Goal: Task Accomplishment & Management: Use online tool/utility

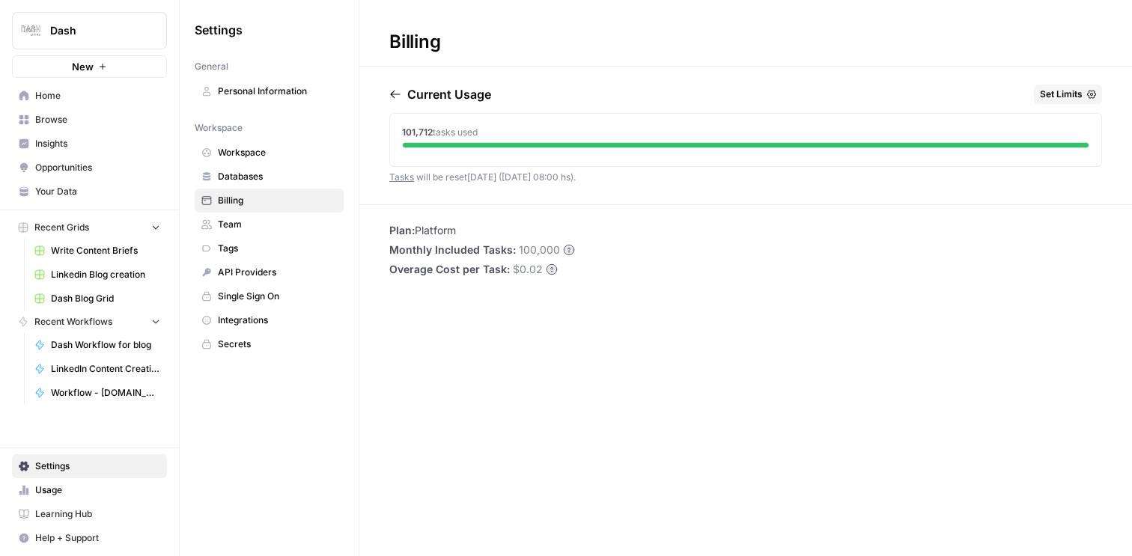
click at [642, 412] on div "Billing Current Usage Set Limits 101,712 tasks used Tasks will be reset [DATE] …" at bounding box center [745, 278] width 773 height 556
click at [88, 253] on span "Write Content Briefs" at bounding box center [105, 250] width 109 height 13
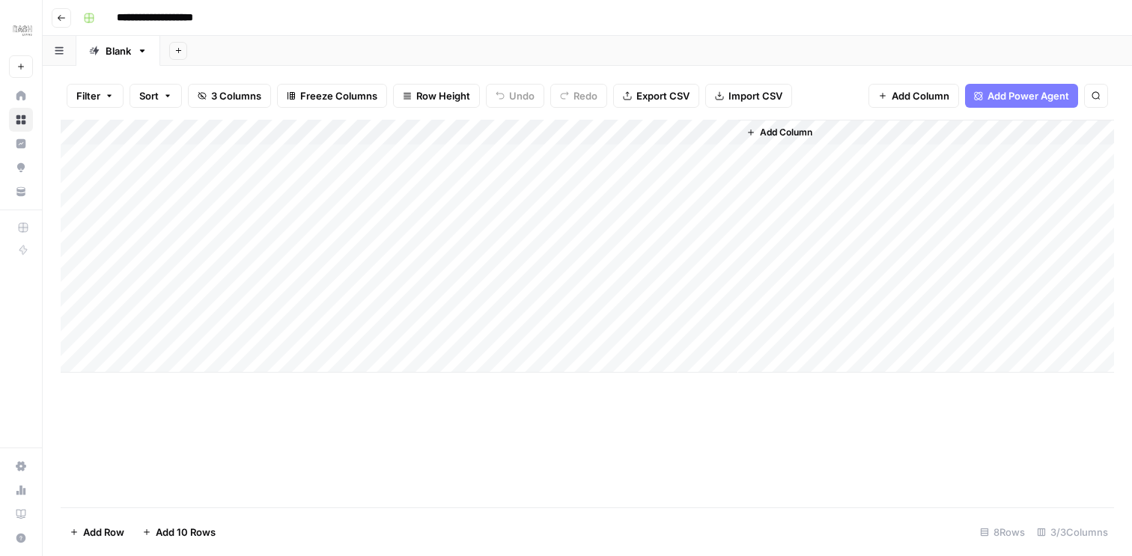
click at [67, 29] on header "**********" at bounding box center [588, 18] width 1090 height 36
click at [64, 22] on button "Go back" at bounding box center [61, 17] width 19 height 19
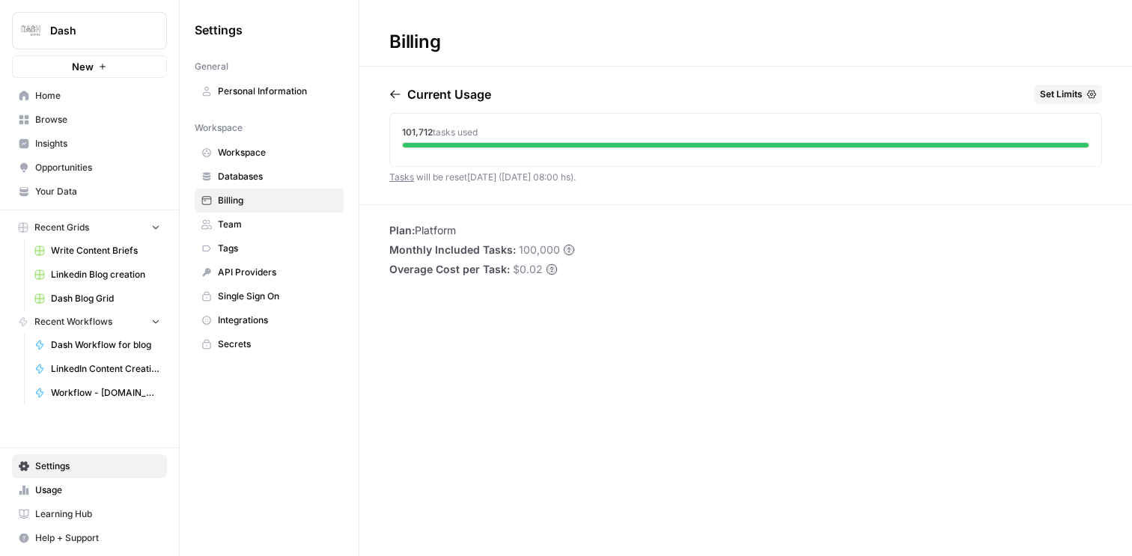
click at [62, 117] on span "Browse" at bounding box center [97, 119] width 125 height 13
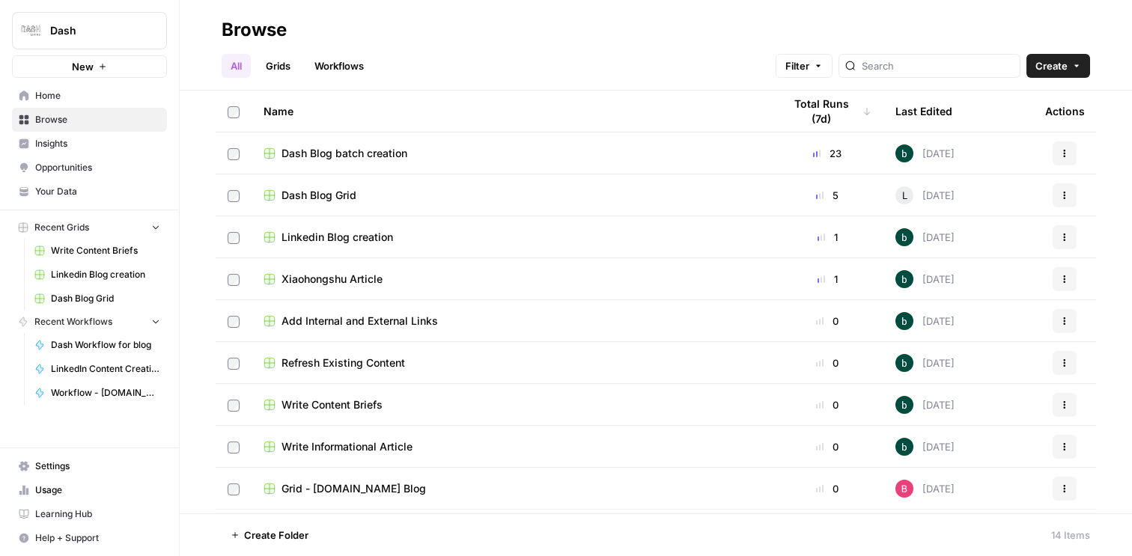
click at [378, 195] on div "Dash Blog Grid" at bounding box center [512, 195] width 496 height 15
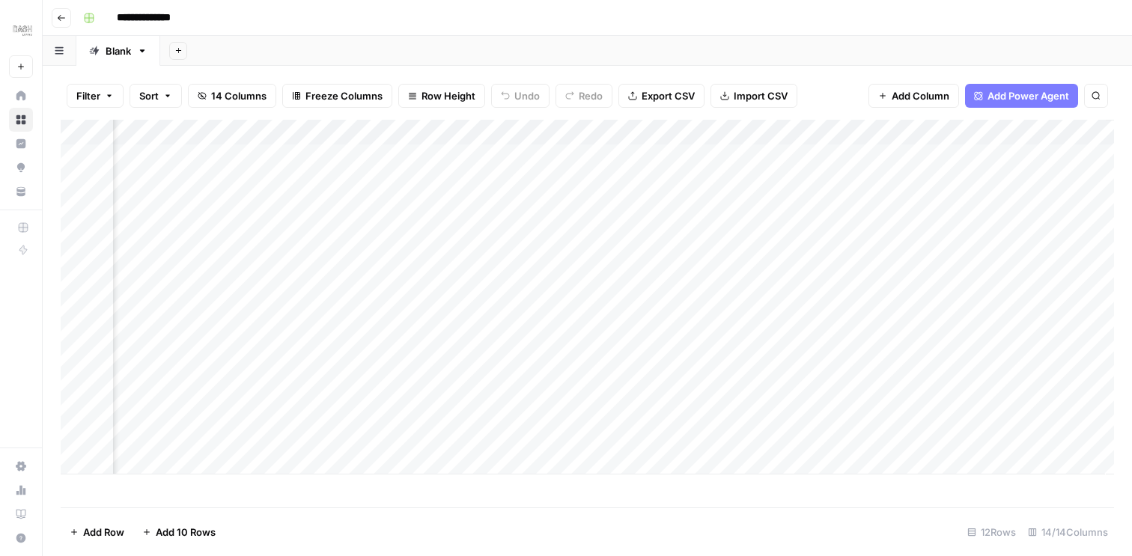
scroll to position [0, 1519]
click at [601, 256] on div "Add Column" at bounding box center [588, 297] width 1054 height 355
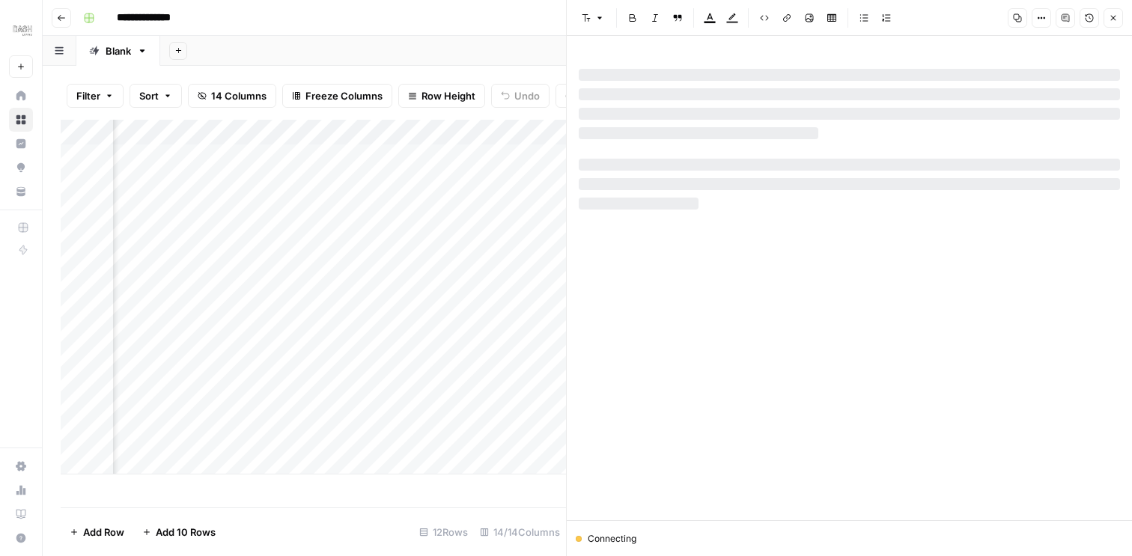
click at [1111, 13] on icon "button" at bounding box center [1113, 17] width 9 height 9
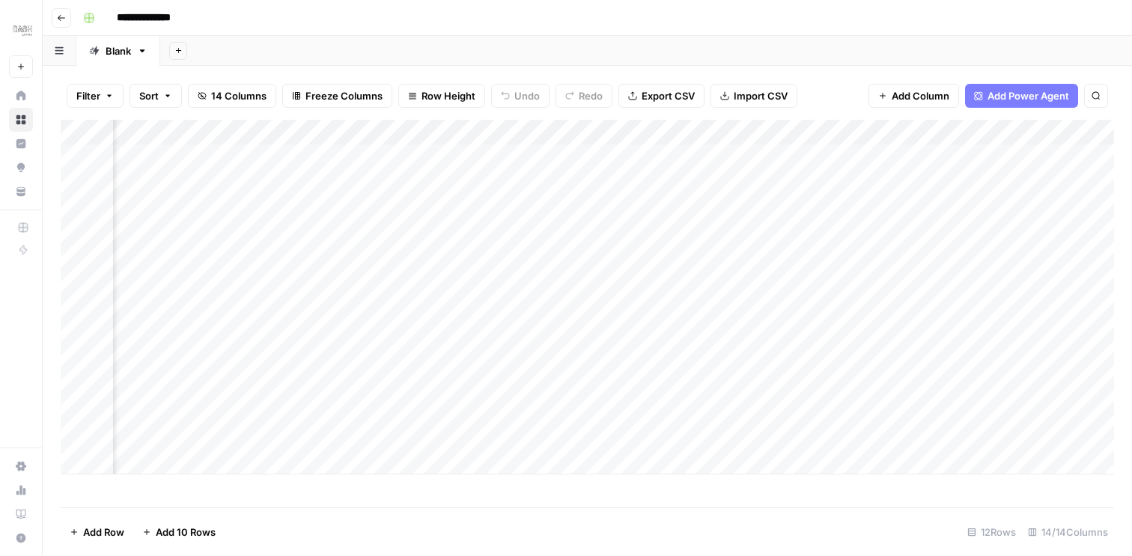
scroll to position [0, 1155]
click at [297, 236] on div "Add Column" at bounding box center [588, 297] width 1054 height 355
click at [441, 231] on div "Add Column" at bounding box center [588, 297] width 1054 height 355
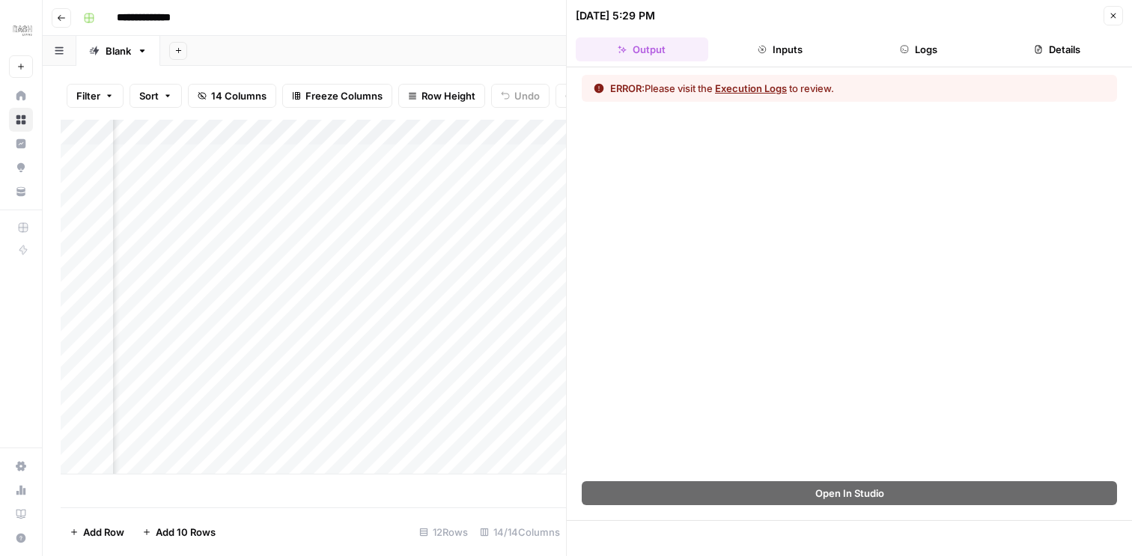
click at [921, 57] on button "Logs" at bounding box center [919, 49] width 133 height 24
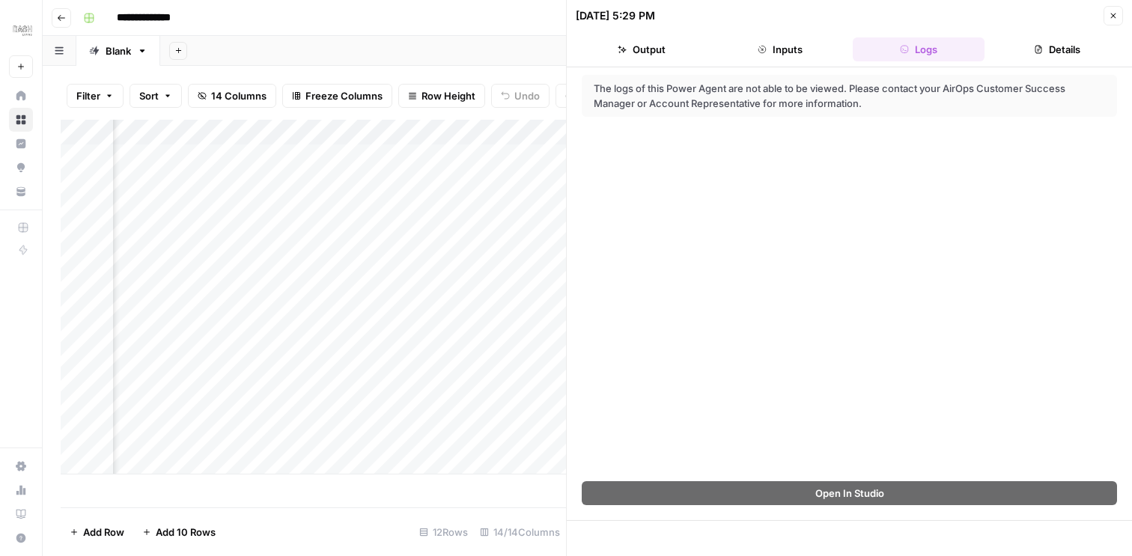
click at [1039, 49] on icon "button" at bounding box center [1038, 49] width 9 height 9
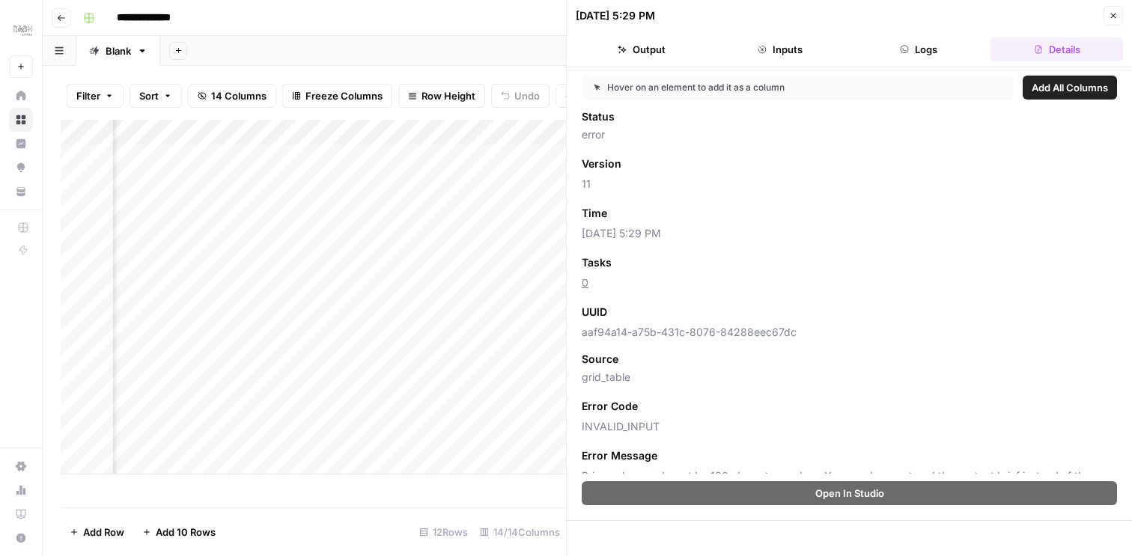
click at [765, 49] on icon "button" at bounding box center [762, 49] width 9 height 9
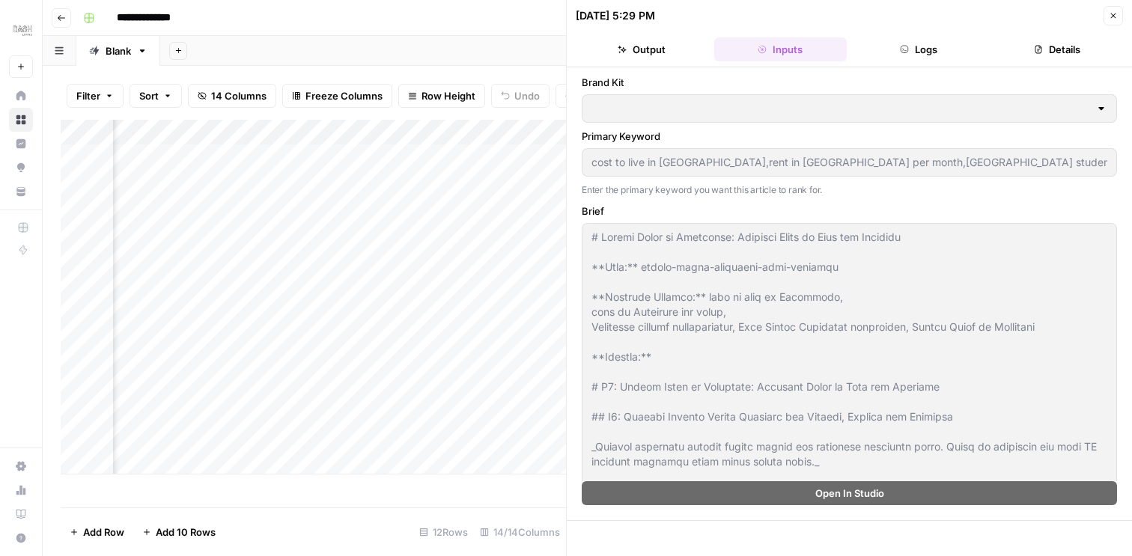
type input "Dash Living (JP-EN)"
click at [624, 62] on header "[DATE] 5:29 PM Close Output Inputs Logs Details" at bounding box center [849, 33] width 565 height 67
click at [646, 49] on button "Output" at bounding box center [642, 49] width 133 height 24
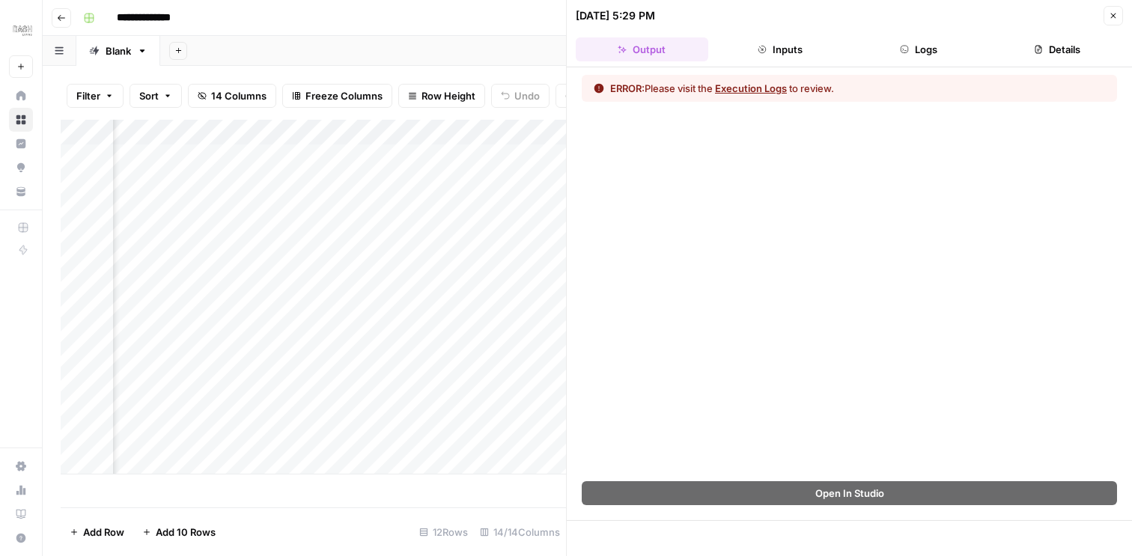
click at [765, 88] on button "Execution Logs" at bounding box center [751, 88] width 72 height 15
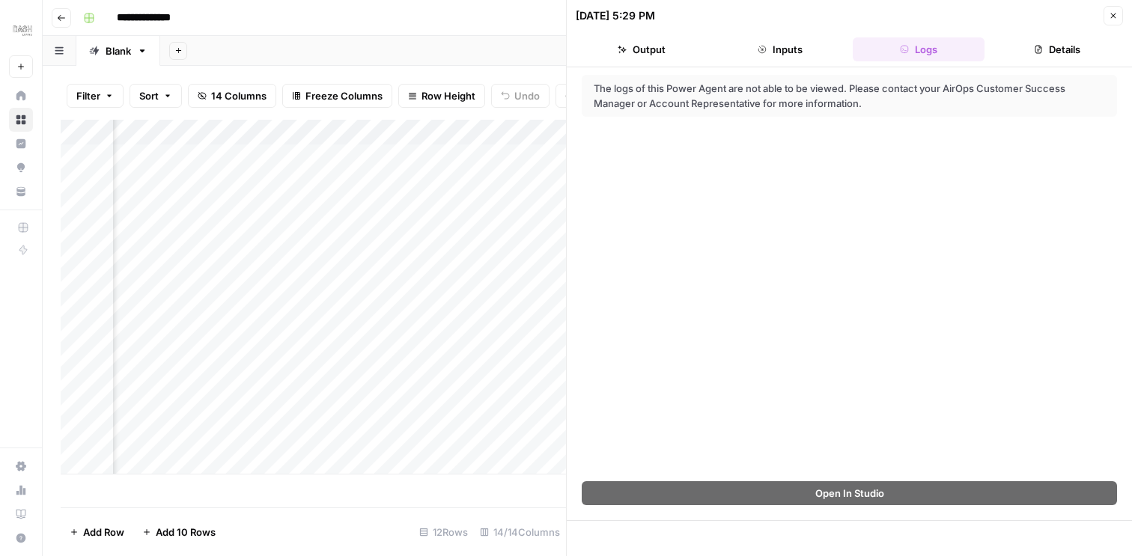
click at [1113, 17] on icon "button" at bounding box center [1113, 15] width 9 height 9
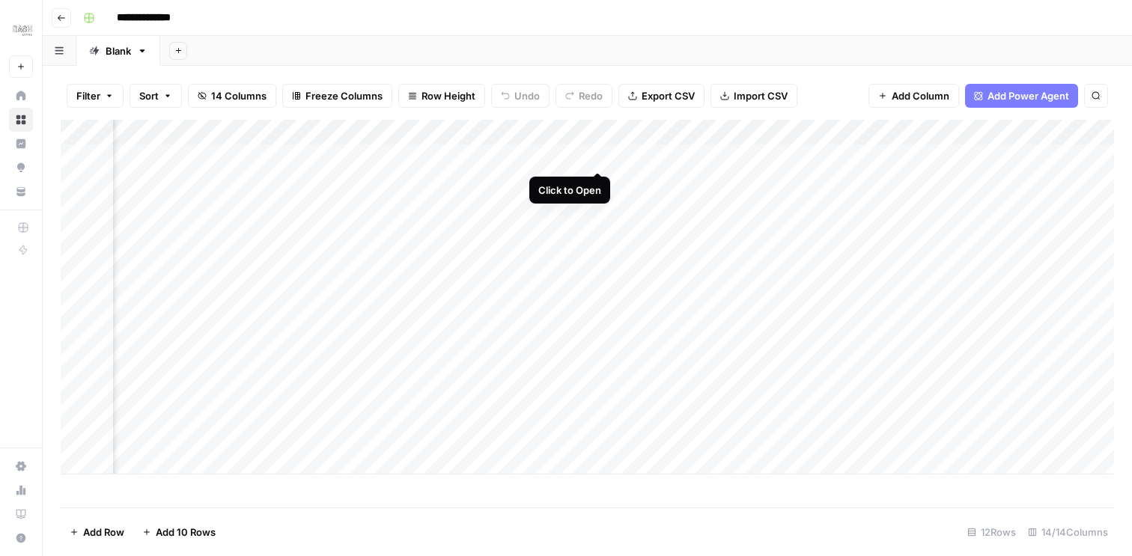
click at [601, 152] on div "Add Column" at bounding box center [588, 297] width 1054 height 355
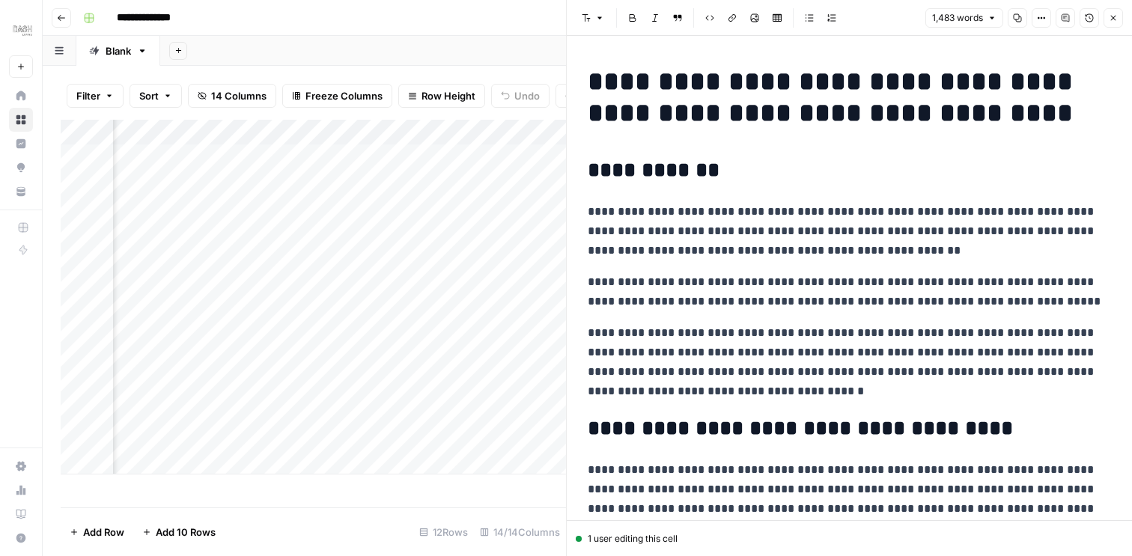
click at [1019, 14] on icon "button" at bounding box center [1017, 17] width 9 height 9
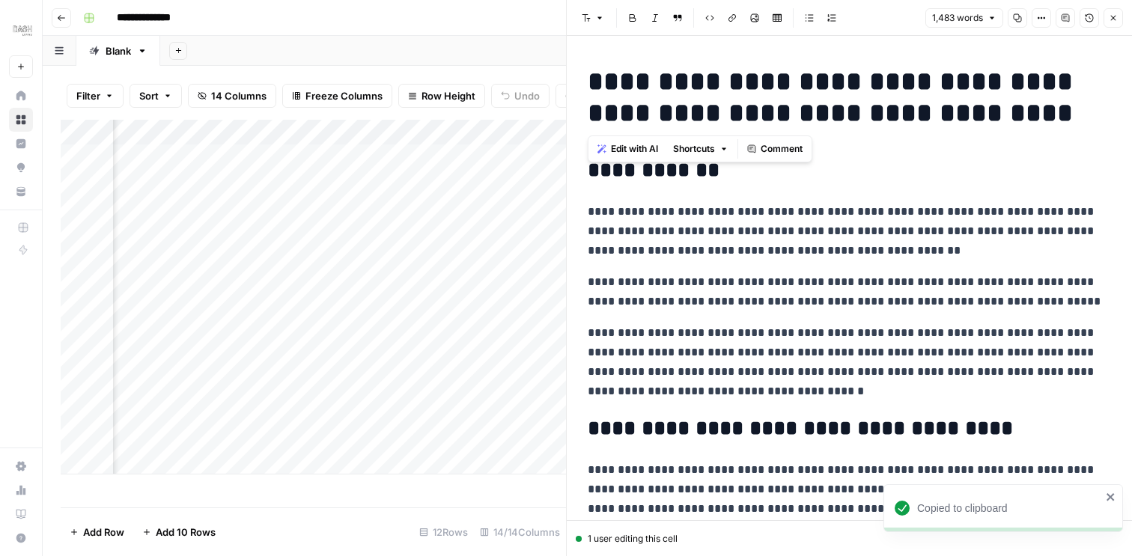
drag, startPoint x: 587, startPoint y: 79, endPoint x: 1045, endPoint y: 111, distance: 459.4
click at [1045, 111] on h1 "**********" at bounding box center [849, 97] width 523 height 63
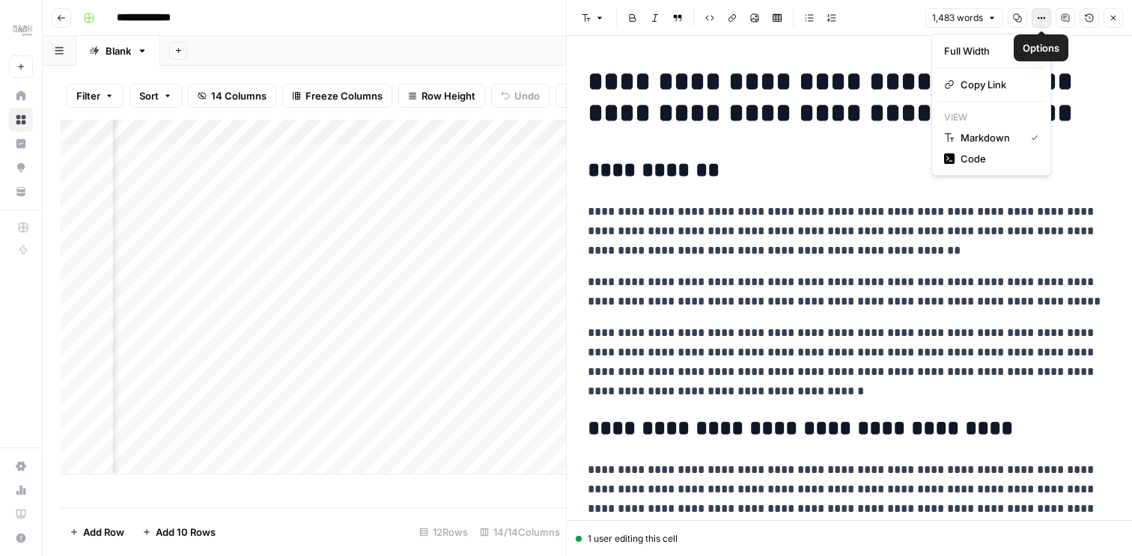
click at [1043, 19] on icon "button" at bounding box center [1041, 17] width 9 height 9
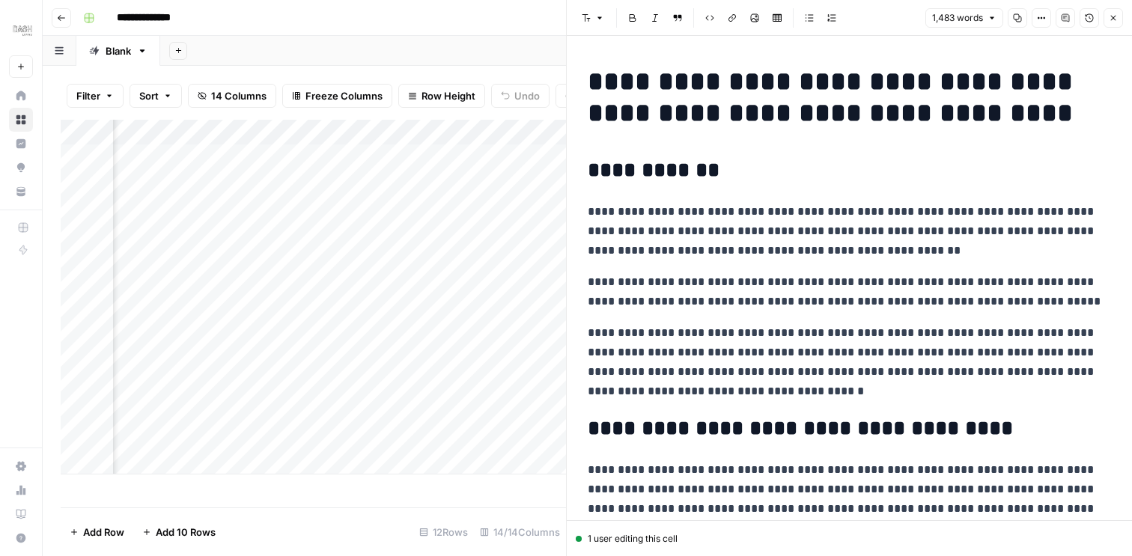
click at [1043, 19] on icon "button" at bounding box center [1041, 17] width 9 height 9
click at [1116, 19] on icon "button" at bounding box center [1113, 17] width 9 height 9
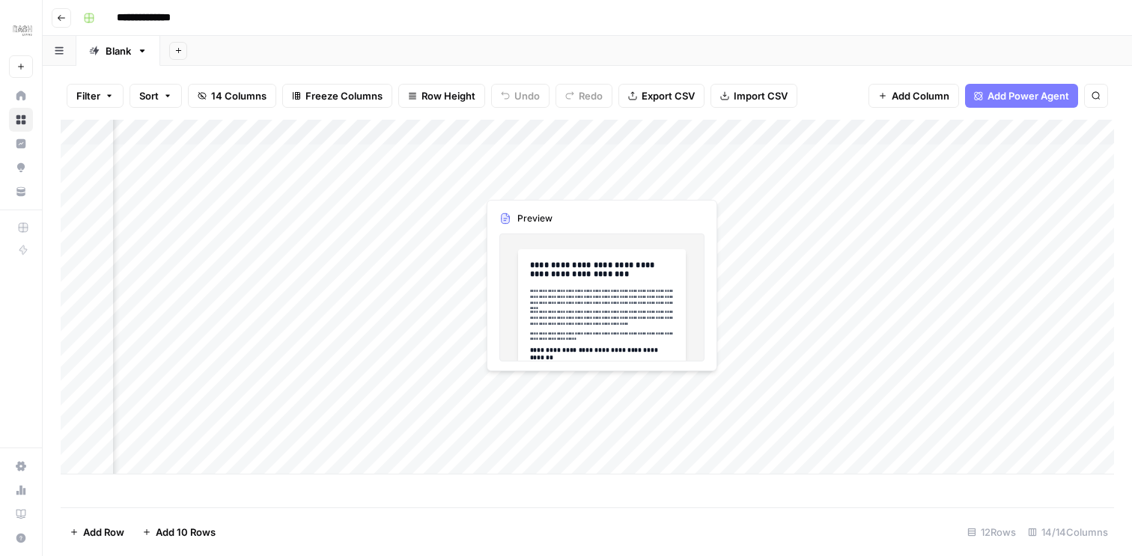
click at [597, 183] on div "Add Column" at bounding box center [588, 297] width 1054 height 355
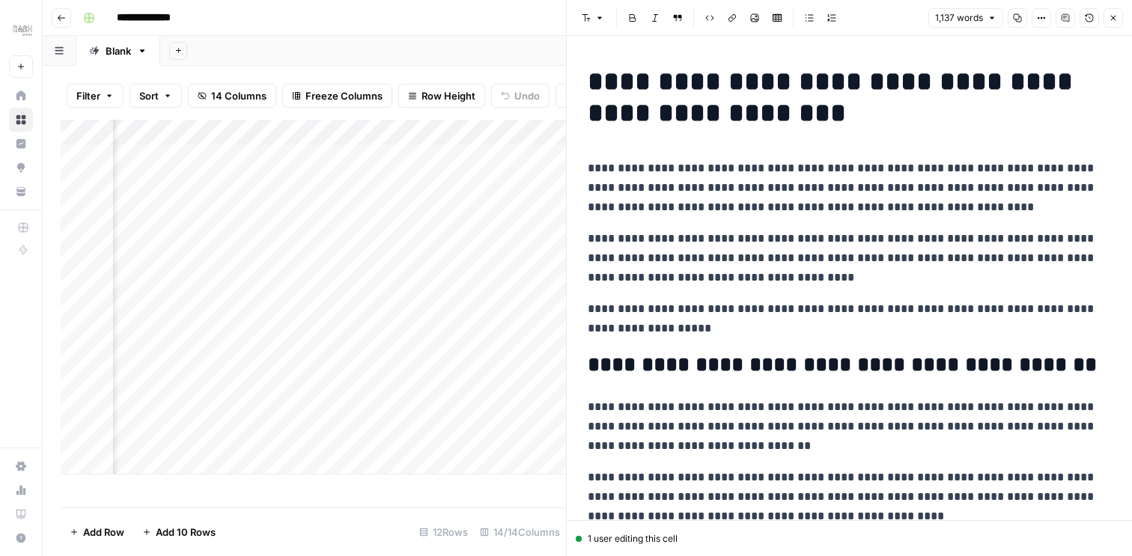
click at [1018, 20] on icon "button" at bounding box center [1017, 17] width 9 height 9
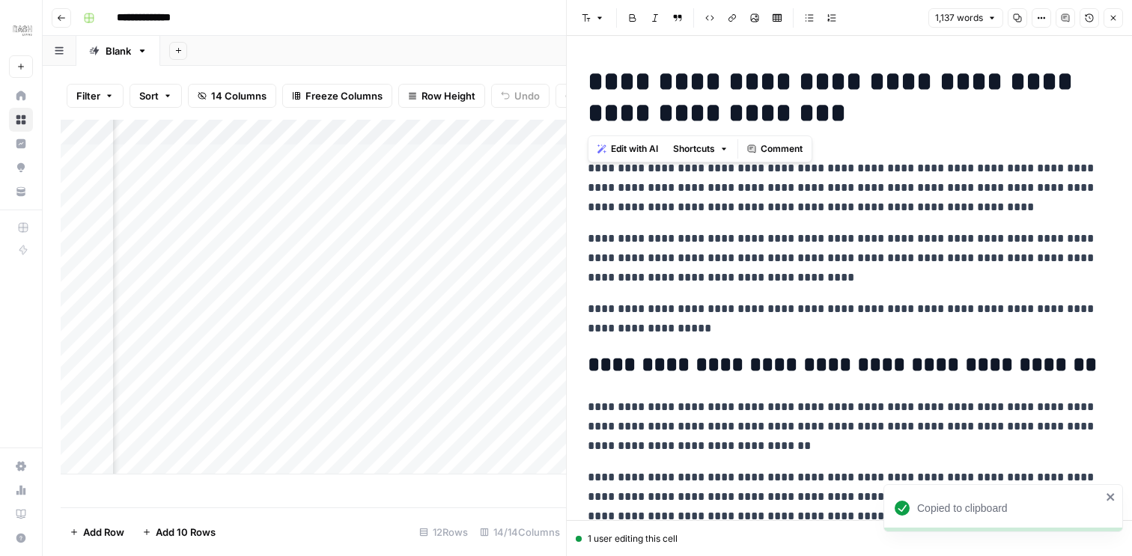
copy h1 "**********"
drag, startPoint x: 588, startPoint y: 76, endPoint x: 803, endPoint y: 106, distance: 217.0
click at [803, 106] on h1 "**********" at bounding box center [849, 97] width 523 height 63
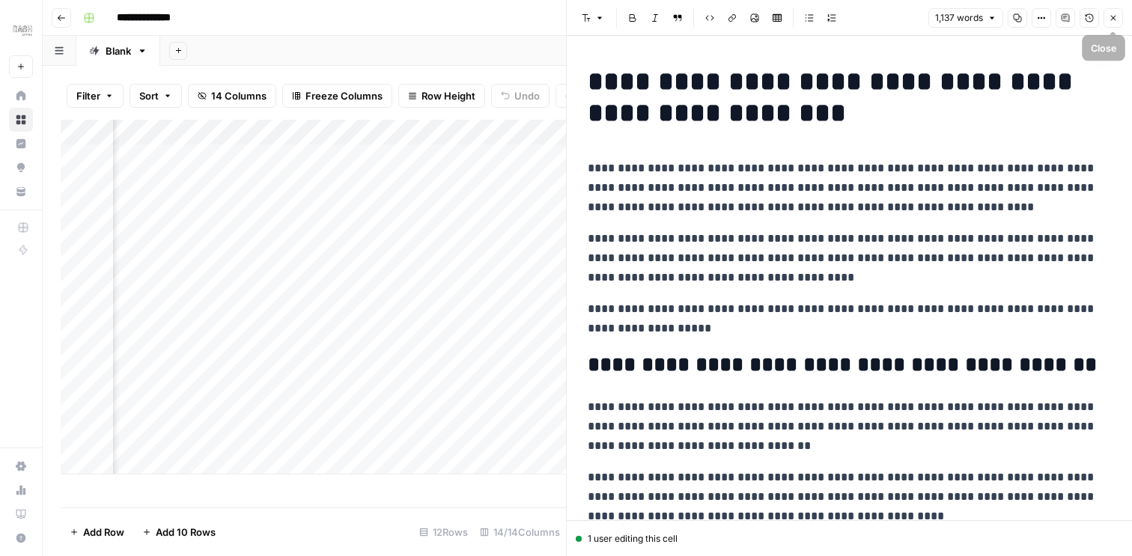
click at [1115, 15] on icon "button" at bounding box center [1113, 17] width 9 height 9
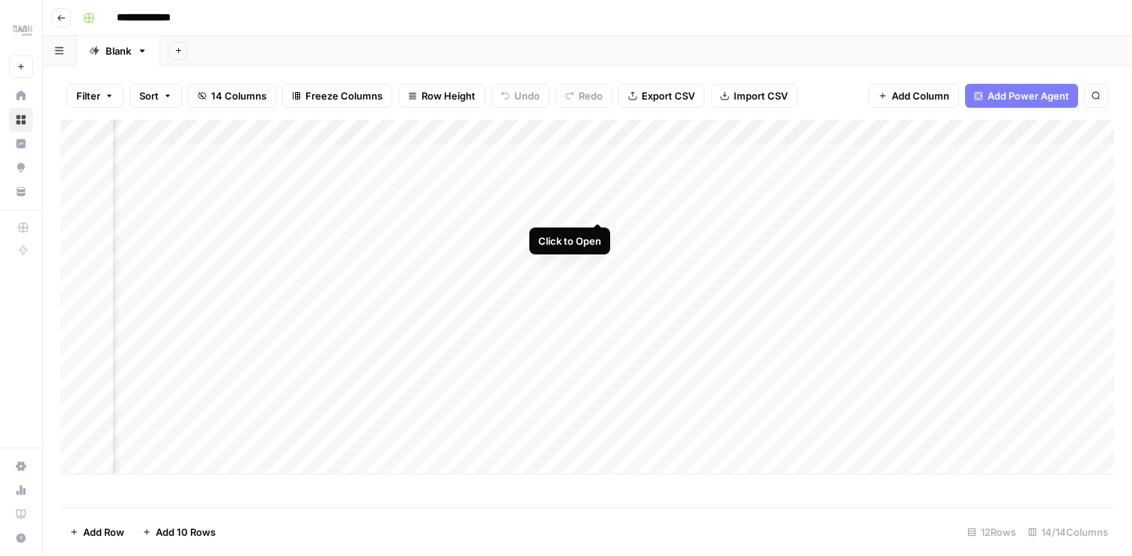
click at [597, 207] on div "Add Column" at bounding box center [588, 297] width 1054 height 355
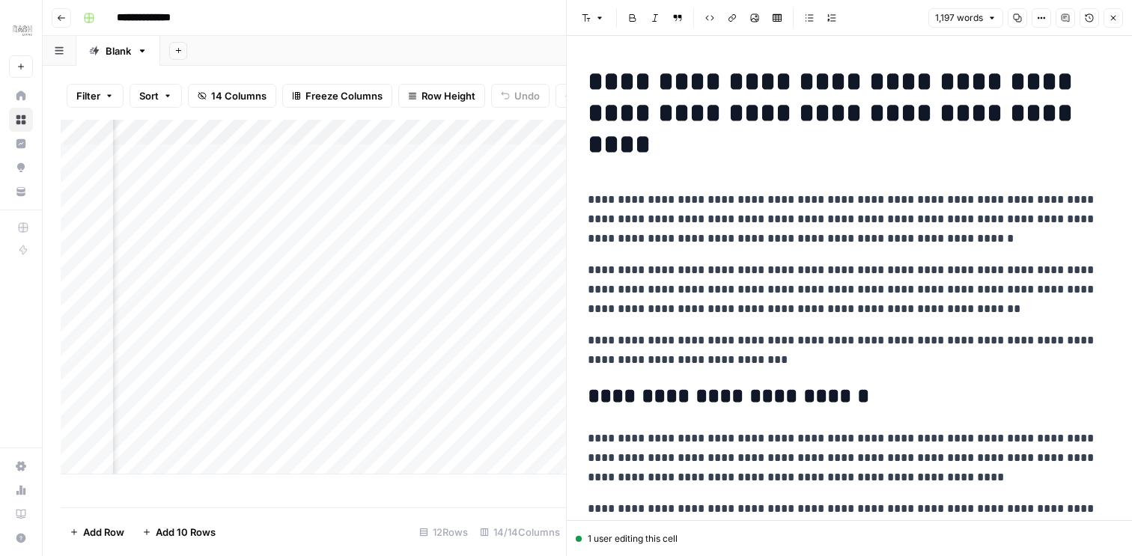
click at [1018, 14] on icon "button" at bounding box center [1018, 18] width 8 height 8
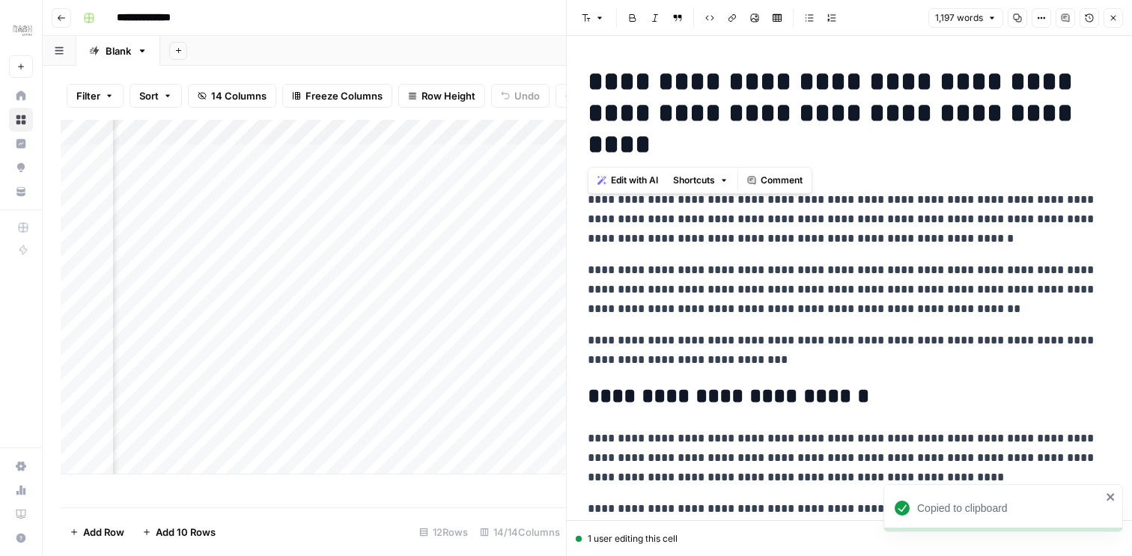
drag, startPoint x: 594, startPoint y: 82, endPoint x: 687, endPoint y: 141, distance: 110.3
click at [687, 141] on h1 "**********" at bounding box center [849, 113] width 523 height 94
copy h1 "**********"
click at [1110, 16] on icon "button" at bounding box center [1113, 17] width 9 height 9
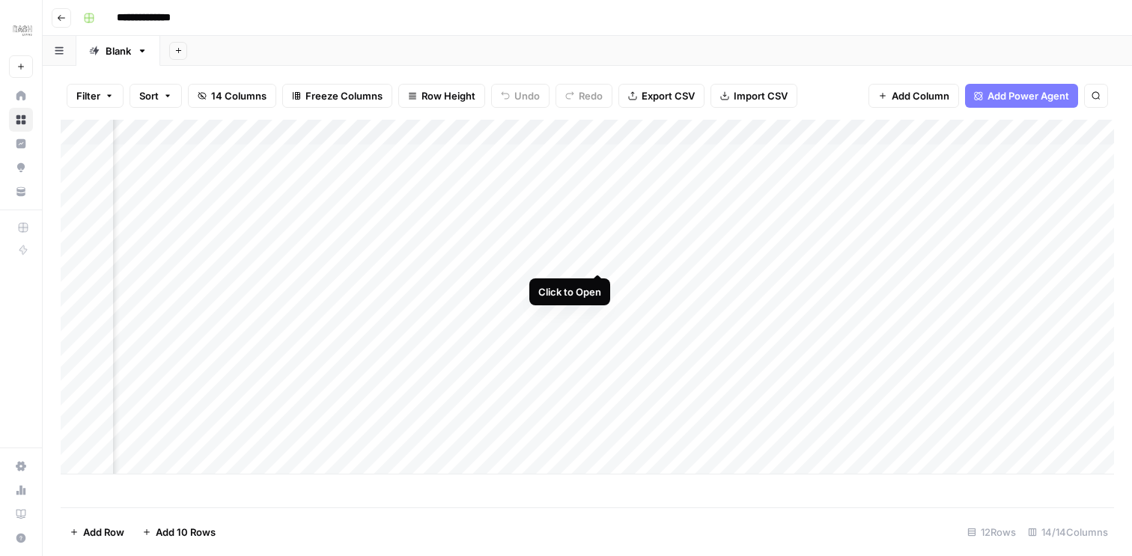
click at [596, 258] on div "Add Column" at bounding box center [588, 297] width 1054 height 355
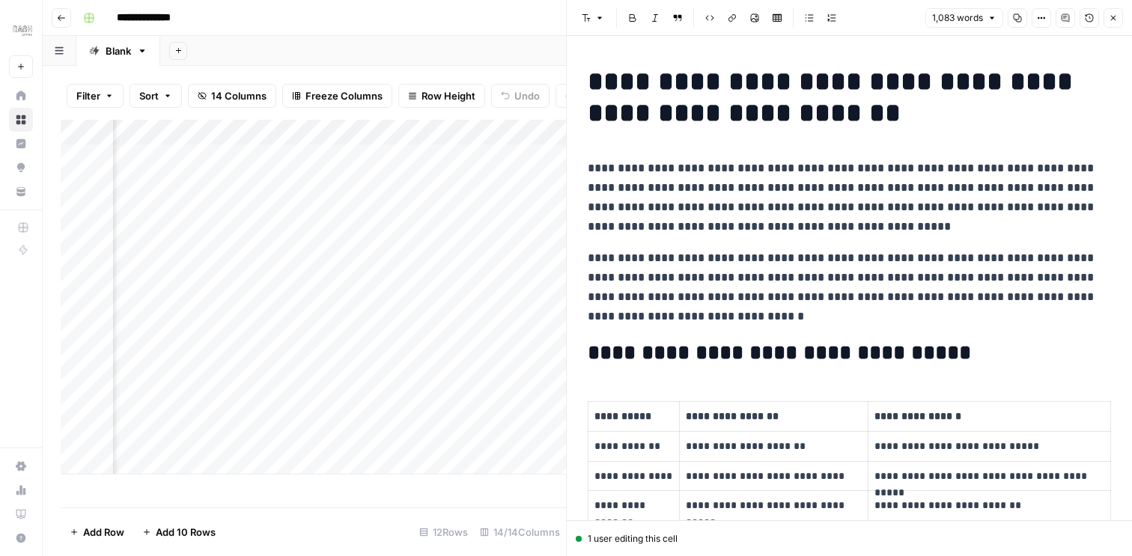
click at [1016, 17] on icon "button" at bounding box center [1017, 17] width 9 height 9
drag, startPoint x: 594, startPoint y: 78, endPoint x: 986, endPoint y: 115, distance: 394.1
click at [986, 115] on h1 "**********" at bounding box center [849, 97] width 523 height 63
copy h1 "**********"
click at [1113, 18] on icon "button" at bounding box center [1113, 17] width 9 height 9
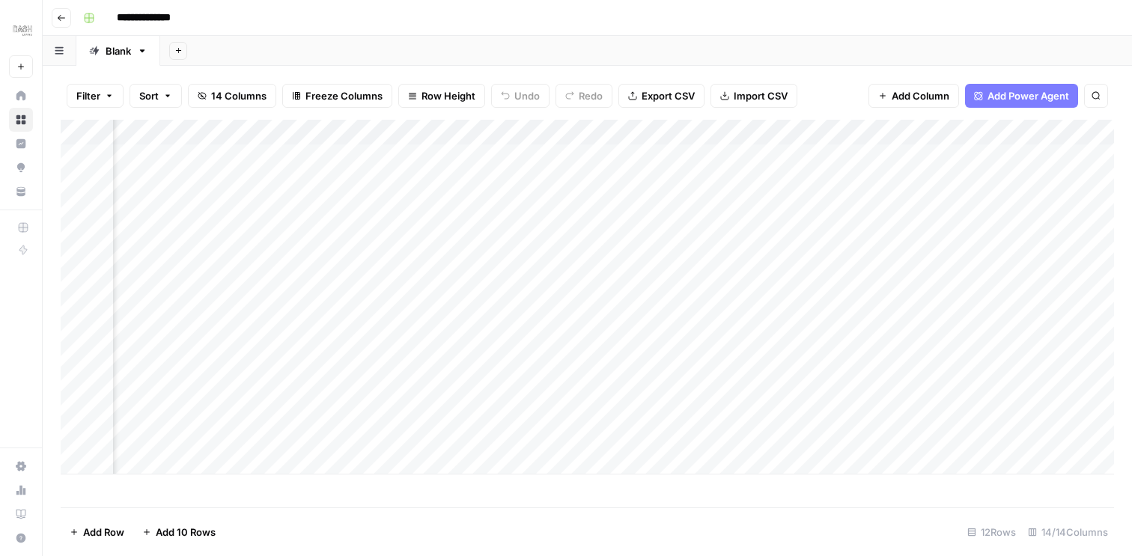
scroll to position [0, 268]
click at [68, 26] on button "Go back" at bounding box center [61, 17] width 19 height 19
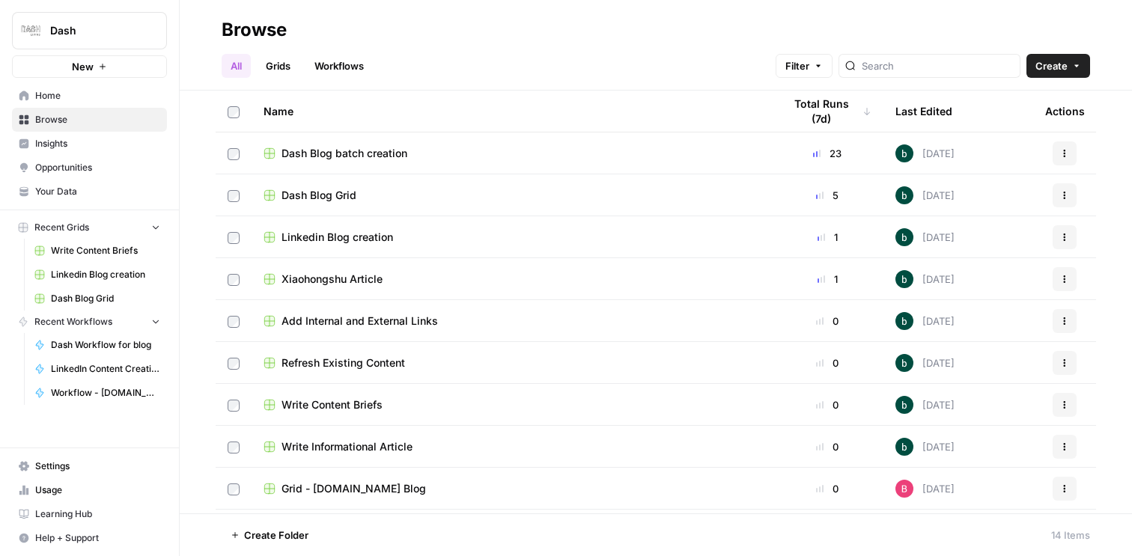
click at [475, 241] on div "Linkedin Blog creation" at bounding box center [512, 237] width 496 height 15
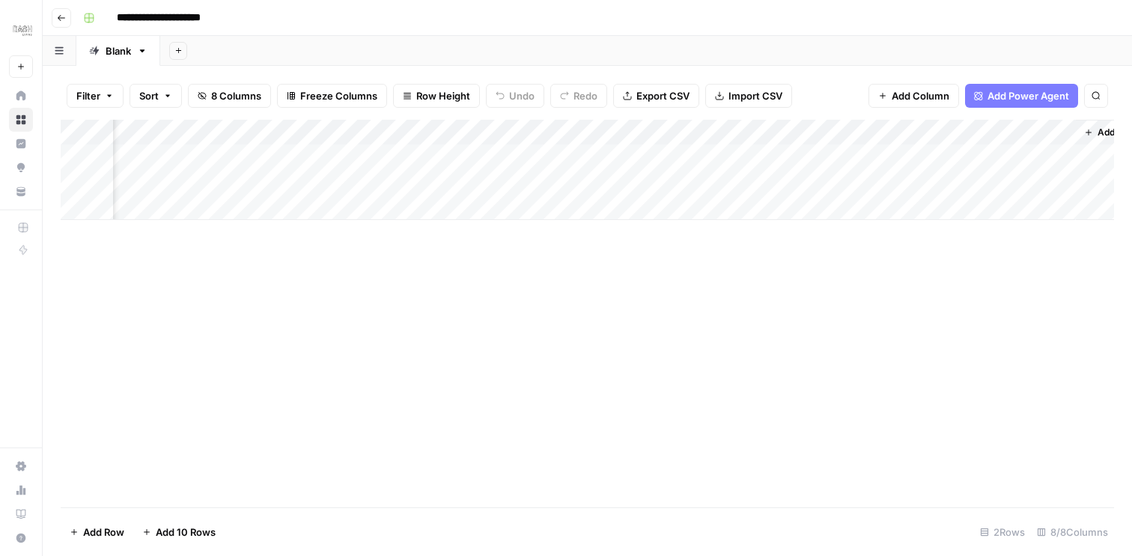
scroll to position [0, 380]
click at [479, 154] on div "Add Column" at bounding box center [588, 170] width 1054 height 100
click at [464, 160] on div "Add Column" at bounding box center [588, 170] width 1054 height 100
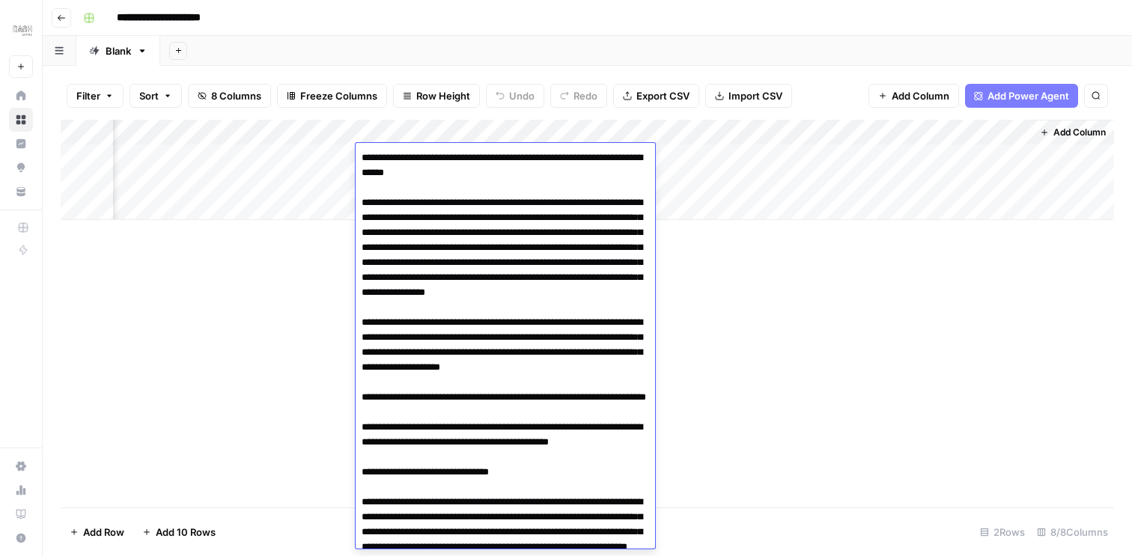
scroll to position [5221, 0]
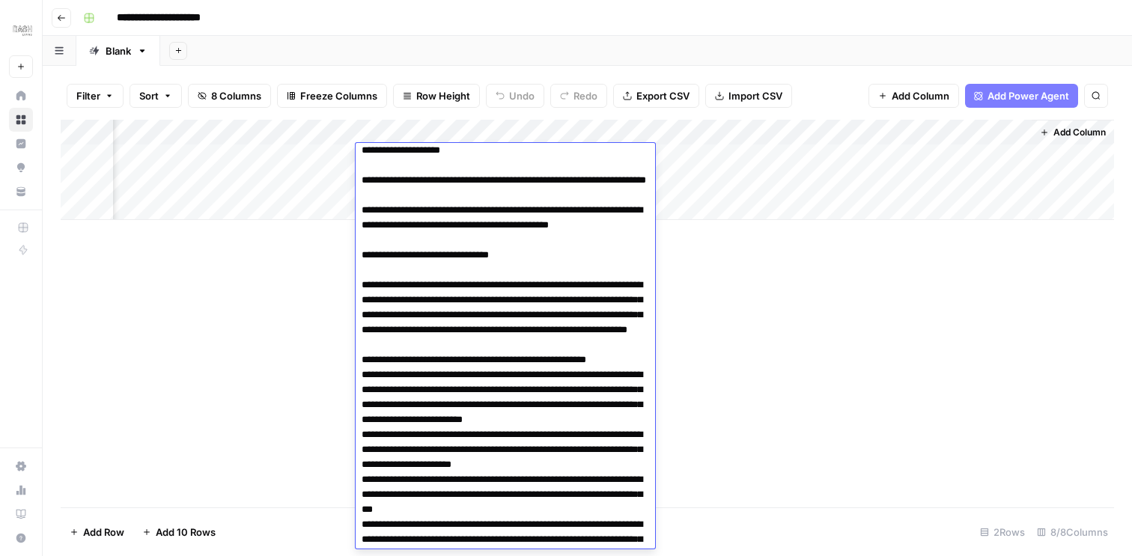
scroll to position [0, 0]
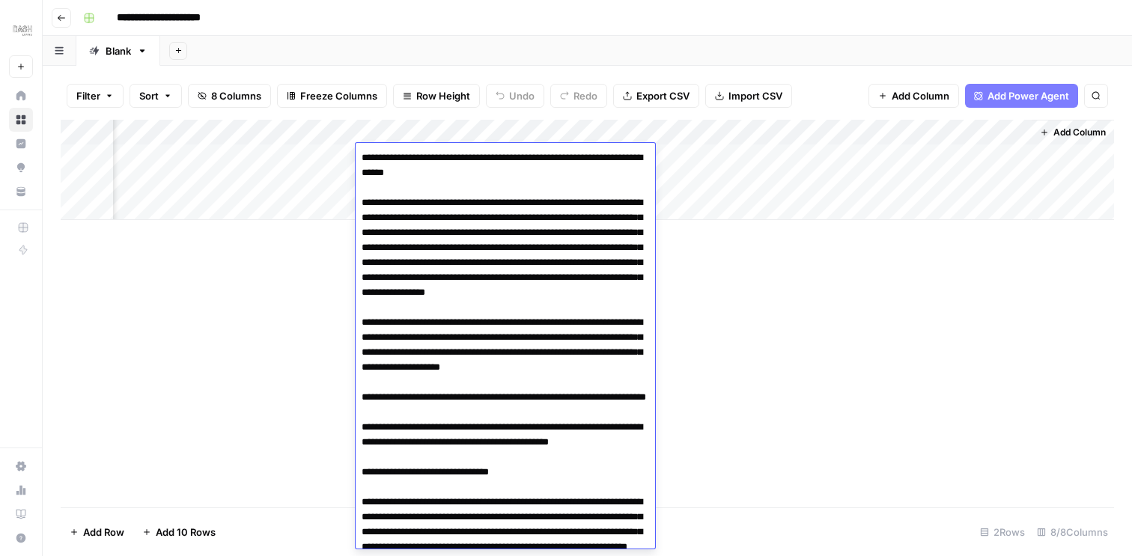
click at [212, 320] on div "Add Column" at bounding box center [588, 314] width 1054 height 388
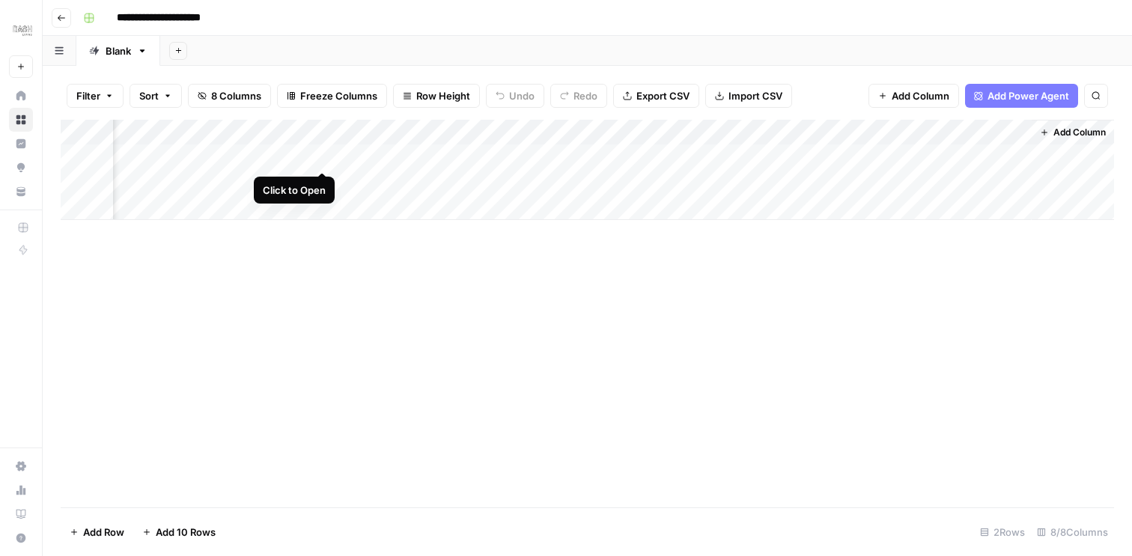
click at [324, 157] on div "Add Column" at bounding box center [588, 170] width 1054 height 100
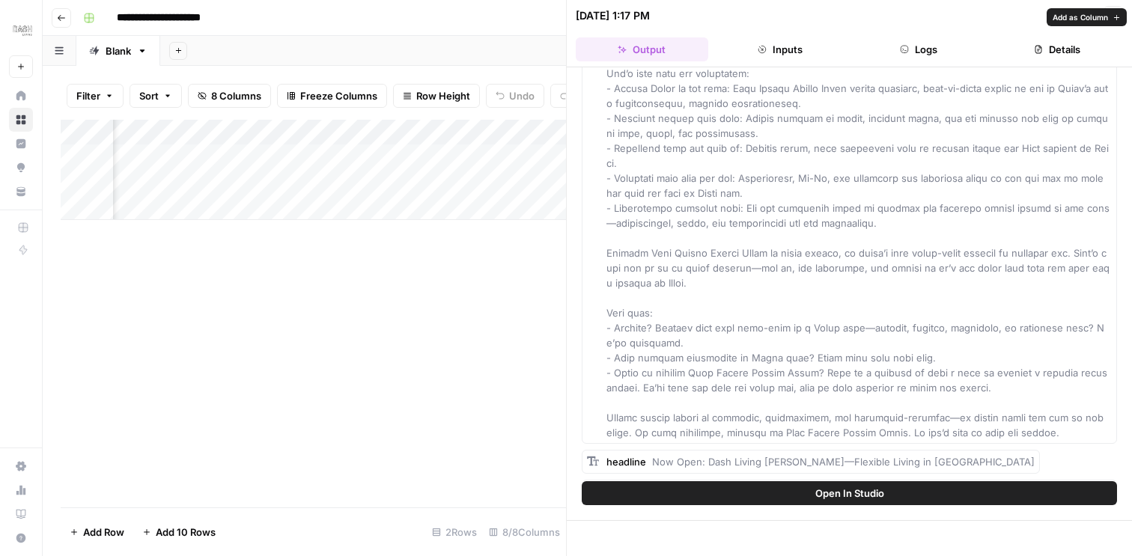
scroll to position [3845, 0]
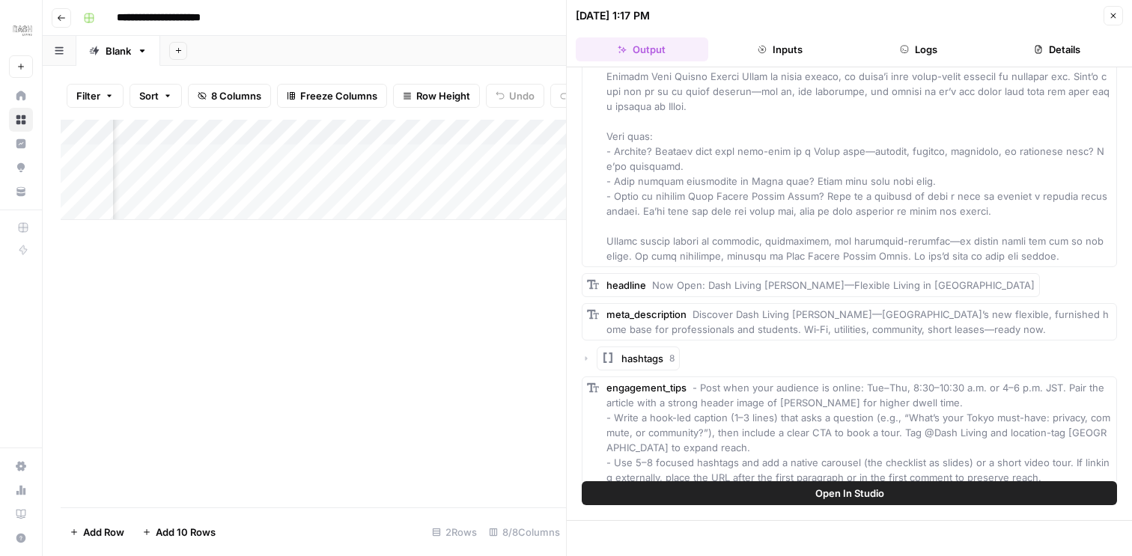
click at [770, 46] on button "Inputs" at bounding box center [780, 49] width 133 height 24
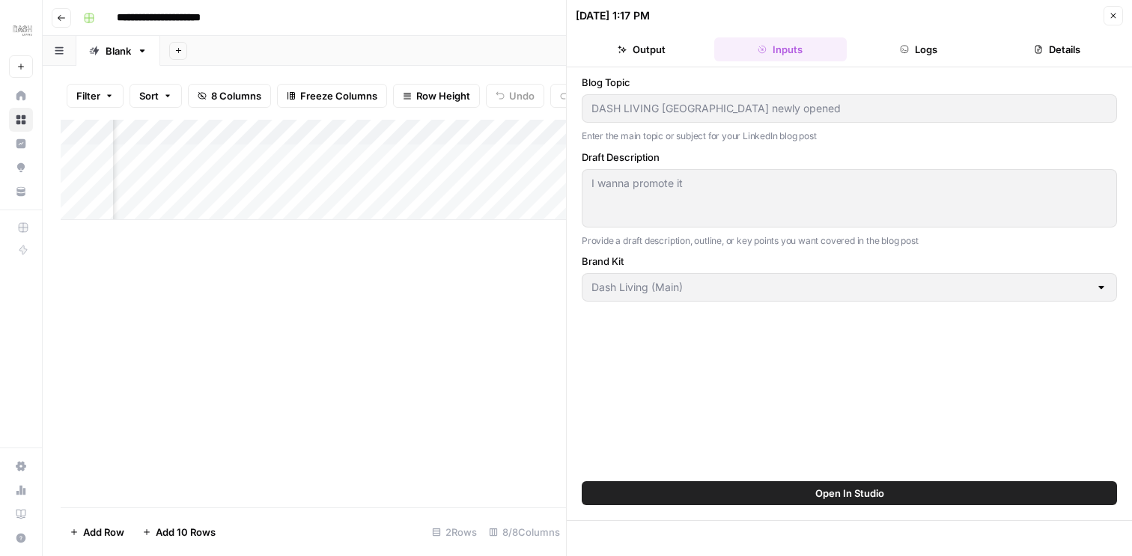
scroll to position [0, 0]
click at [662, 52] on button "Output" at bounding box center [642, 49] width 133 height 24
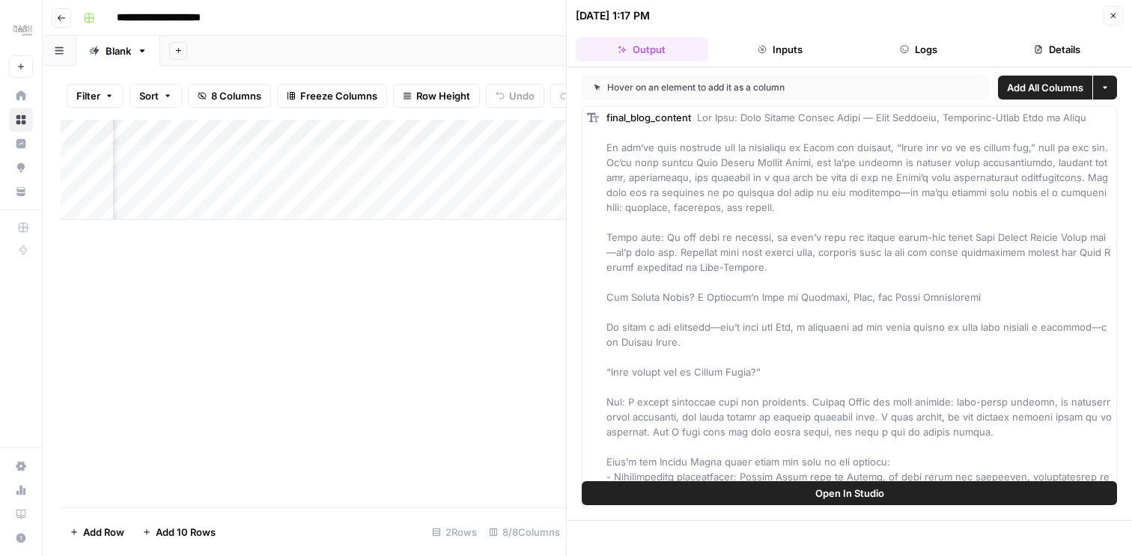
click at [863, 55] on button "Logs" at bounding box center [919, 49] width 133 height 24
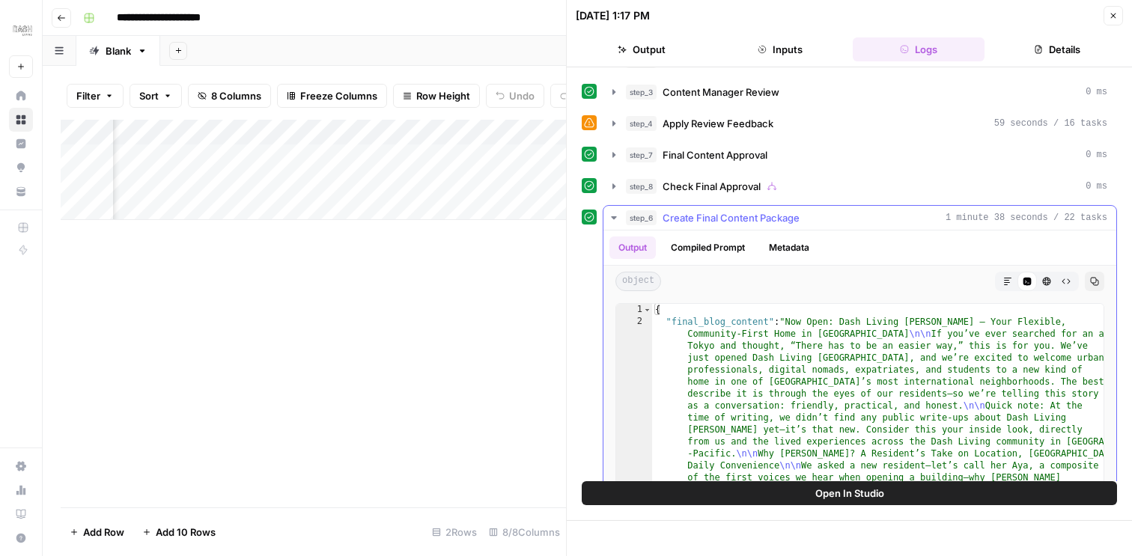
scroll to position [64, 0]
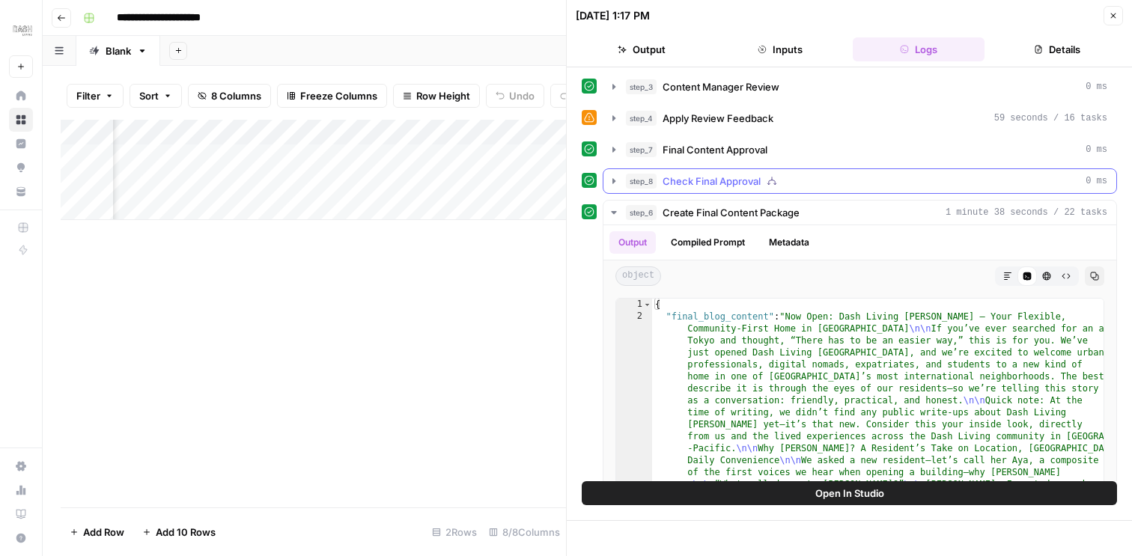
click at [609, 182] on icon "button" at bounding box center [614, 181] width 12 height 12
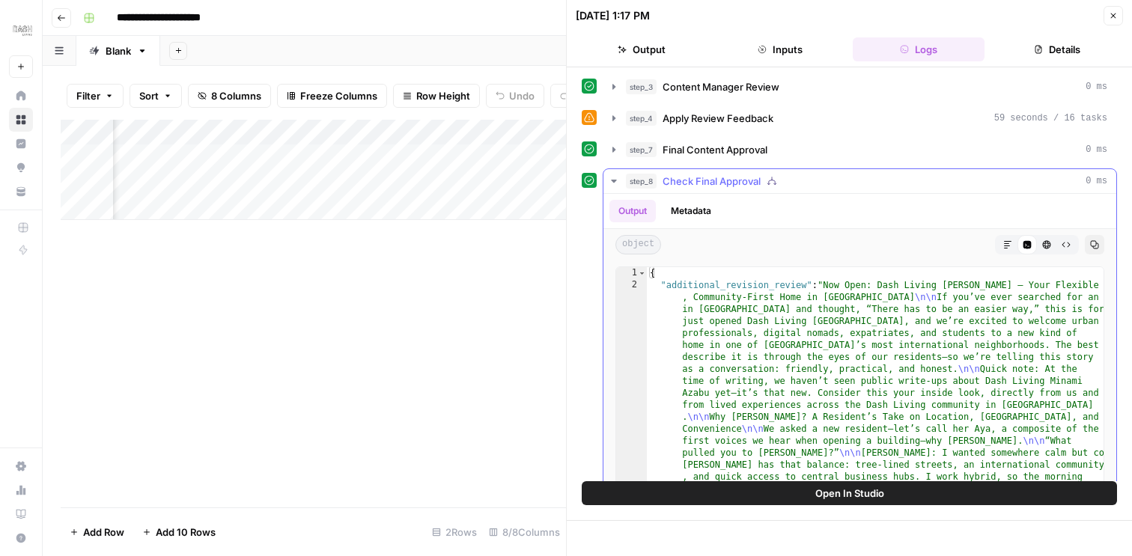
click at [609, 182] on icon "button" at bounding box center [614, 181] width 12 height 12
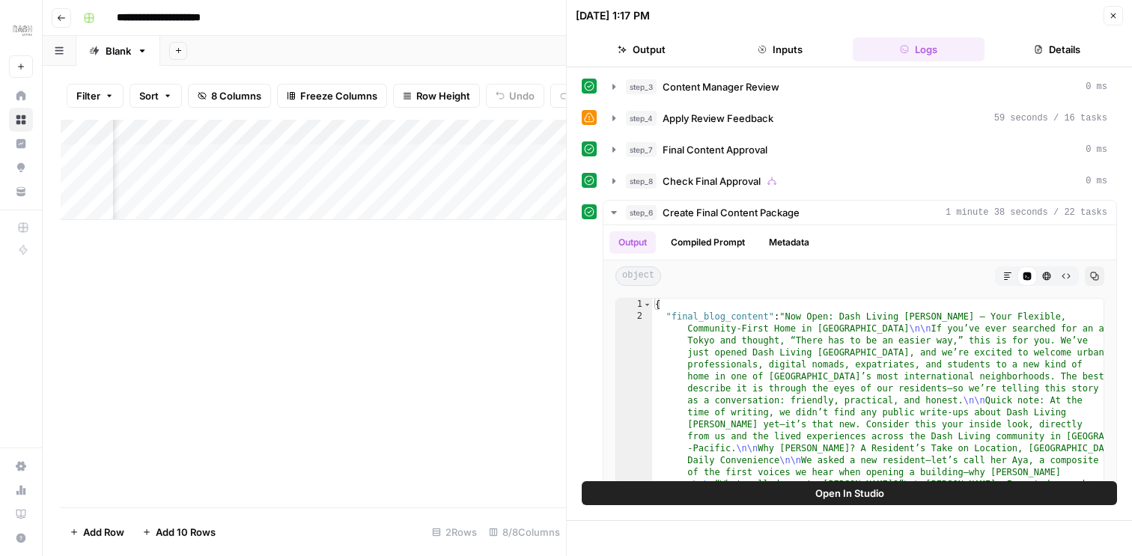
click at [1110, 19] on icon "button" at bounding box center [1113, 15] width 9 height 9
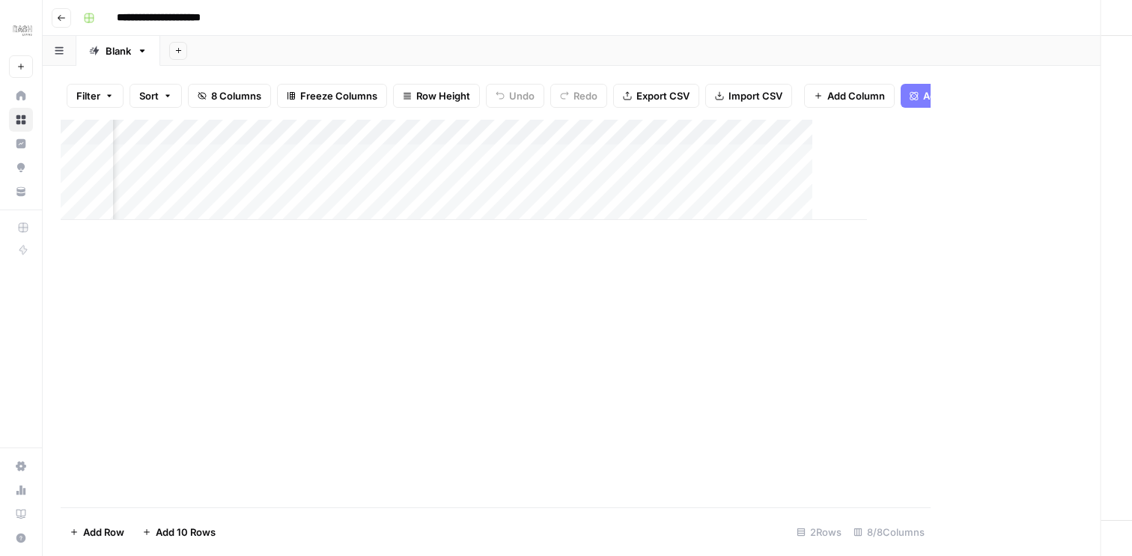
scroll to position [0, 362]
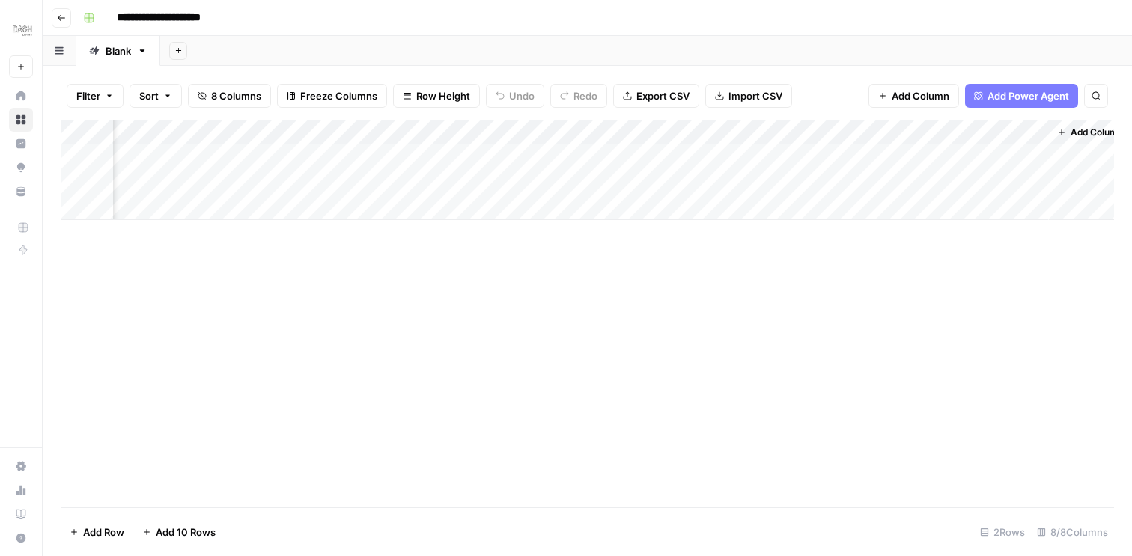
click at [437, 159] on div "Add Column" at bounding box center [588, 170] width 1054 height 100
click at [496, 159] on div "Add Column" at bounding box center [588, 170] width 1054 height 100
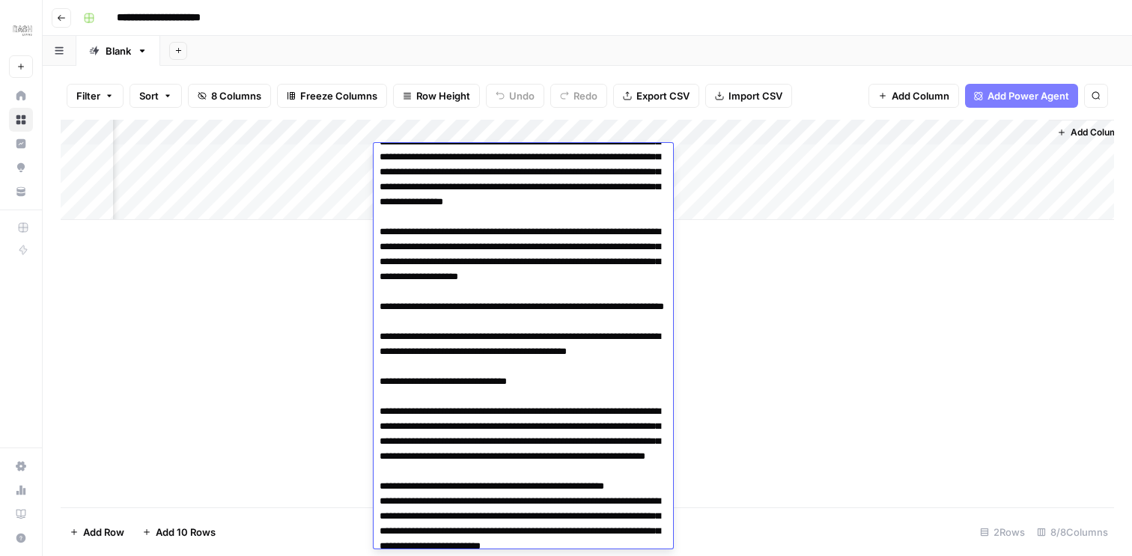
scroll to position [0, 0]
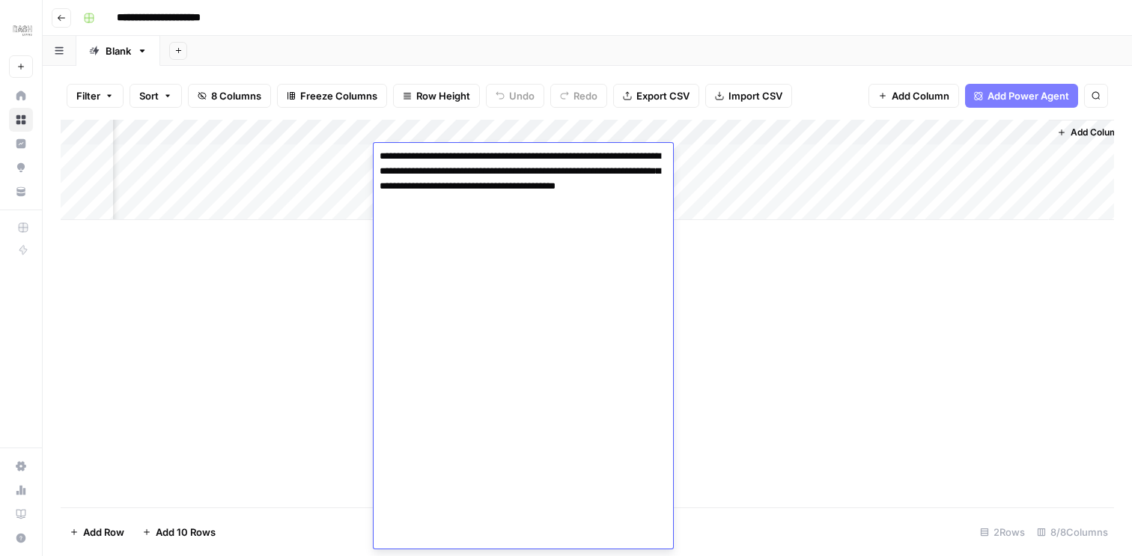
scroll to position [5221, 0]
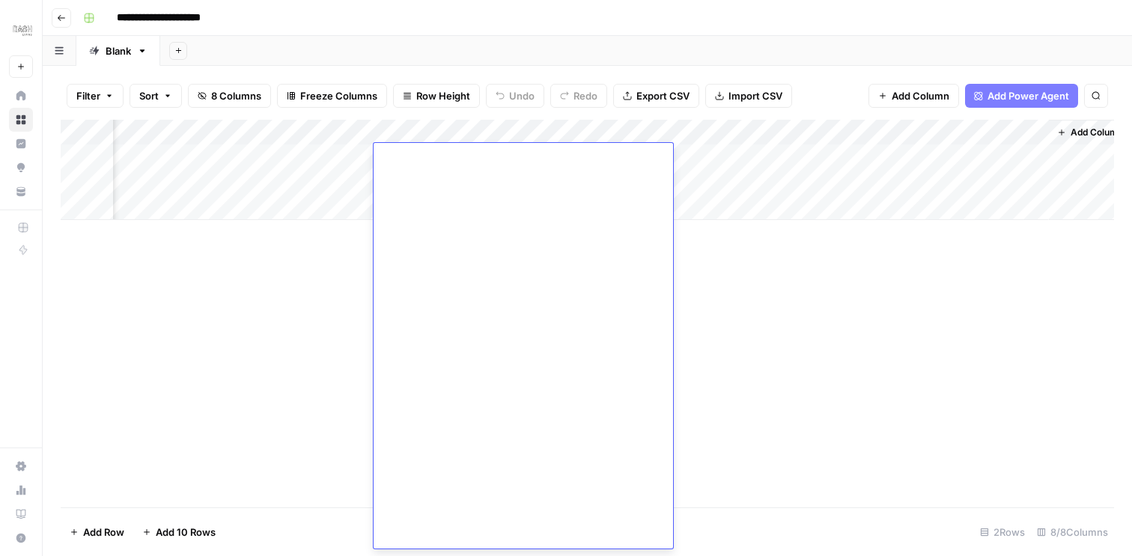
click at [798, 256] on div "Add Column" at bounding box center [588, 314] width 1054 height 388
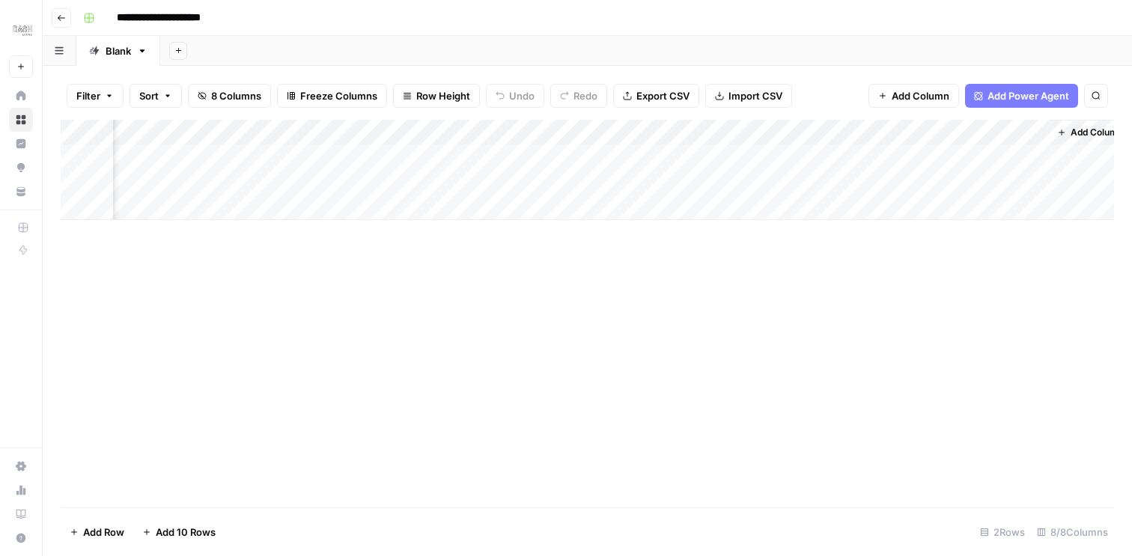
click at [714, 154] on div "Add Column" at bounding box center [588, 170] width 1054 height 100
click at [829, 157] on div "Add Column" at bounding box center [588, 170] width 1054 height 100
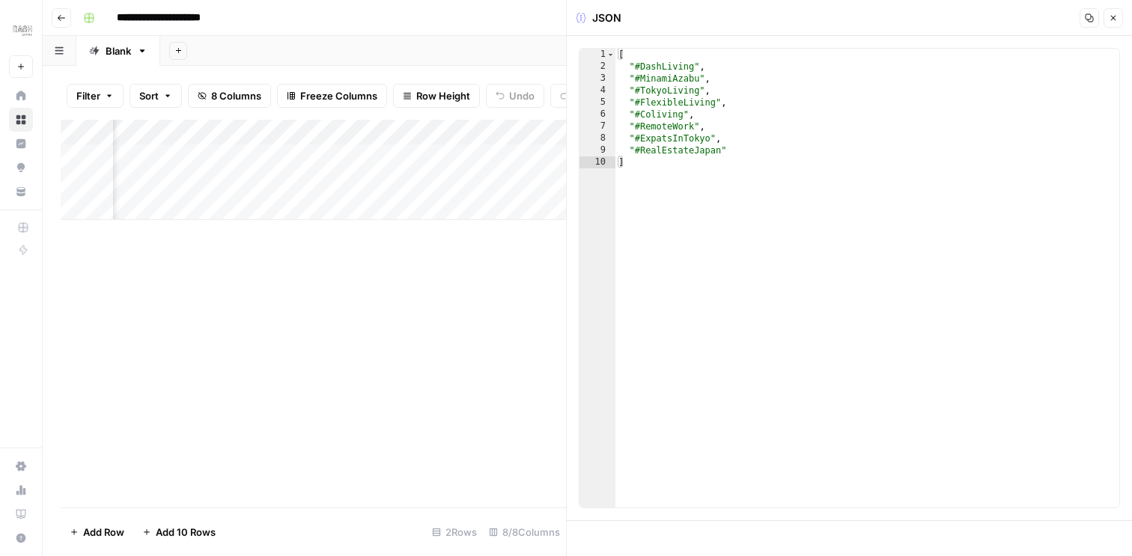
click at [1084, 17] on button "Copy" at bounding box center [1089, 17] width 19 height 19
click at [1115, 19] on icon "button" at bounding box center [1113, 18] width 5 height 5
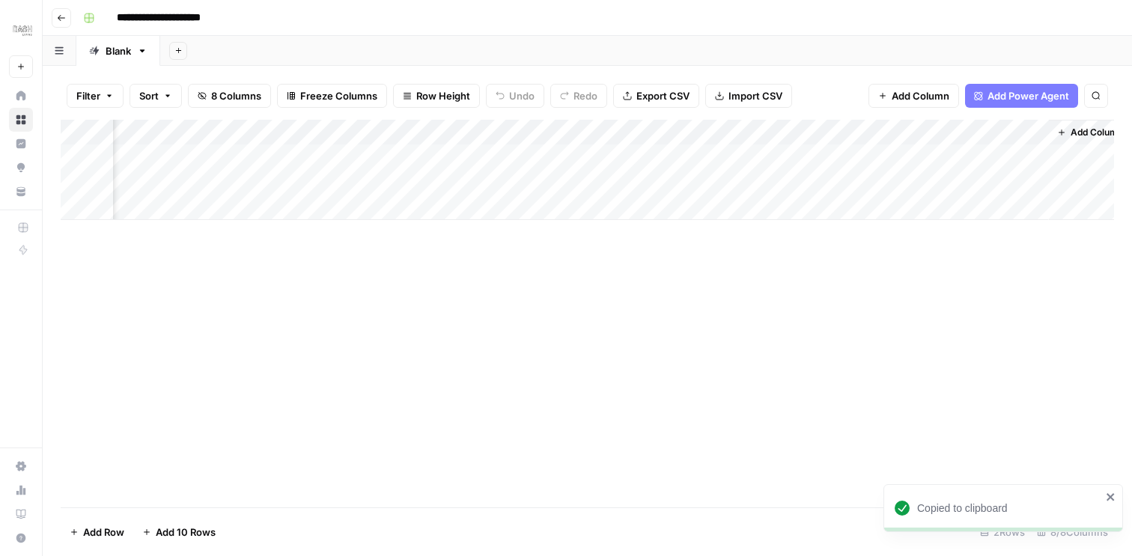
click at [575, 155] on div "Add Column" at bounding box center [588, 170] width 1054 height 100
click at [714, 163] on div "Add Column" at bounding box center [588, 170] width 1054 height 100
click at [581, 159] on div "Add Column" at bounding box center [588, 170] width 1054 height 100
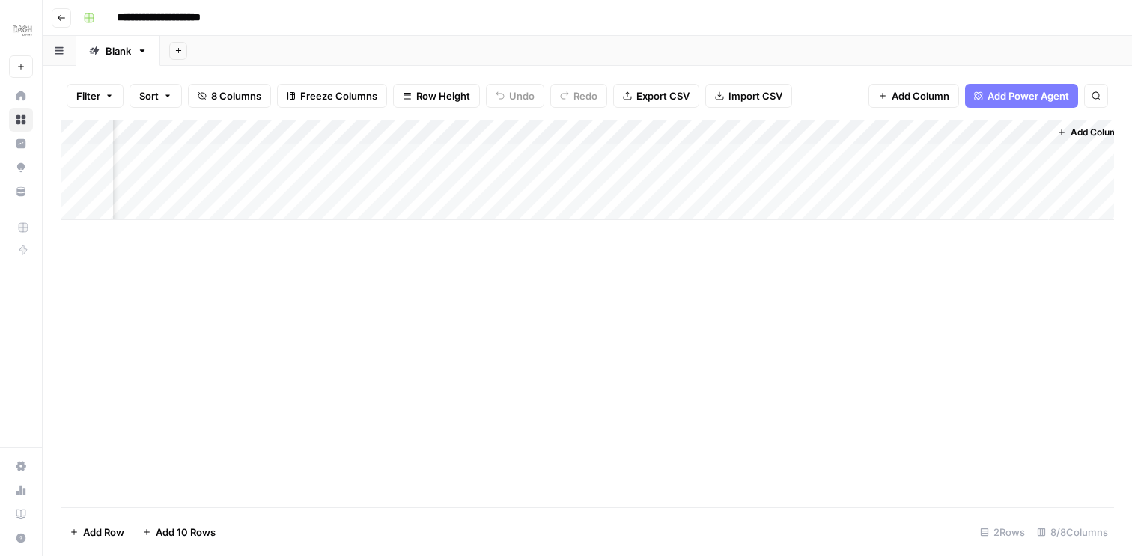
click at [985, 165] on div "Add Column" at bounding box center [588, 170] width 1054 height 100
click at [995, 159] on div "Add Column" at bounding box center [588, 170] width 1054 height 100
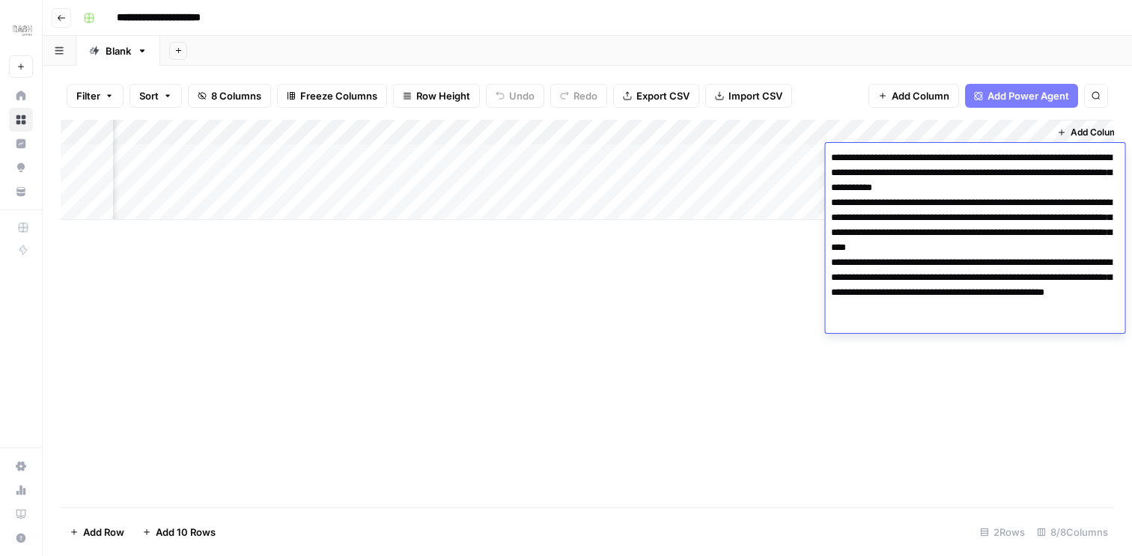
click at [995, 159] on textarea "**********" at bounding box center [975, 241] width 300 height 186
click at [745, 333] on div "Add Column" at bounding box center [588, 314] width 1054 height 388
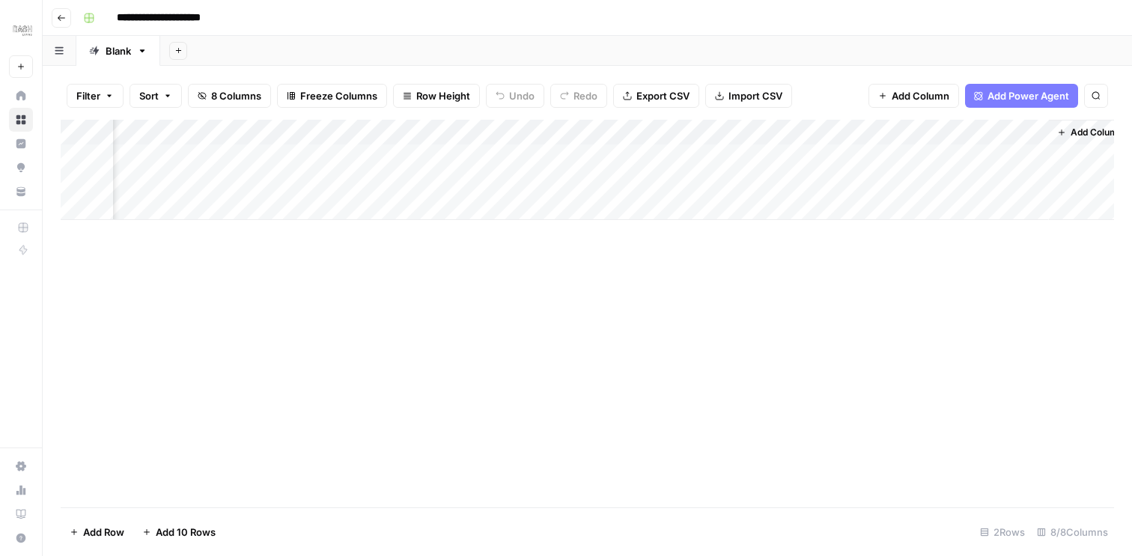
click at [439, 180] on div "Add Column" at bounding box center [588, 170] width 1054 height 100
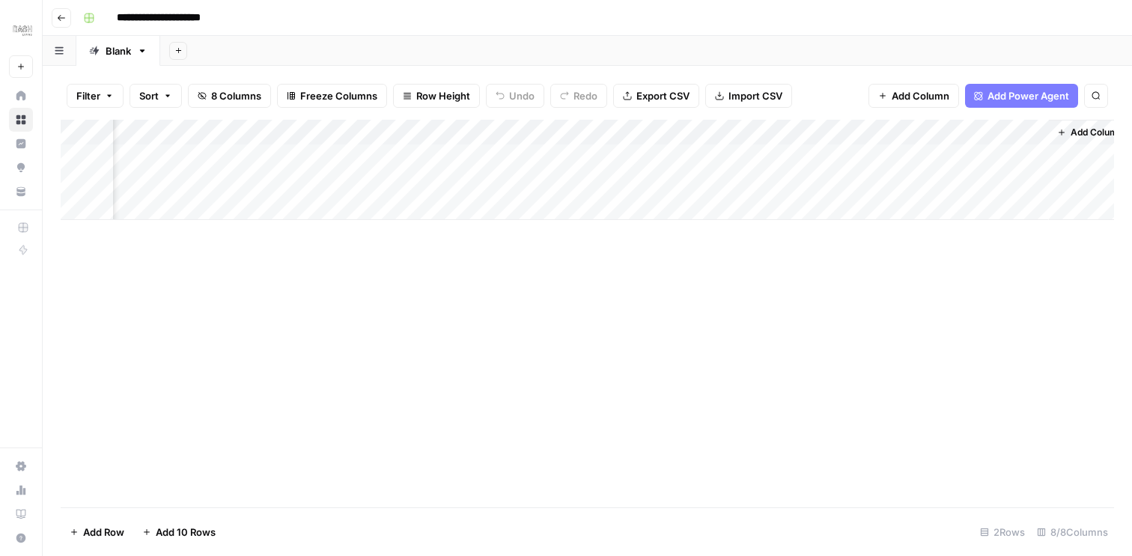
click at [851, 447] on div "Add Column" at bounding box center [588, 314] width 1054 height 388
click at [562, 179] on div "Add Column" at bounding box center [588, 170] width 1054 height 100
click at [874, 183] on div "Add Column" at bounding box center [588, 170] width 1054 height 100
click at [899, 180] on div "Add Column" at bounding box center [588, 170] width 1054 height 100
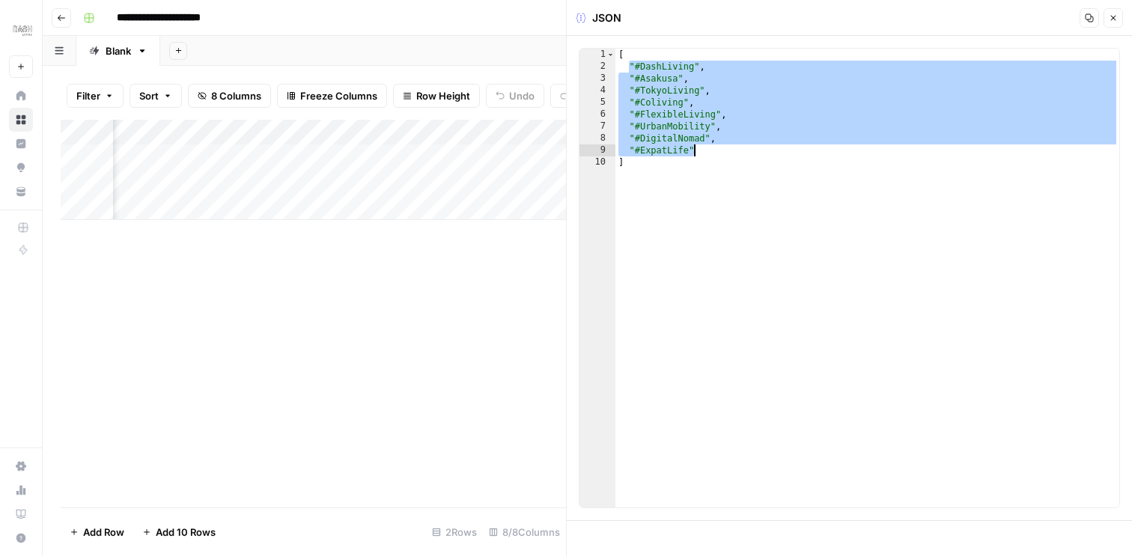
drag, startPoint x: 629, startPoint y: 64, endPoint x: 720, endPoint y: 150, distance: 124.5
click at [720, 150] on div "[ "#DashLiving" , "#Asakusa" , "#TokyoLiving" , "#Coliving" , "#FlexibleLiving"…" at bounding box center [868, 290] width 504 height 483
type textarea "**********"
click at [1113, 9] on button "Close" at bounding box center [1113, 17] width 19 height 19
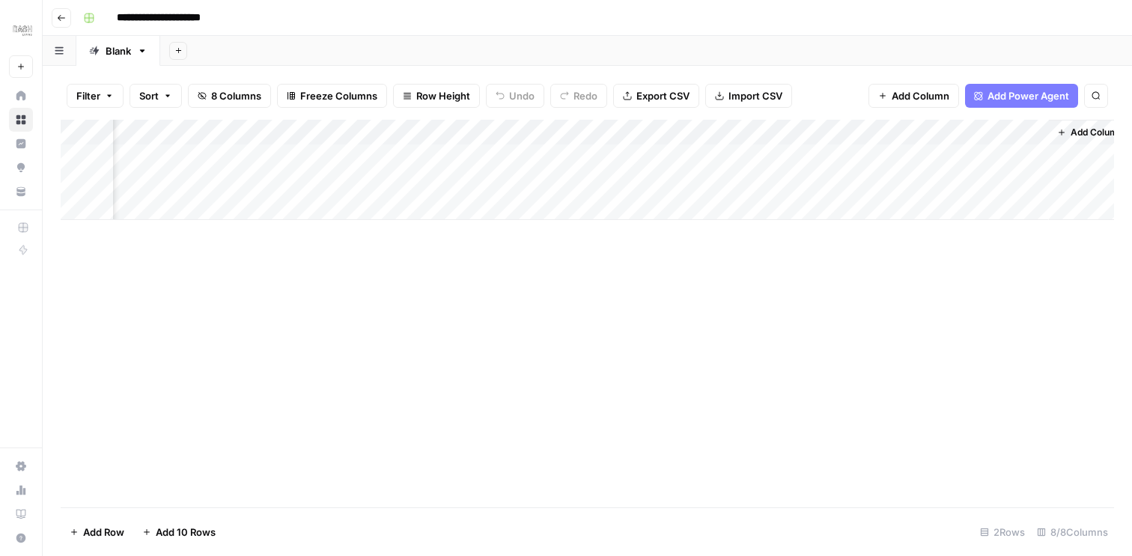
click at [559, 178] on div "Add Column" at bounding box center [588, 170] width 1054 height 100
click at [708, 274] on div "Add Column" at bounding box center [588, 314] width 1054 height 388
click at [708, 184] on div "Add Column" at bounding box center [588, 170] width 1054 height 100
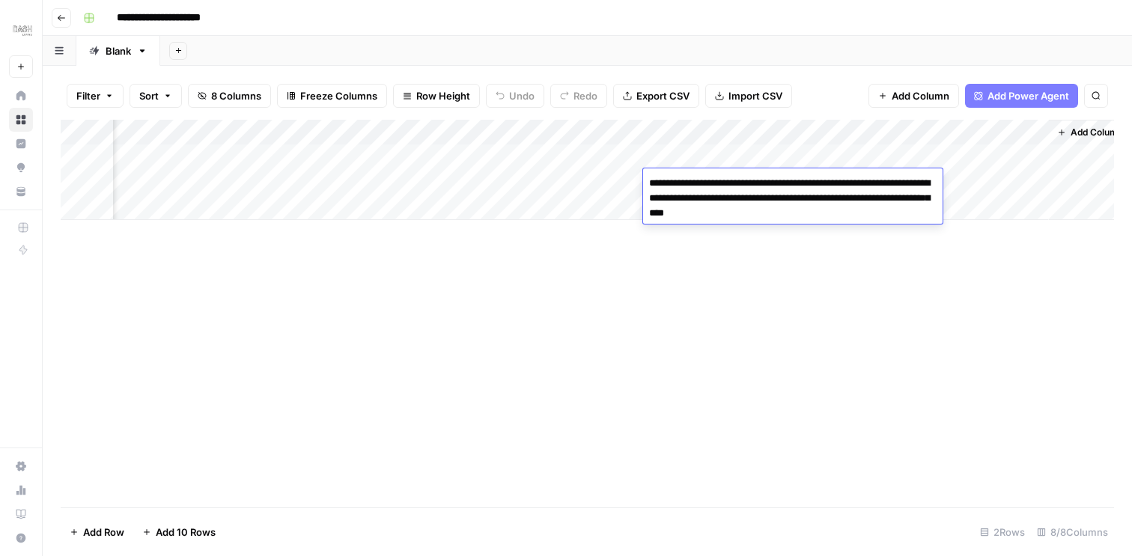
click at [1003, 188] on div "Add Column" at bounding box center [588, 170] width 1054 height 100
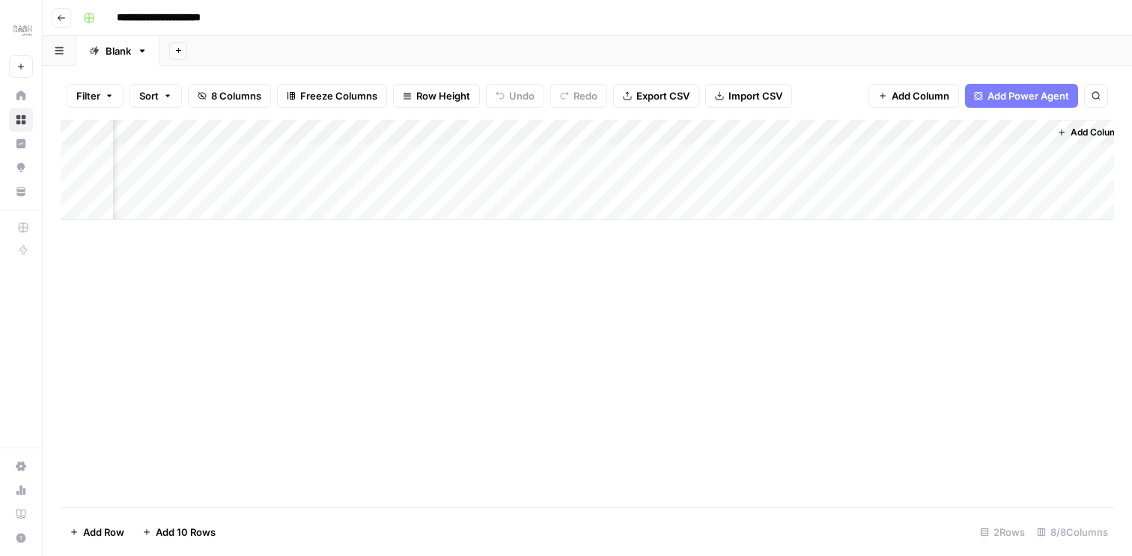
click at [983, 187] on div "Add Column" at bounding box center [588, 170] width 1054 height 100
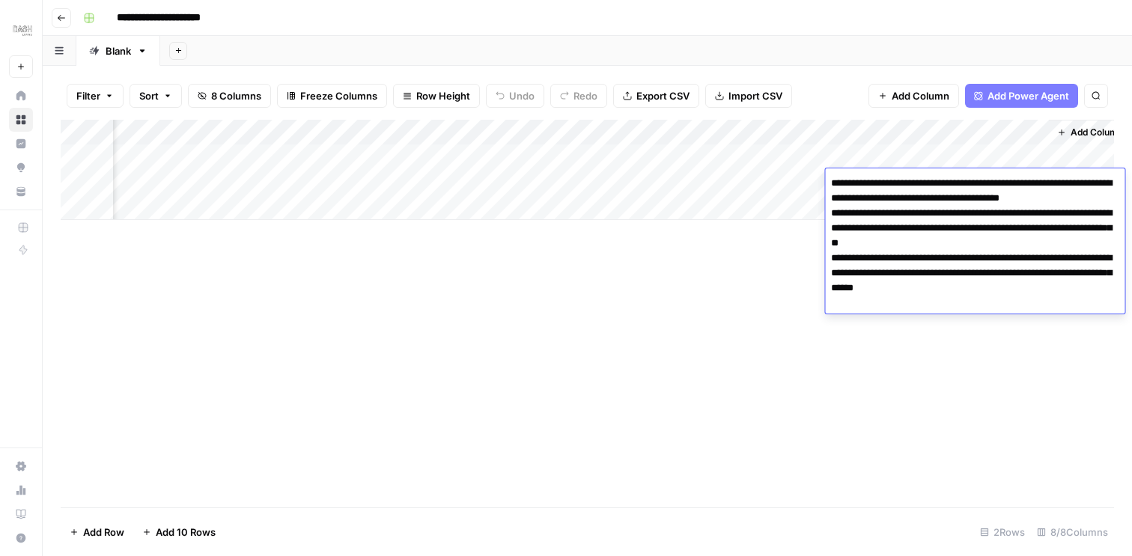
click at [67, 23] on button "Go back" at bounding box center [61, 17] width 19 height 19
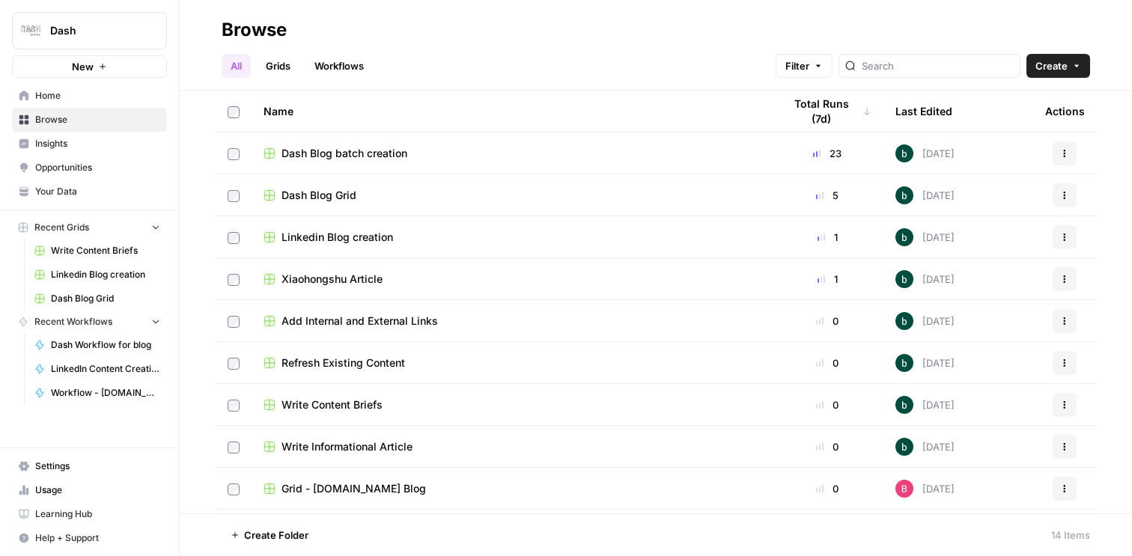
click at [464, 288] on td "Xiaohongshu Article" at bounding box center [512, 278] width 520 height 41
click at [508, 269] on td "Xiaohongshu Article" at bounding box center [512, 278] width 520 height 41
click at [329, 283] on span "Xiaohongshu Article" at bounding box center [332, 279] width 101 height 15
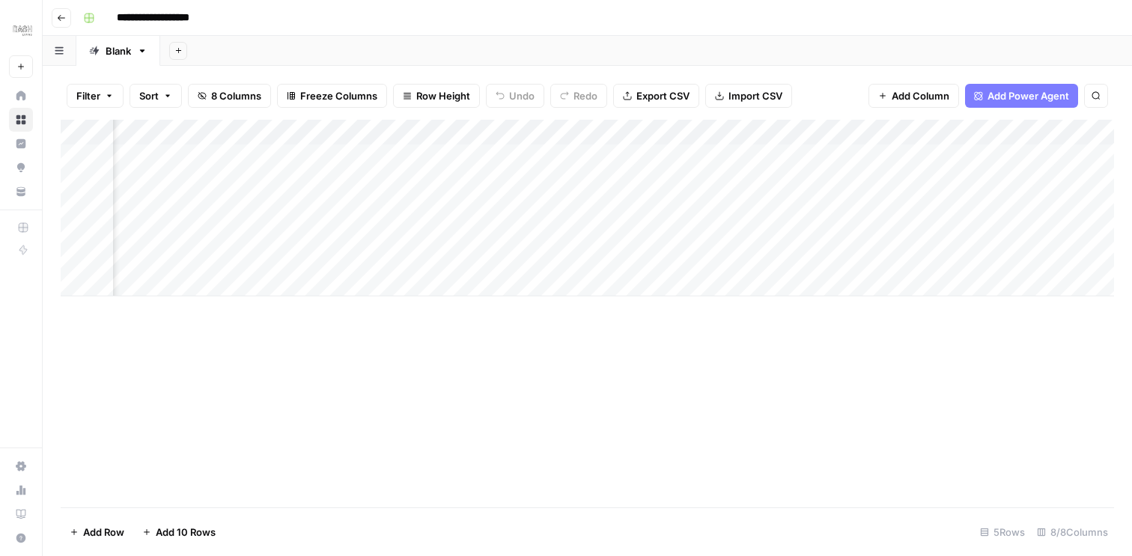
scroll to position [0, 130]
click at [634, 153] on div "Add Column" at bounding box center [588, 208] width 1054 height 177
click at [762, 155] on div "Add Column" at bounding box center [588, 208] width 1054 height 177
click at [654, 159] on div "Add Column" at bounding box center [588, 208] width 1054 height 177
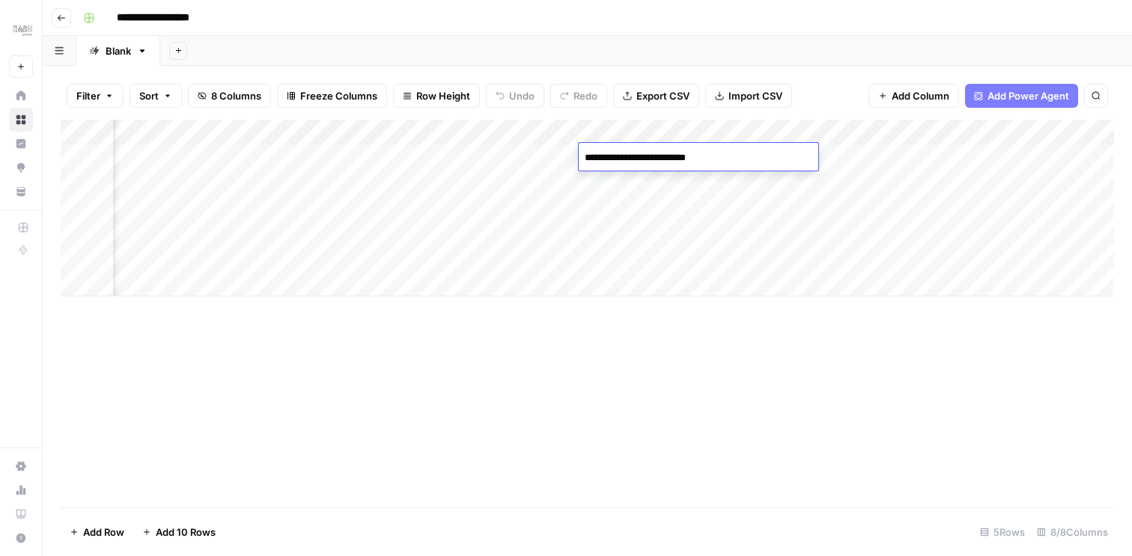
click at [800, 187] on div "Add Column" at bounding box center [588, 208] width 1054 height 177
click at [795, 158] on div "Add Column" at bounding box center [588, 208] width 1054 height 177
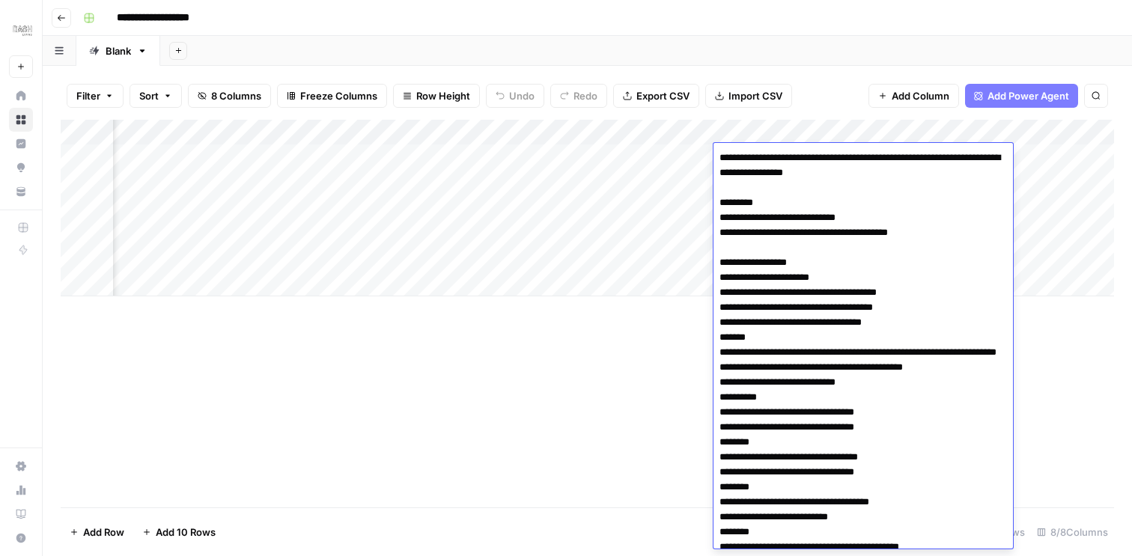
scroll to position [997, 0]
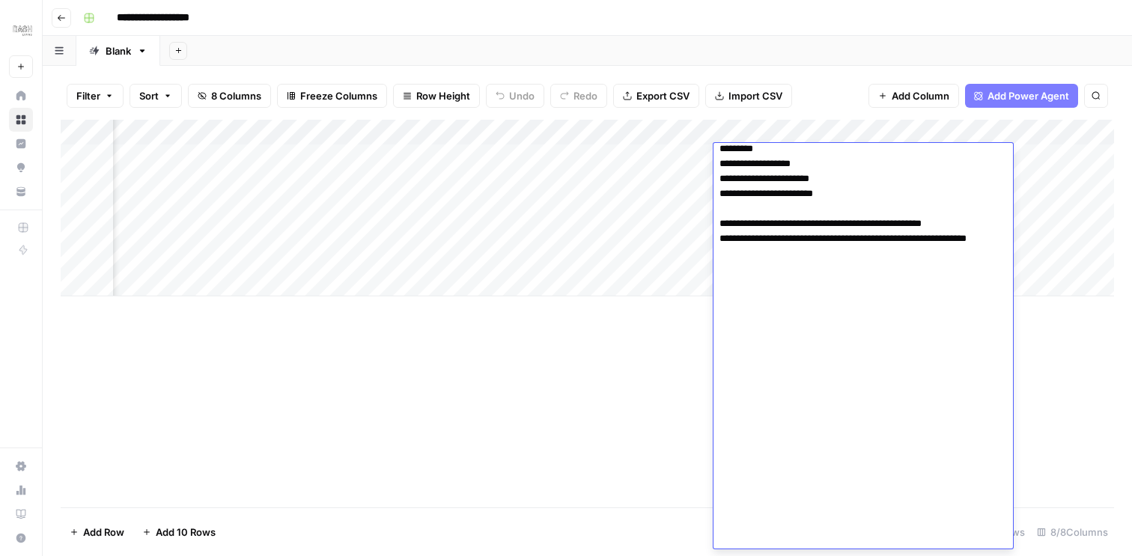
click at [833, 112] on div "Filter Sort 8 Columns Freeze Columns Row Height Undo Redo Export CSV Import CSV…" at bounding box center [588, 96] width 1054 height 48
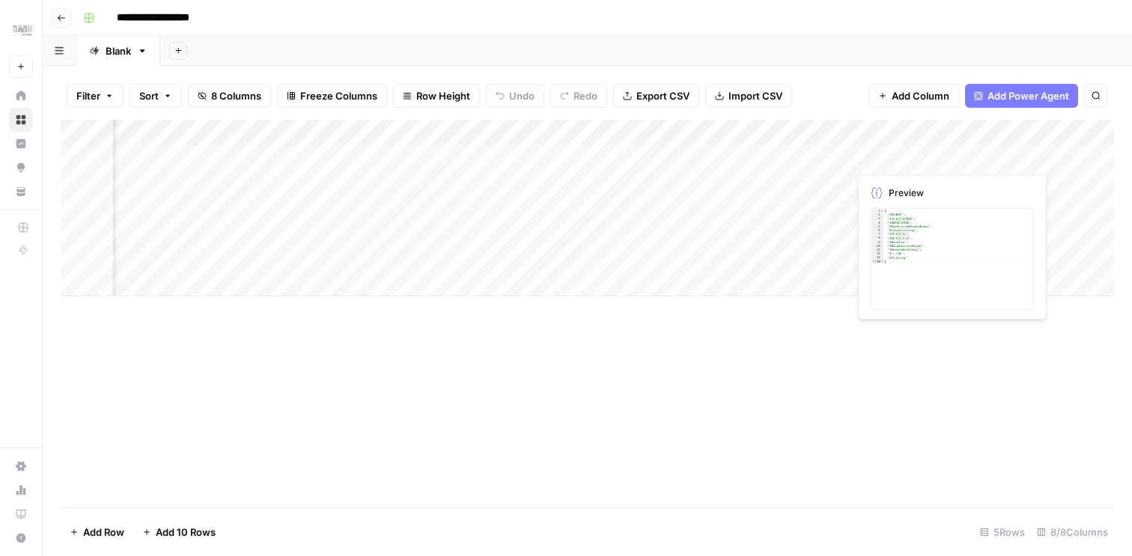
click at [914, 158] on div "Add Column" at bounding box center [588, 208] width 1054 height 177
click at [910, 249] on div "Add Column" at bounding box center [588, 208] width 1054 height 177
click at [974, 158] on div "Add Column" at bounding box center [588, 208] width 1054 height 177
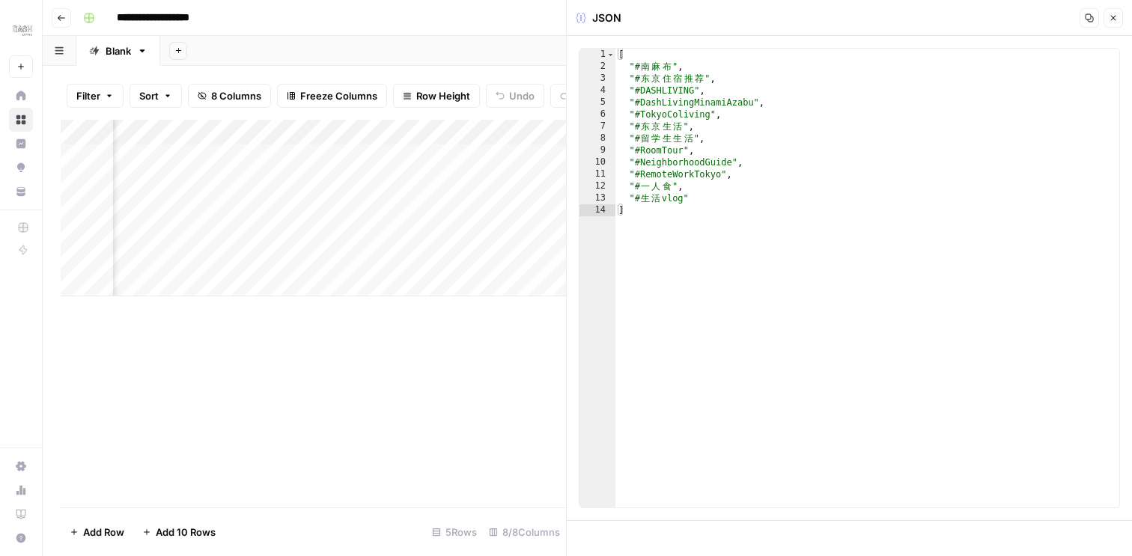
click at [1090, 15] on icon "button" at bounding box center [1090, 18] width 8 height 8
click at [1113, 17] on icon "button" at bounding box center [1113, 18] width 5 height 5
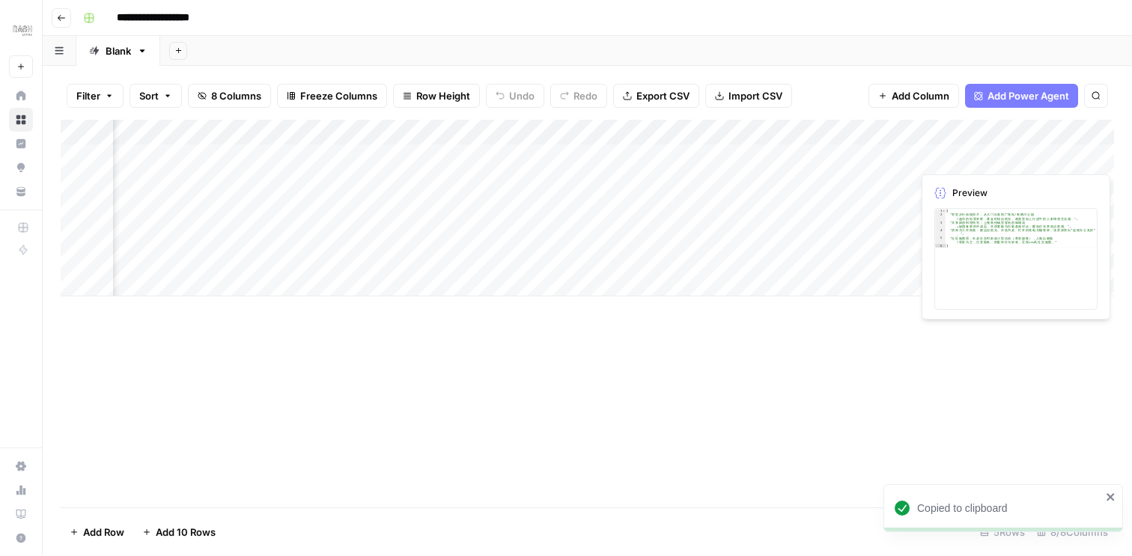
click at [1028, 154] on div "Add Column" at bounding box center [588, 208] width 1054 height 177
click at [1035, 152] on div "Add Column" at bounding box center [588, 208] width 1054 height 177
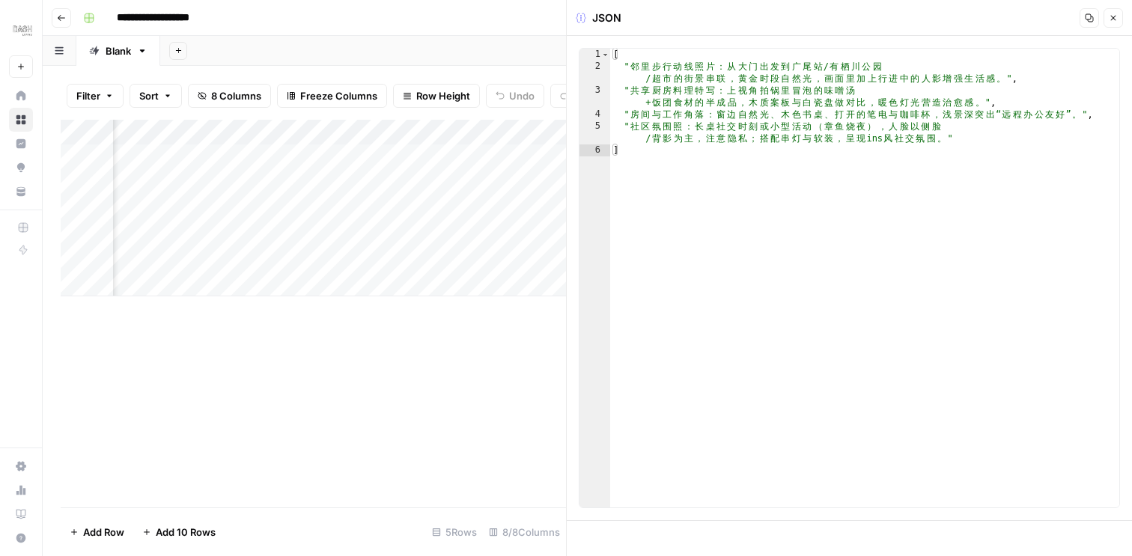
click at [693, 95] on div "[ " 邻 里 步 行 动 线 照 片 ： 从 [GEOGRAPHIC_DATA] 出 发 到 [GEOGRAPHIC_DATA] / 有 [GEOGRAPH…" at bounding box center [864, 290] width 509 height 483
type textarea "**********"
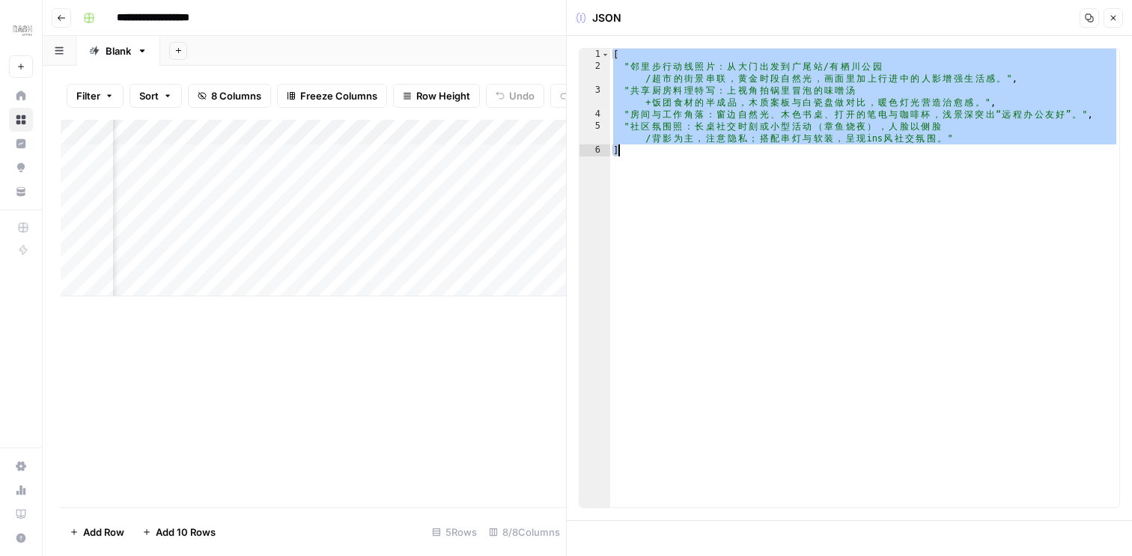
click at [1111, 18] on icon "button" at bounding box center [1113, 17] width 9 height 9
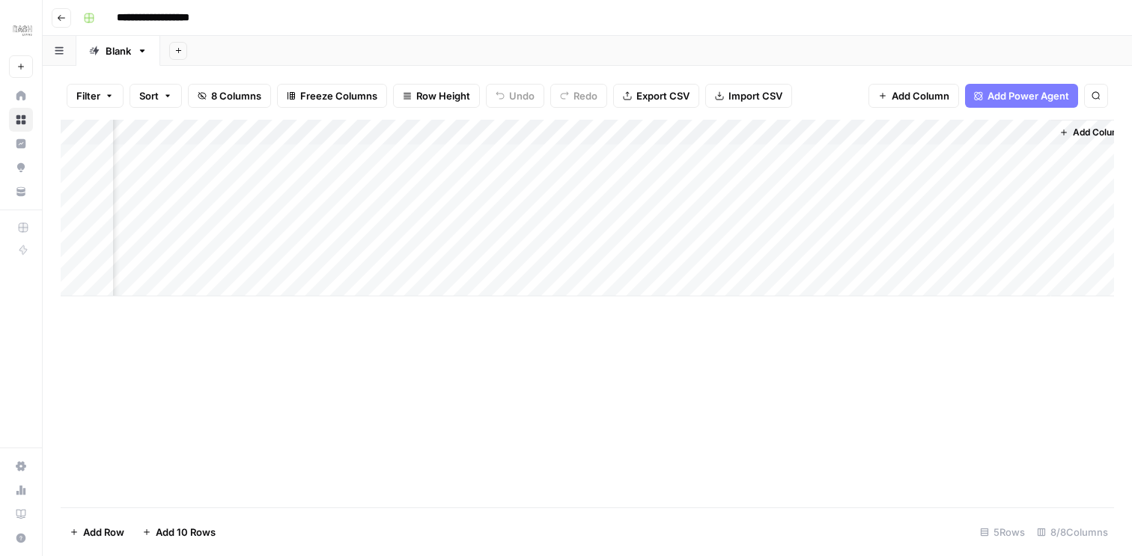
scroll to position [0, 353]
click at [971, 149] on div "Add Column" at bounding box center [588, 208] width 1054 height 177
click at [1016, 154] on div "Add Column" at bounding box center [588, 208] width 1054 height 177
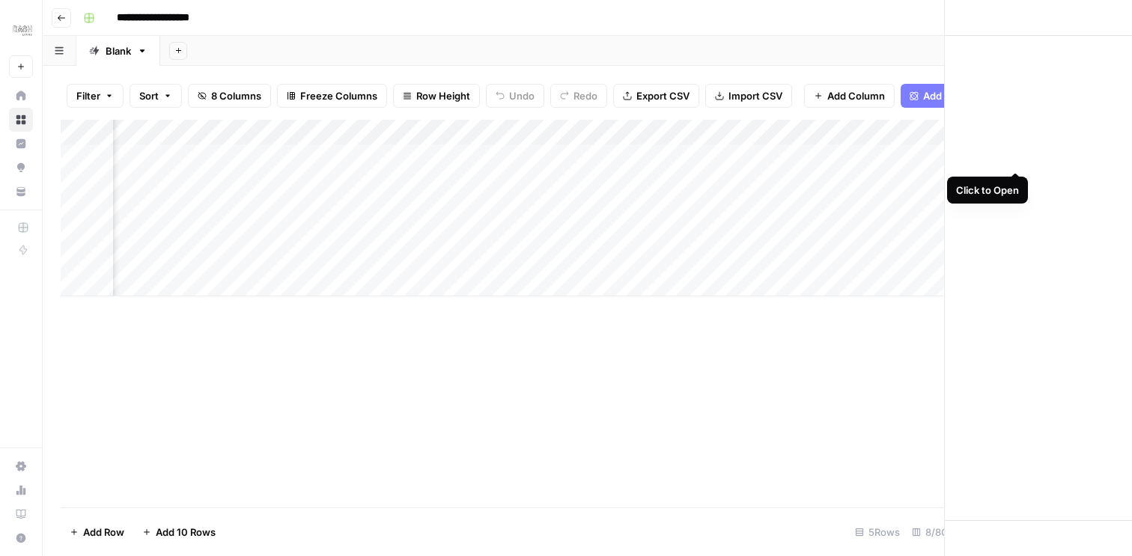
scroll to position [0, 341]
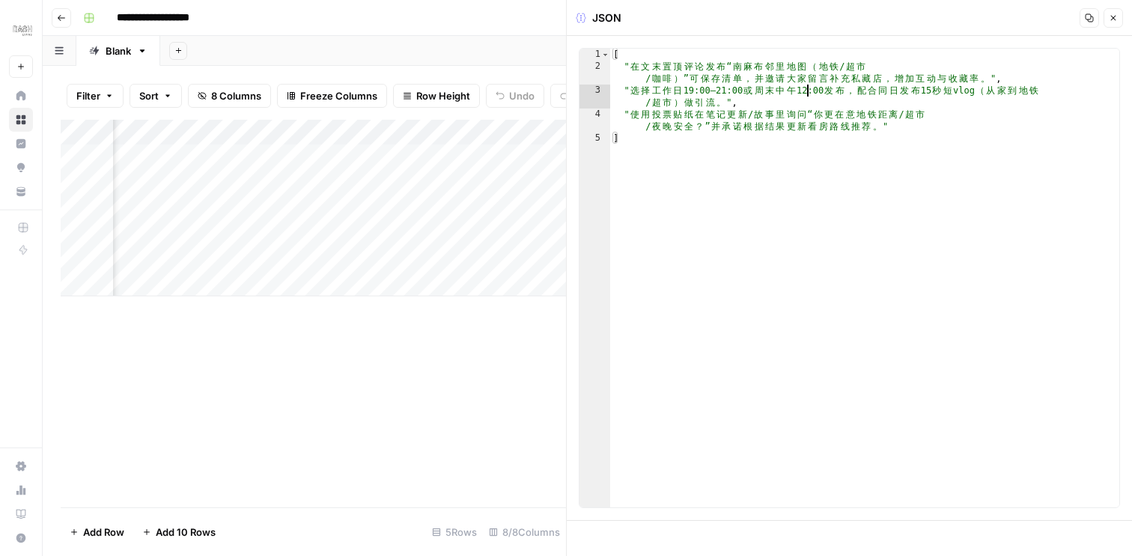
click at [808, 88] on div "[ " 在 文 末 置 顶 评 论 发 布 “ [GEOGRAPHIC_DATA] 布 邻 里 地 图 （ 地 铁 / 超 市 / 咖 啡 ） ” 可 保 存…" at bounding box center [864, 290] width 509 height 483
type textarea "**********"
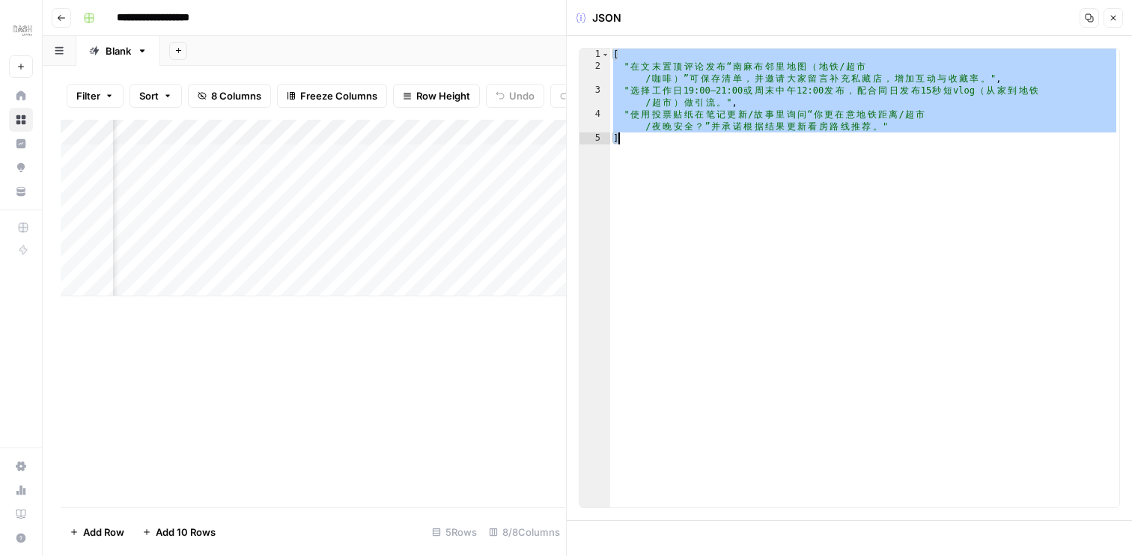
click at [1111, 16] on icon "button" at bounding box center [1113, 17] width 9 height 9
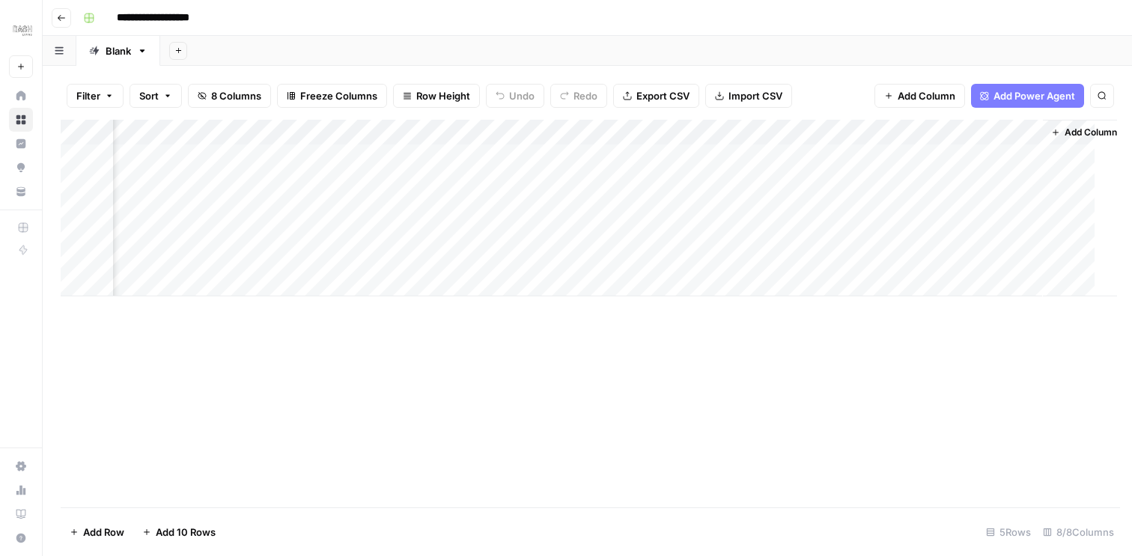
scroll to position [0, 335]
click at [669, 352] on div "Add Column" at bounding box center [588, 314] width 1054 height 388
click at [61, 20] on icon "button" at bounding box center [61, 17] width 9 height 9
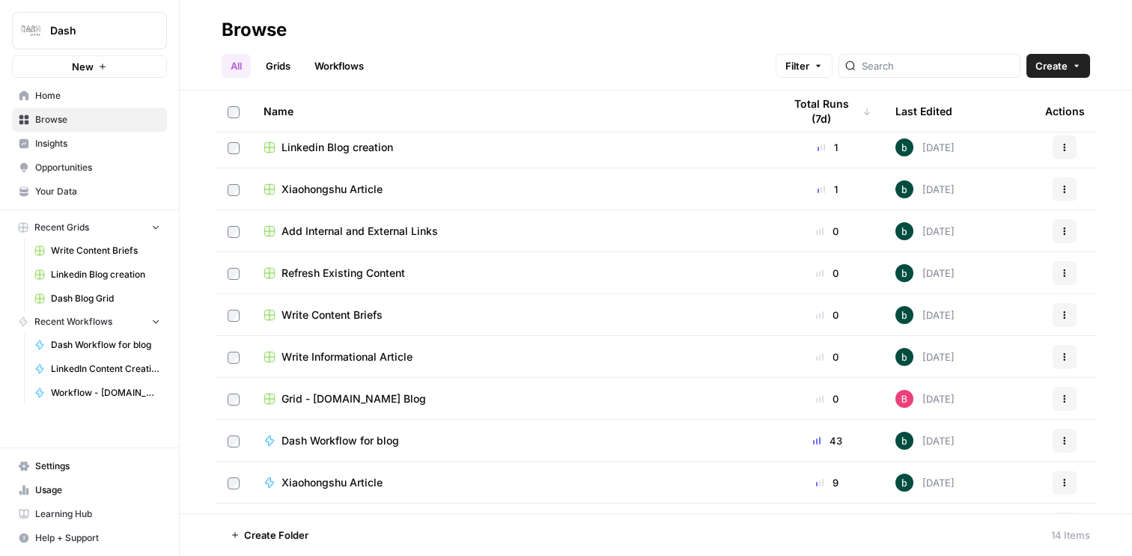
scroll to position [114, 0]
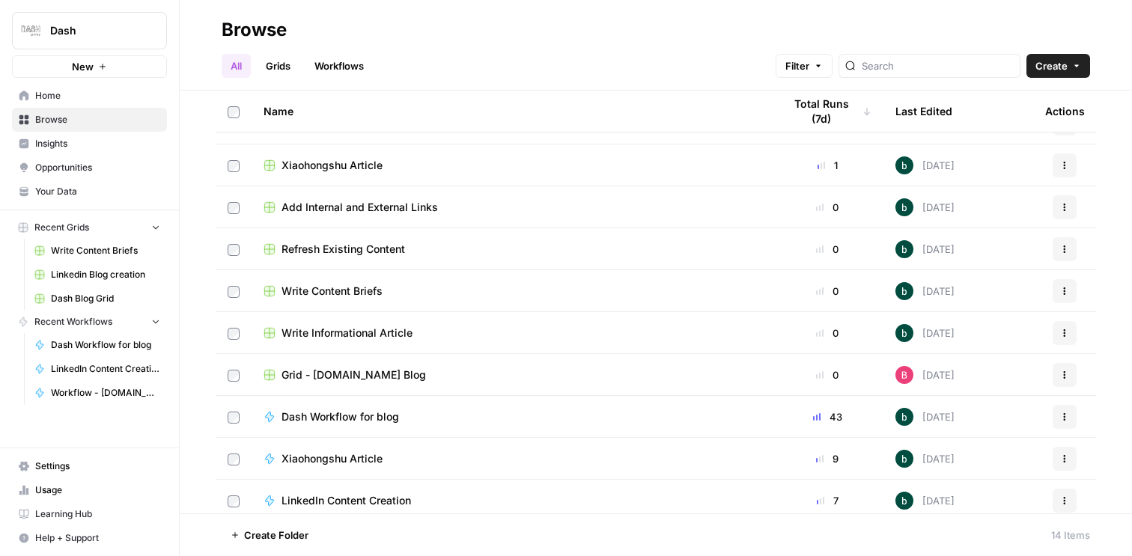
click at [422, 286] on div "Write Content Briefs" at bounding box center [512, 291] width 496 height 15
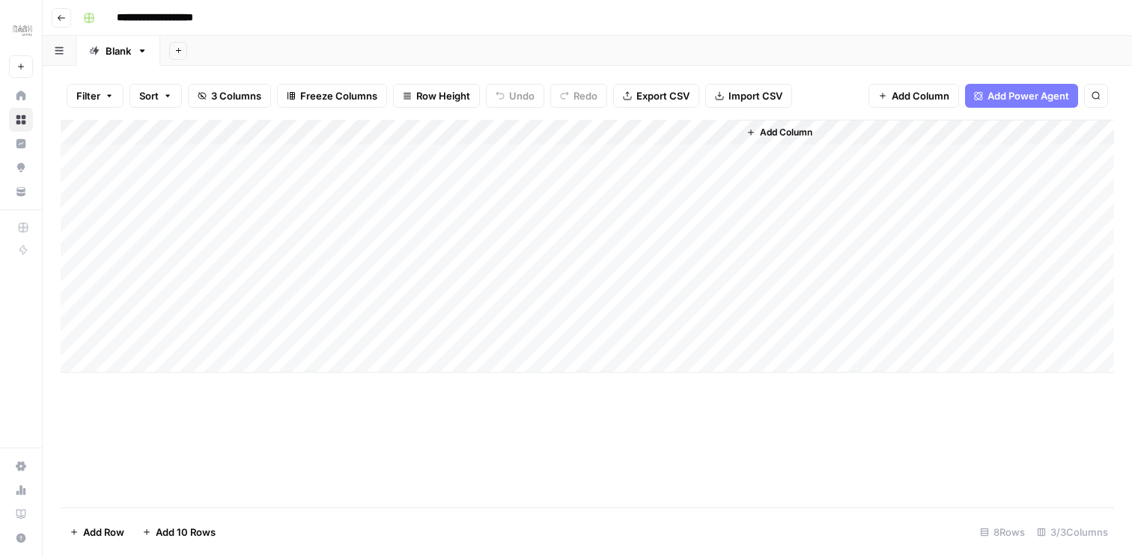
click at [64, 22] on button "Go back" at bounding box center [61, 17] width 19 height 19
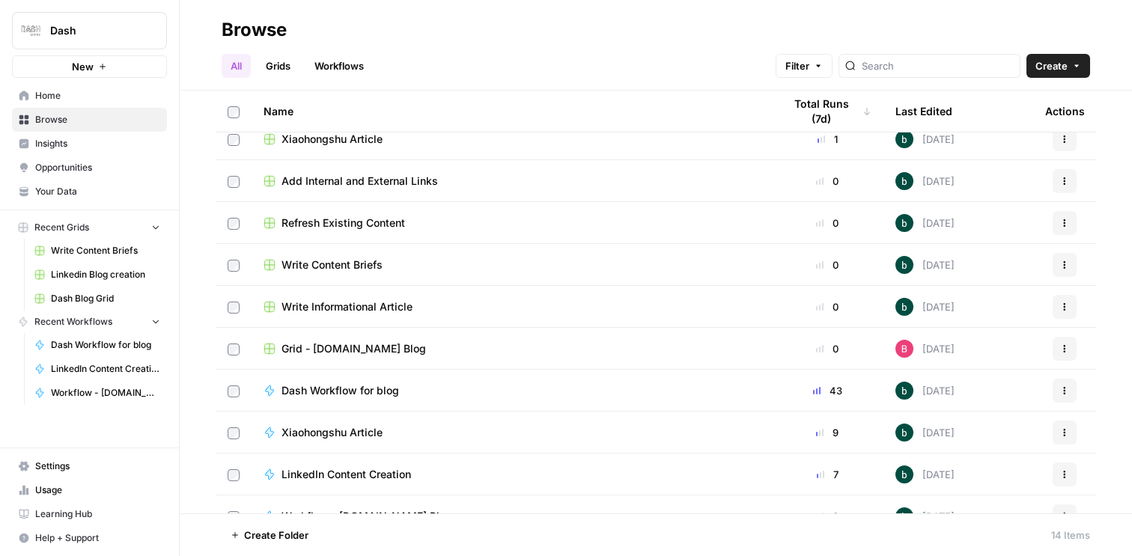
scroll to position [147, 0]
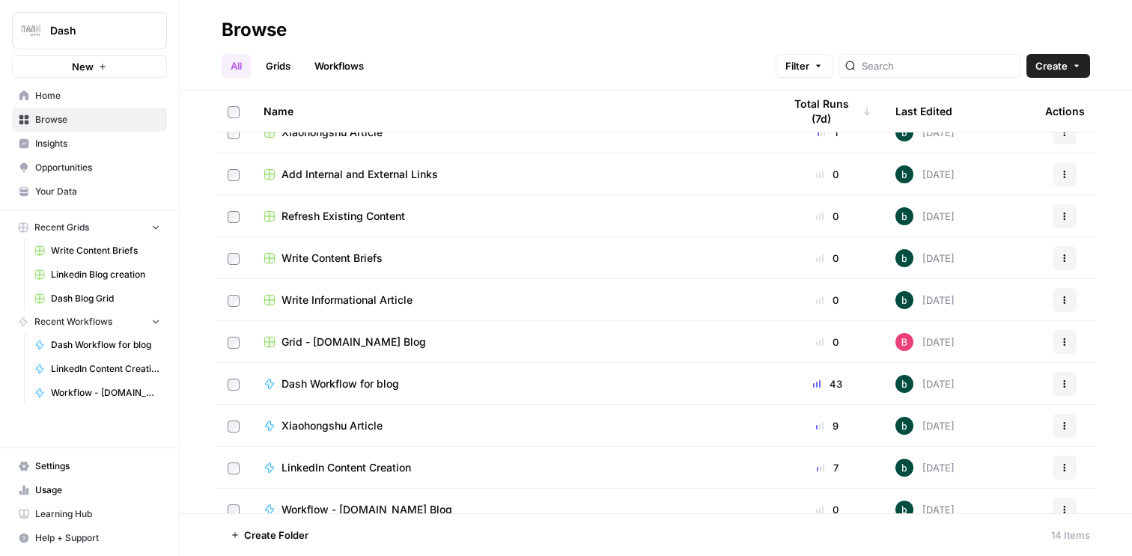
click at [377, 336] on span "Grid - [DOMAIN_NAME] Blog" at bounding box center [354, 342] width 145 height 15
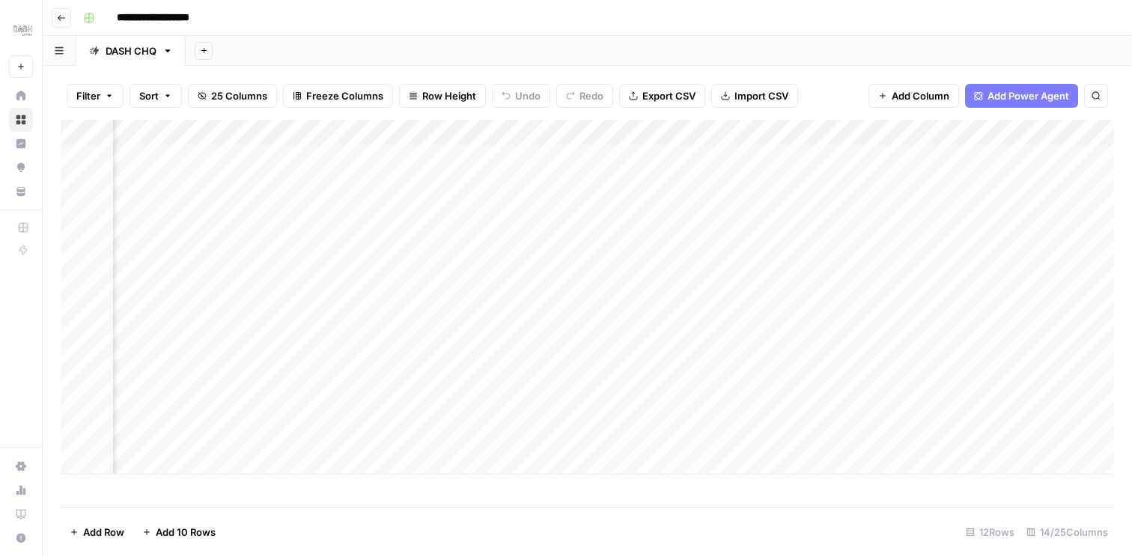
scroll to position [0, 1224]
click at [268, 231] on div "Add Column" at bounding box center [588, 297] width 1054 height 355
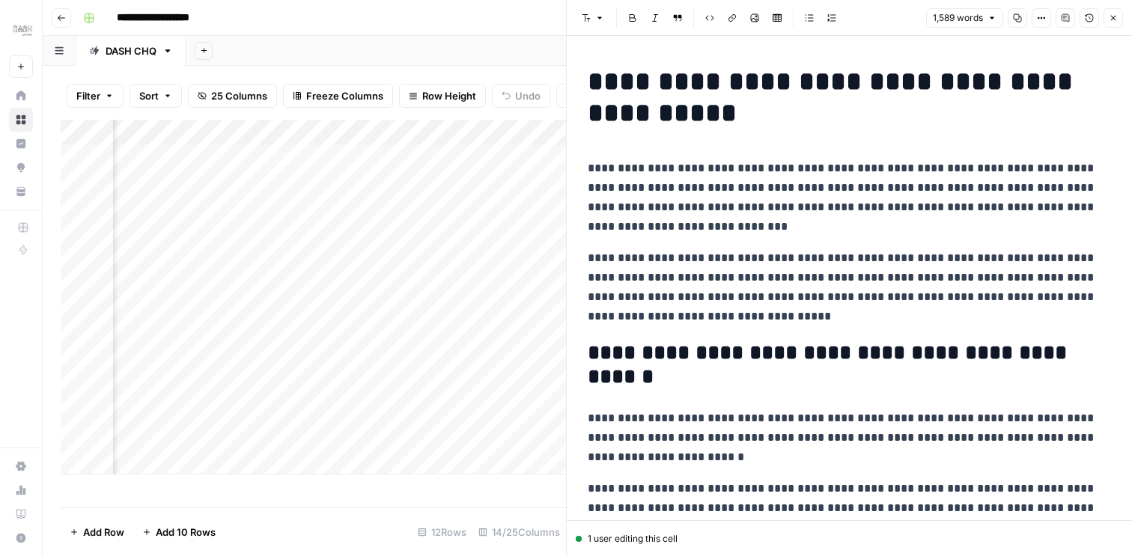
click at [1016, 16] on icon "button" at bounding box center [1017, 17] width 9 height 9
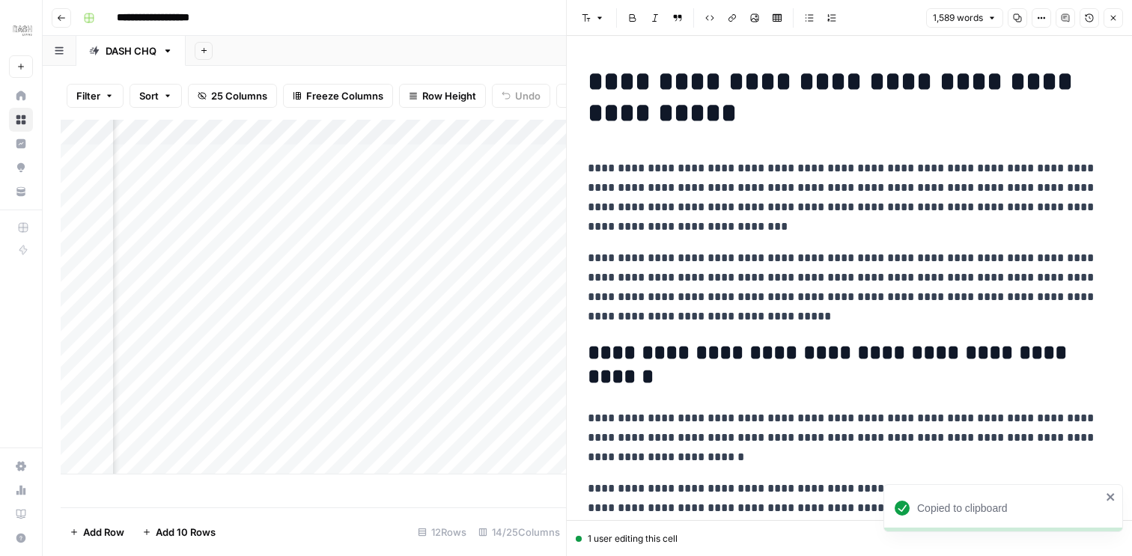
click at [1113, 22] on button "Close" at bounding box center [1113, 17] width 19 height 19
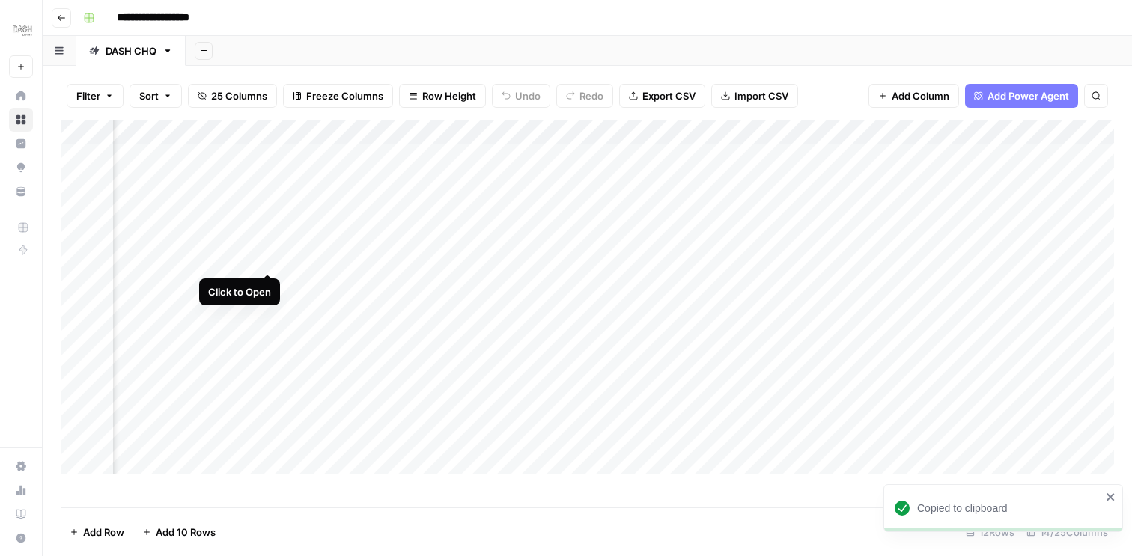
click at [268, 258] on div "Add Column" at bounding box center [588, 297] width 1054 height 355
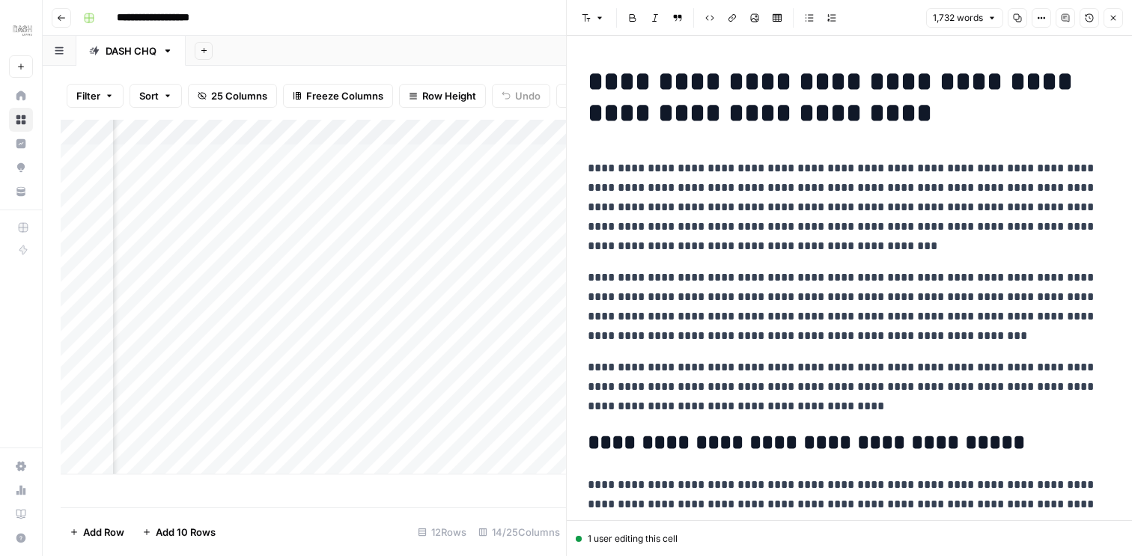
click at [1018, 18] on icon "button" at bounding box center [1017, 17] width 9 height 9
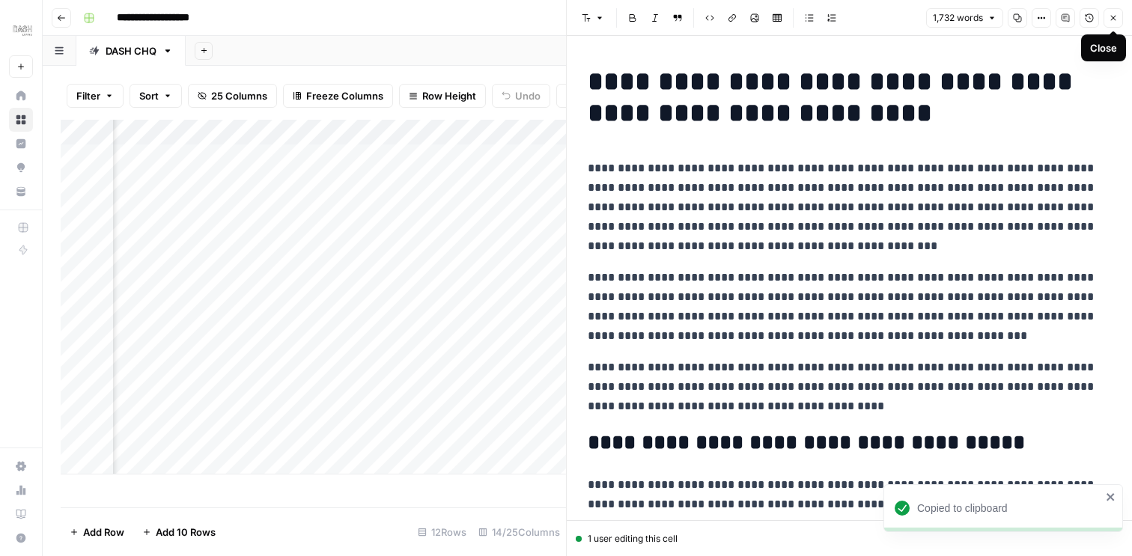
click at [1114, 19] on icon "button" at bounding box center [1113, 18] width 5 height 5
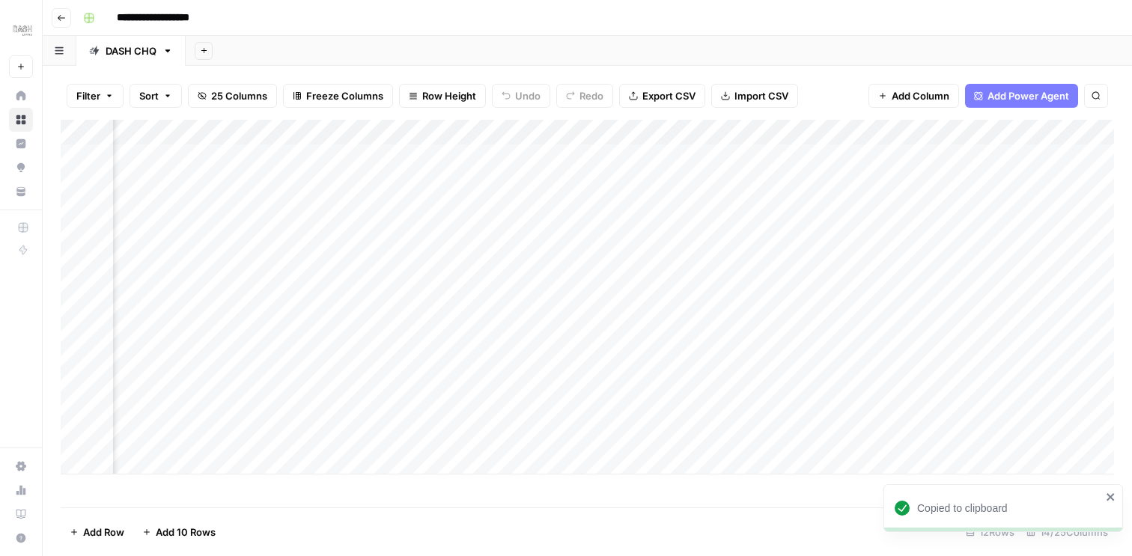
click at [251, 283] on div "Add Column" at bounding box center [588, 297] width 1054 height 355
click at [266, 282] on div "Add Column" at bounding box center [588, 297] width 1054 height 355
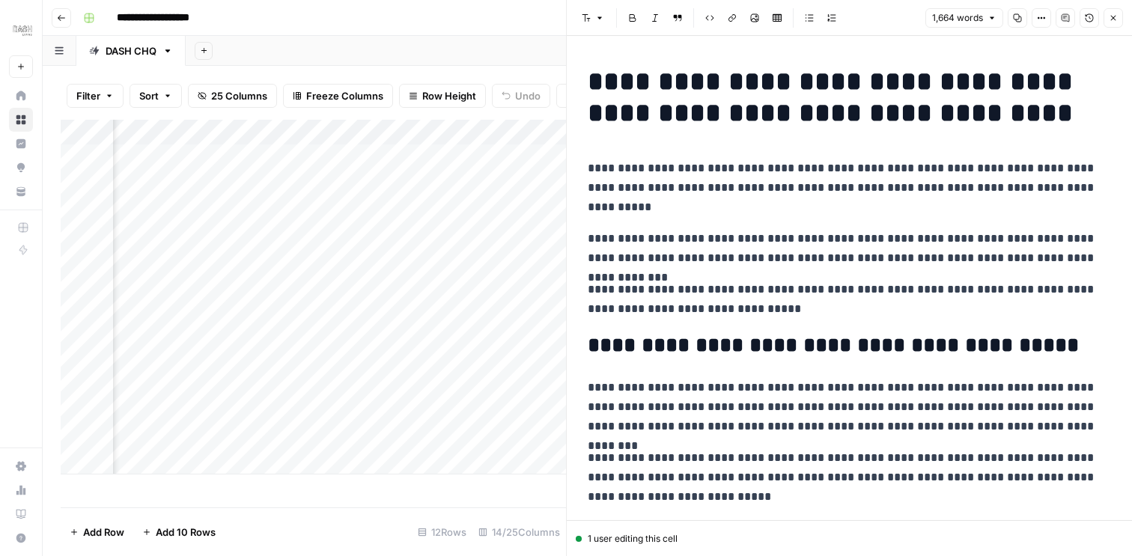
click at [1111, 12] on button "Close" at bounding box center [1113, 17] width 19 height 19
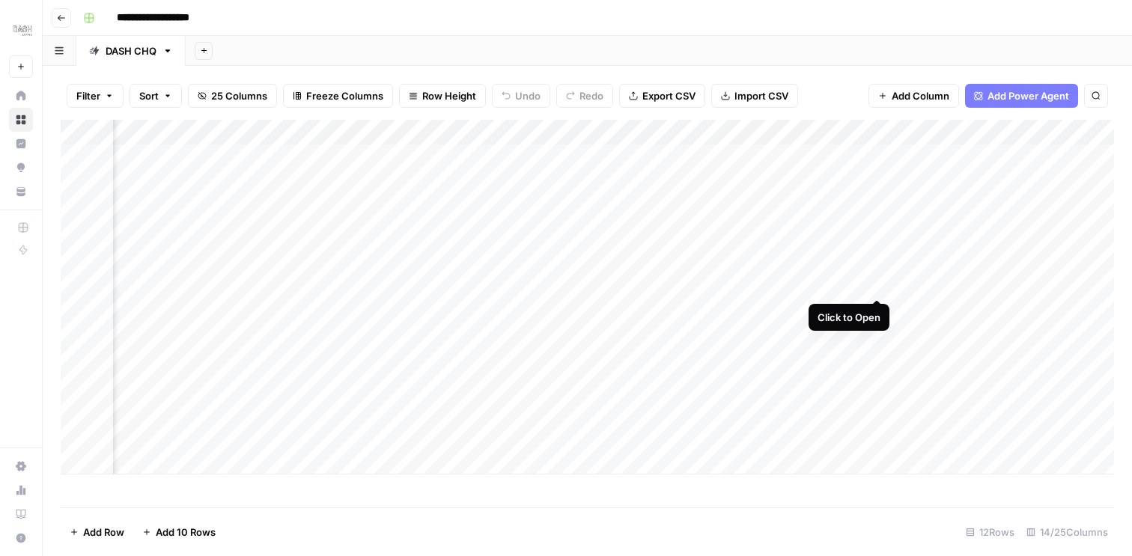
click at [875, 284] on div "Add Column" at bounding box center [588, 297] width 1054 height 355
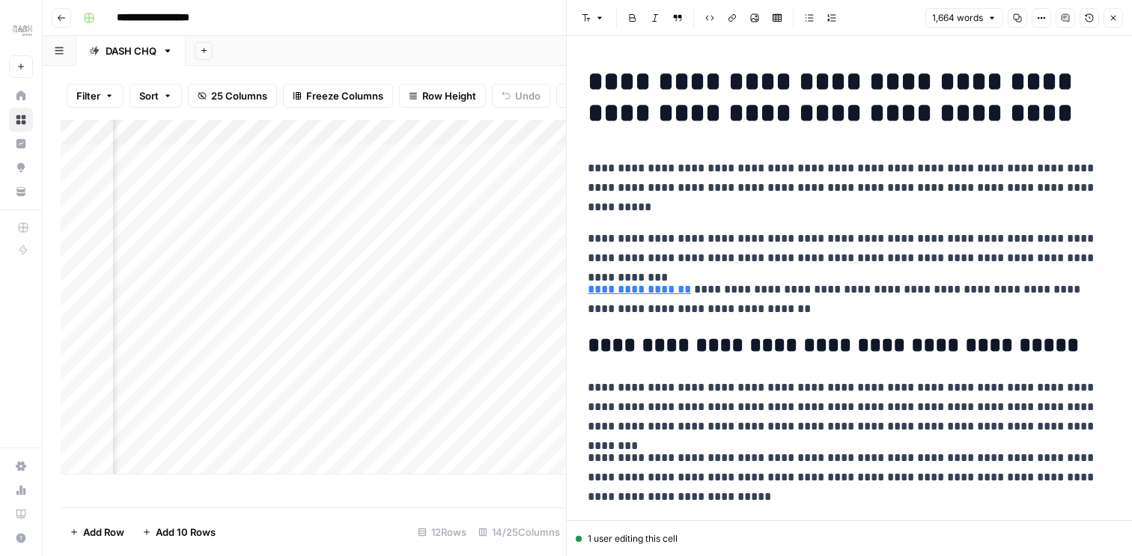
click at [1015, 19] on icon "button" at bounding box center [1018, 18] width 8 height 8
click at [1116, 19] on icon "button" at bounding box center [1113, 17] width 9 height 9
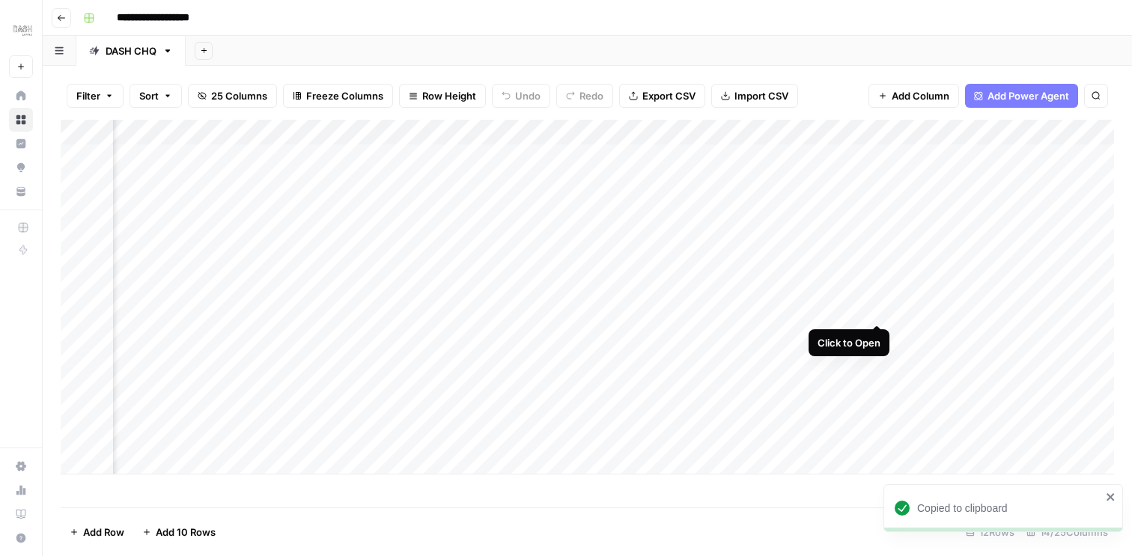
click at [873, 305] on div "Add Column" at bounding box center [588, 297] width 1054 height 355
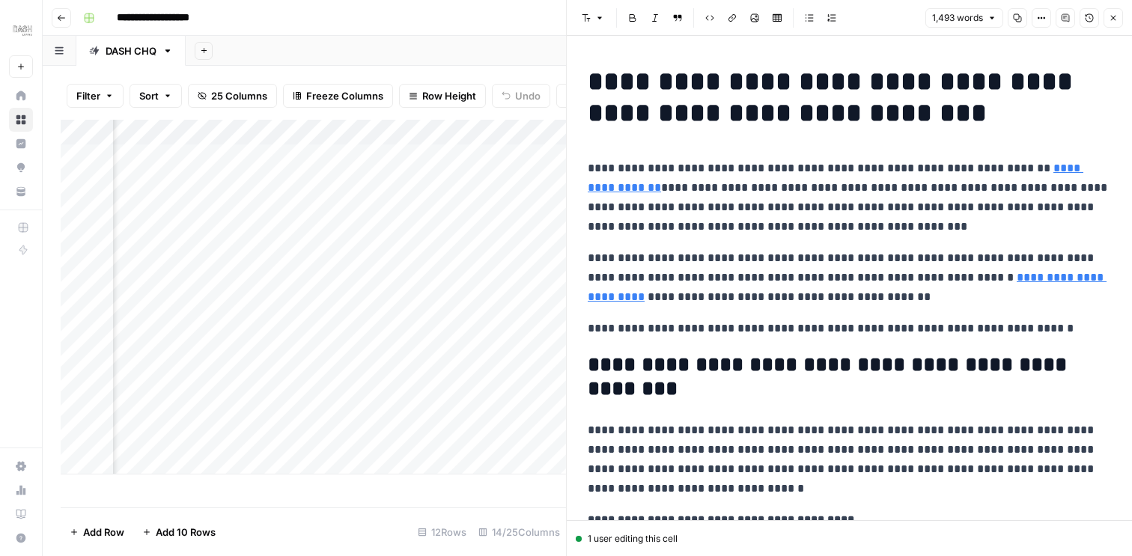
click at [1016, 15] on icon "button" at bounding box center [1017, 17] width 9 height 9
click at [1116, 16] on icon "button" at bounding box center [1113, 17] width 9 height 9
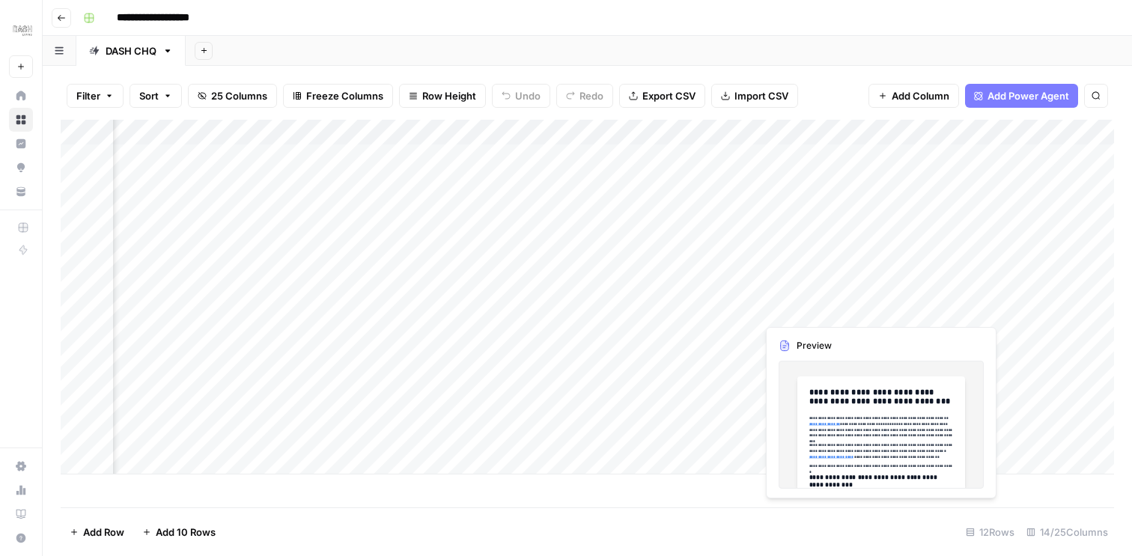
click at [58, 15] on icon "button" at bounding box center [61, 17] width 9 height 9
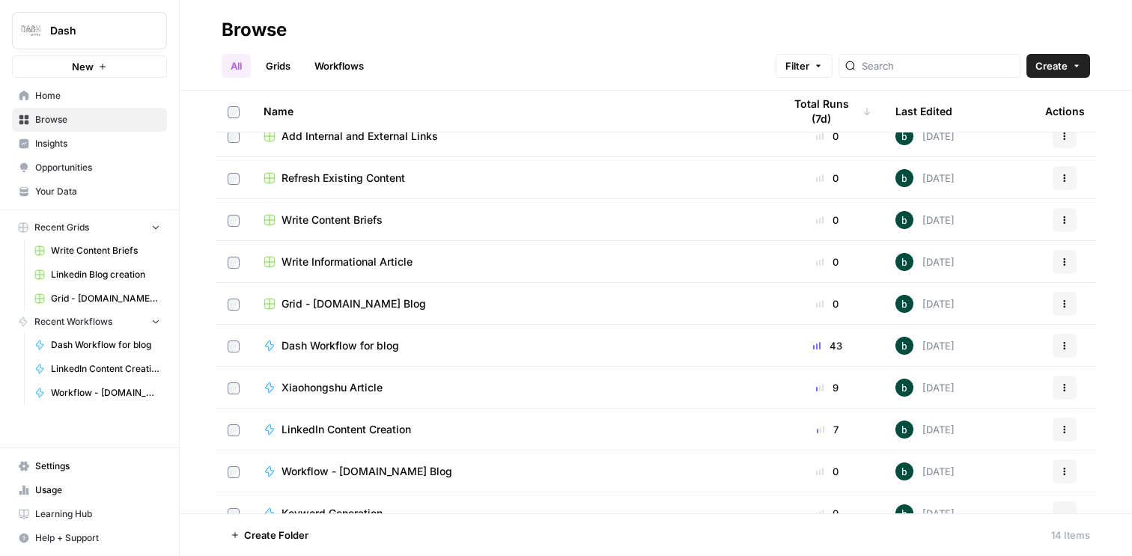
scroll to position [192, 0]
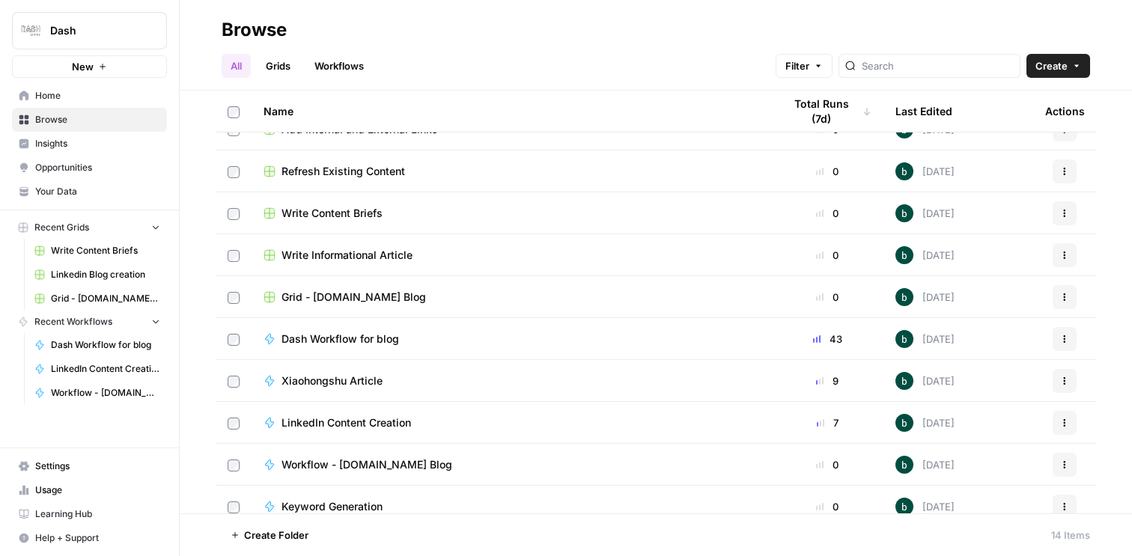
click at [748, 177] on div "Refresh Existing Content" at bounding box center [512, 171] width 496 height 15
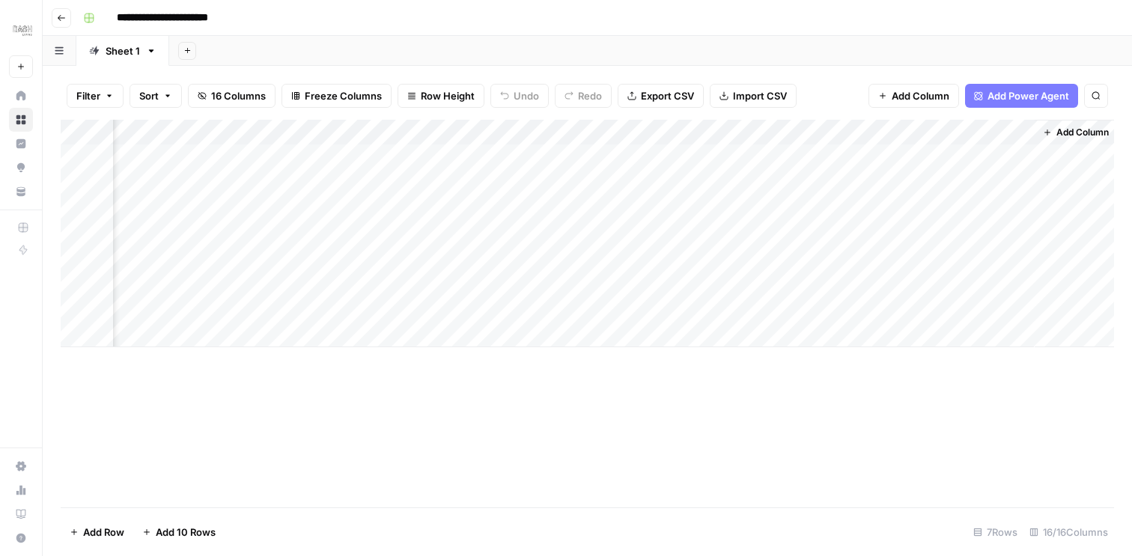
scroll to position [0, 1483]
click at [879, 311] on div "Add Column" at bounding box center [588, 234] width 1054 height 228
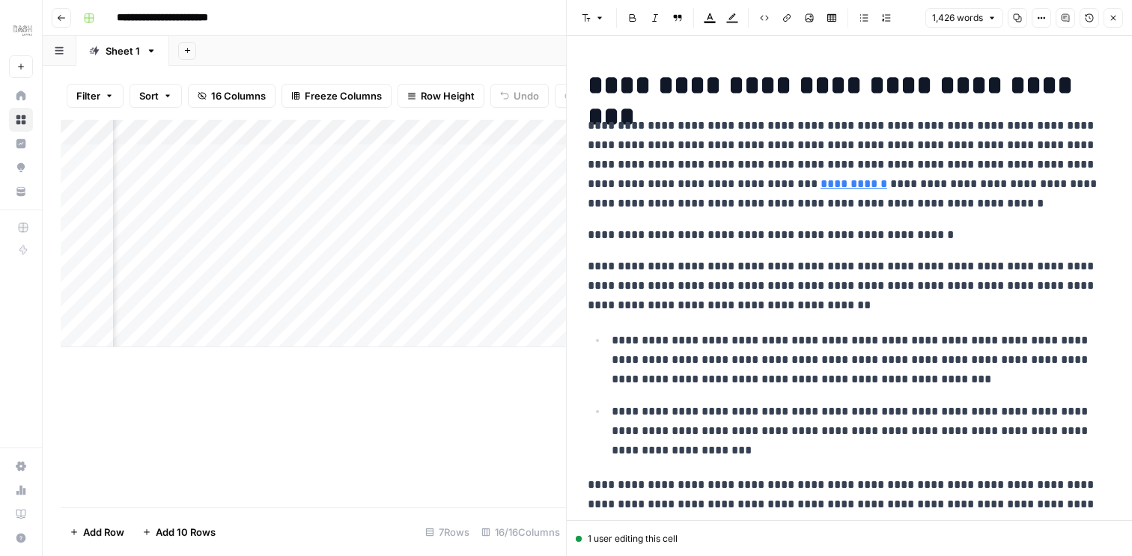
scroll to position [547, 0]
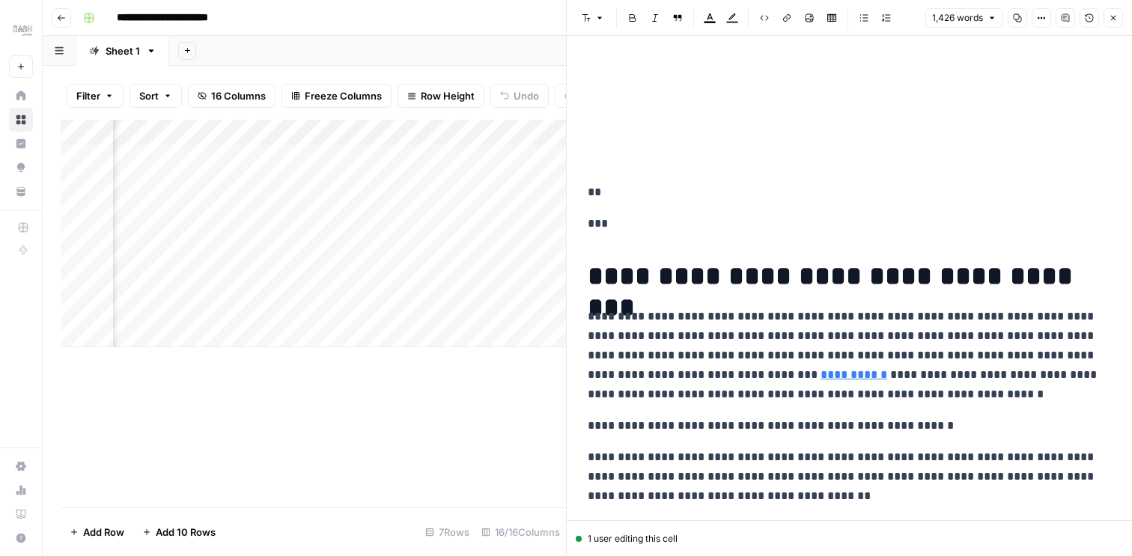
click at [1114, 22] on button "Close" at bounding box center [1113, 17] width 19 height 19
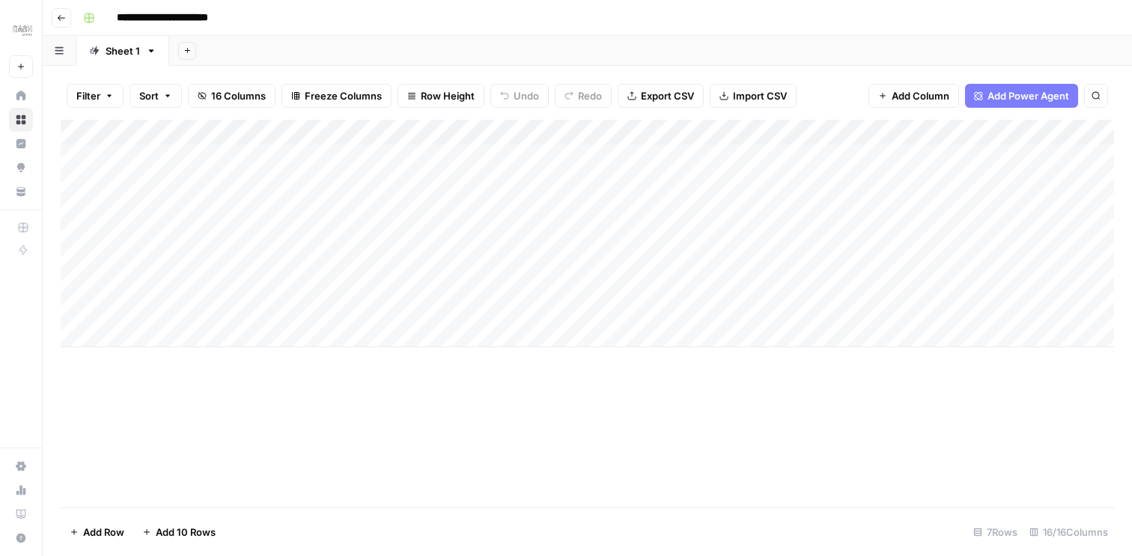
click at [63, 20] on icon "button" at bounding box center [61, 17] width 9 height 9
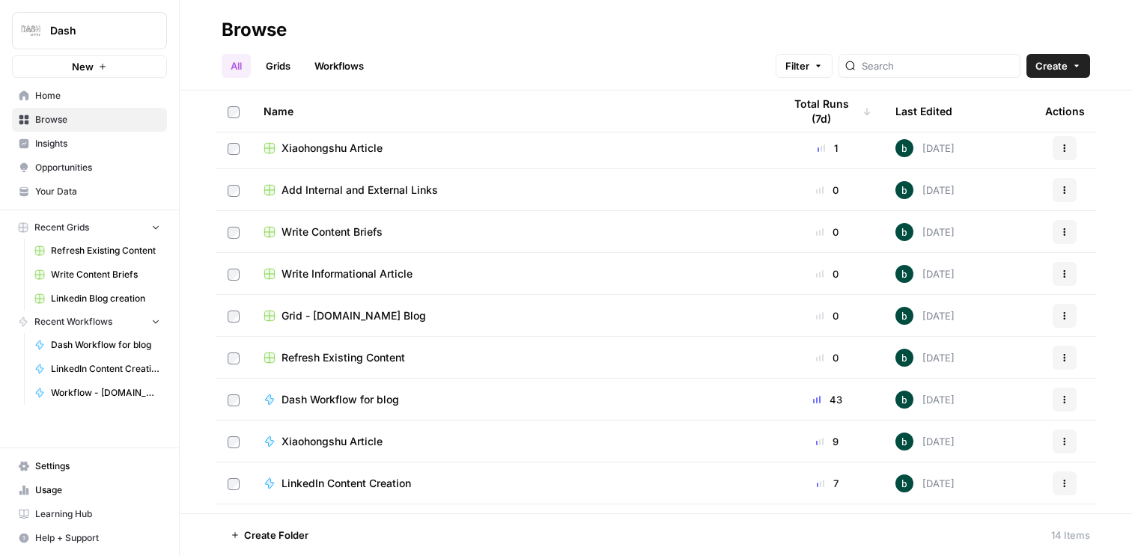
scroll to position [127, 0]
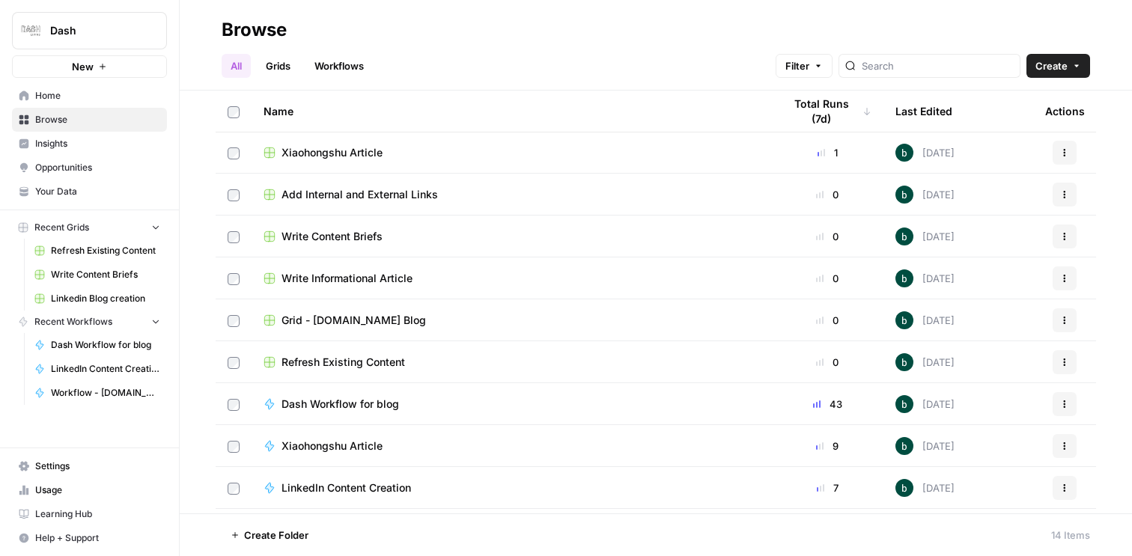
click at [364, 281] on span "Write Informational Article" at bounding box center [347, 278] width 131 height 15
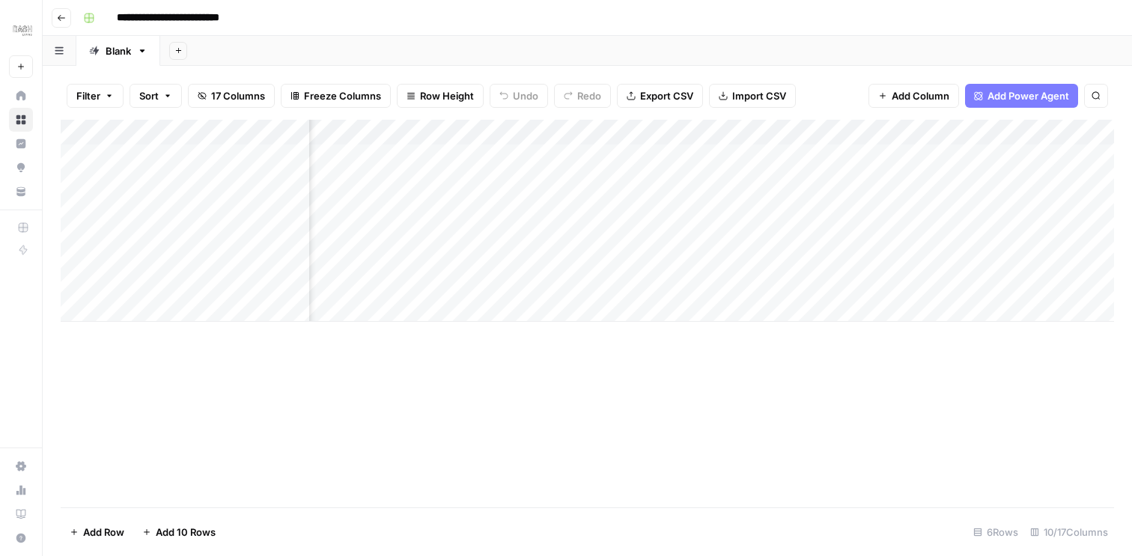
scroll to position [0, 169]
click at [830, 258] on div "Add Column" at bounding box center [588, 221] width 1054 height 202
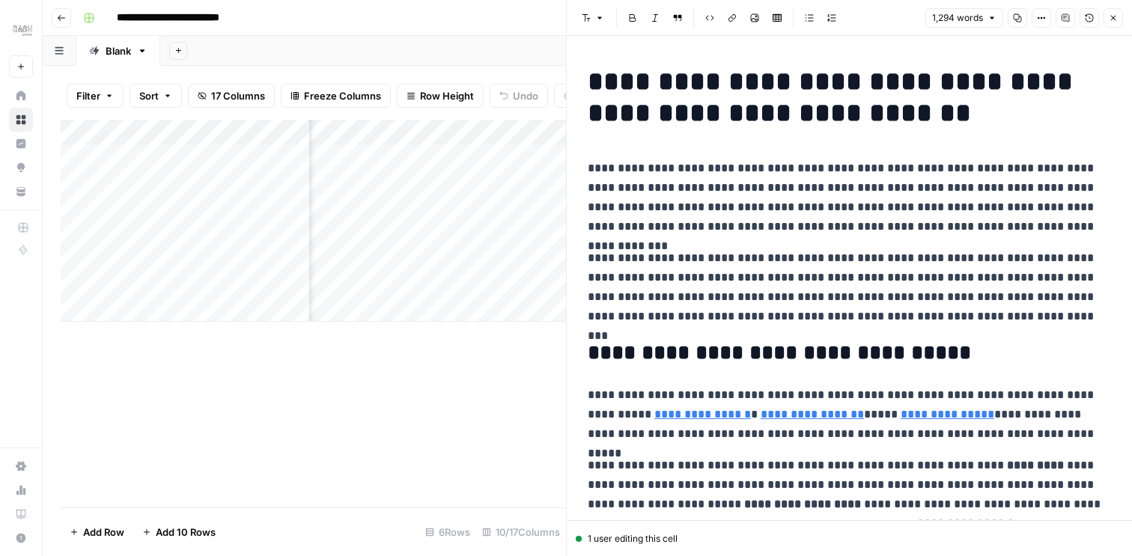
click at [1023, 13] on button "Copy" at bounding box center [1017, 17] width 19 height 19
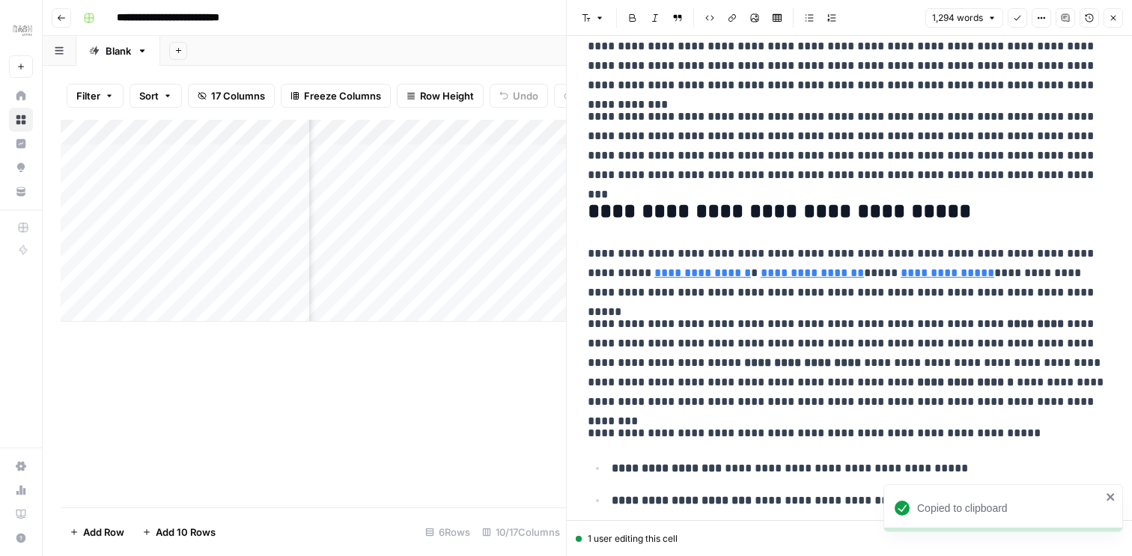
scroll to position [177, 0]
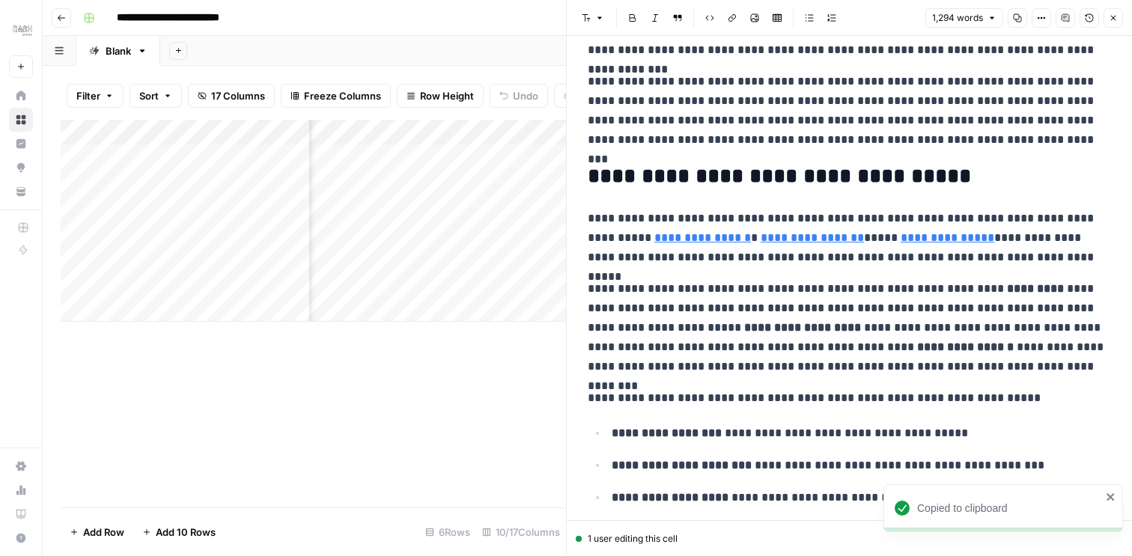
click at [1110, 18] on icon "button" at bounding box center [1113, 17] width 9 height 9
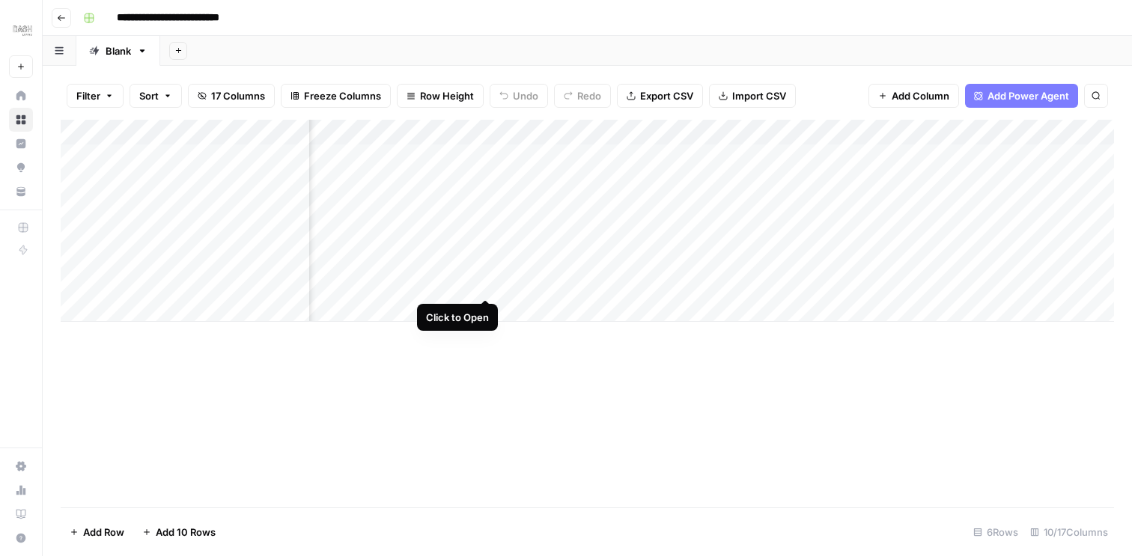
click at [482, 287] on div "Add Column" at bounding box center [588, 221] width 1054 height 202
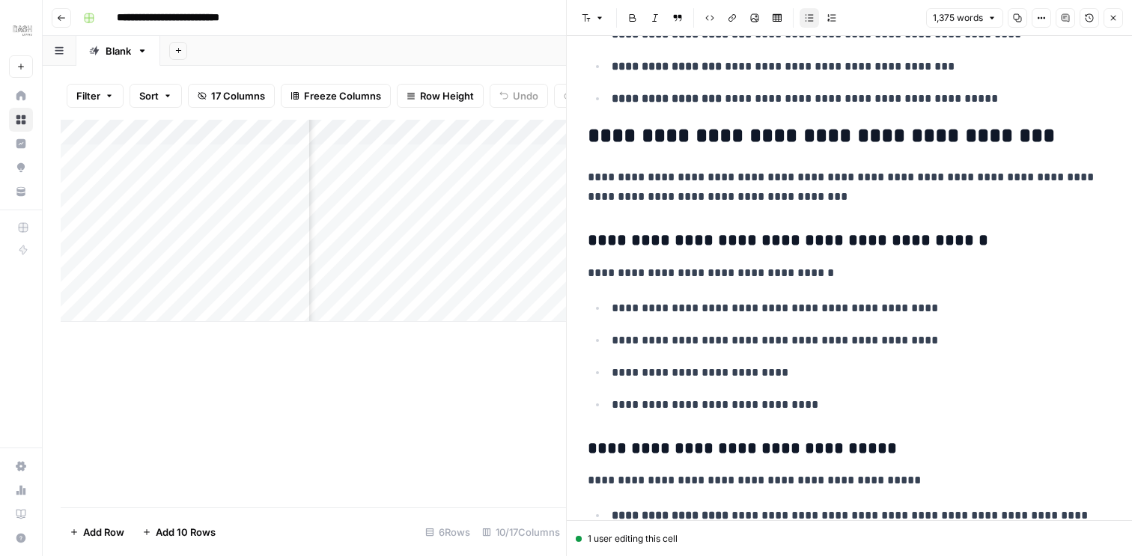
scroll to position [1882, 0]
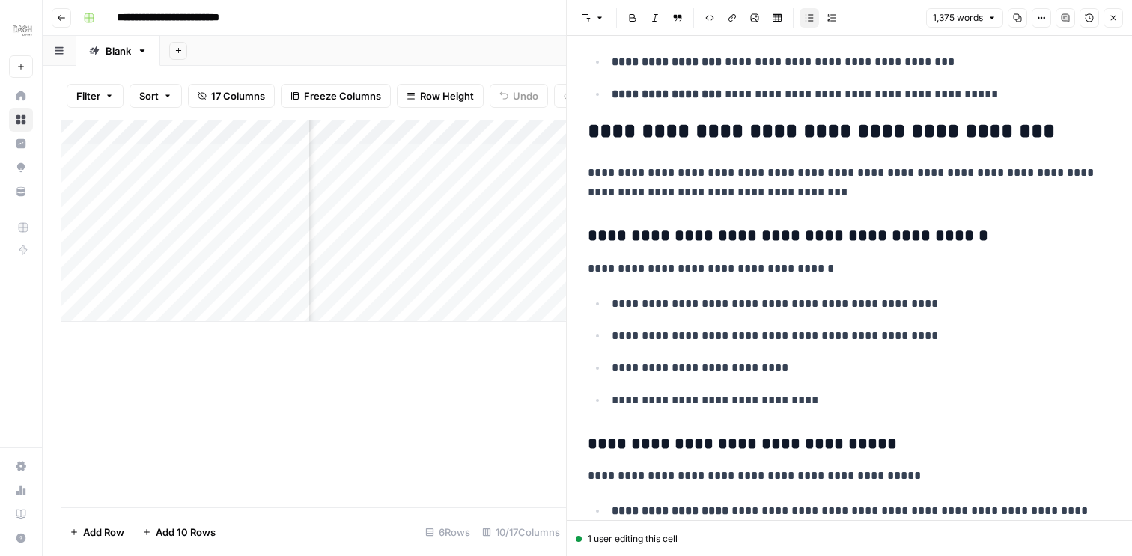
click at [1113, 16] on icon "button" at bounding box center [1113, 17] width 9 height 9
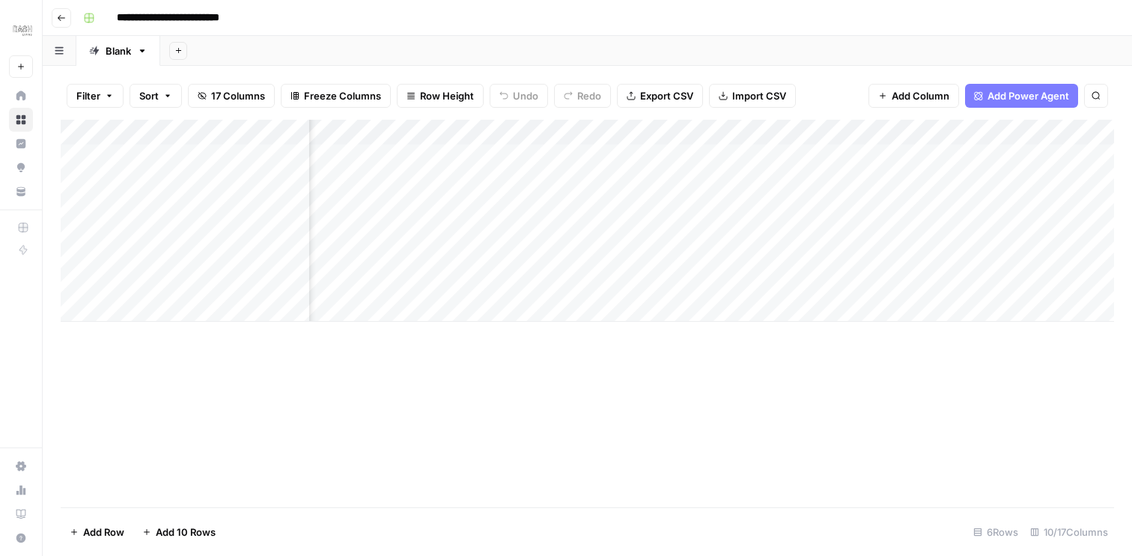
scroll to position [0, 736]
click at [58, 22] on button "Go back" at bounding box center [61, 17] width 19 height 19
